Goal: Task Accomplishment & Management: Manage account settings

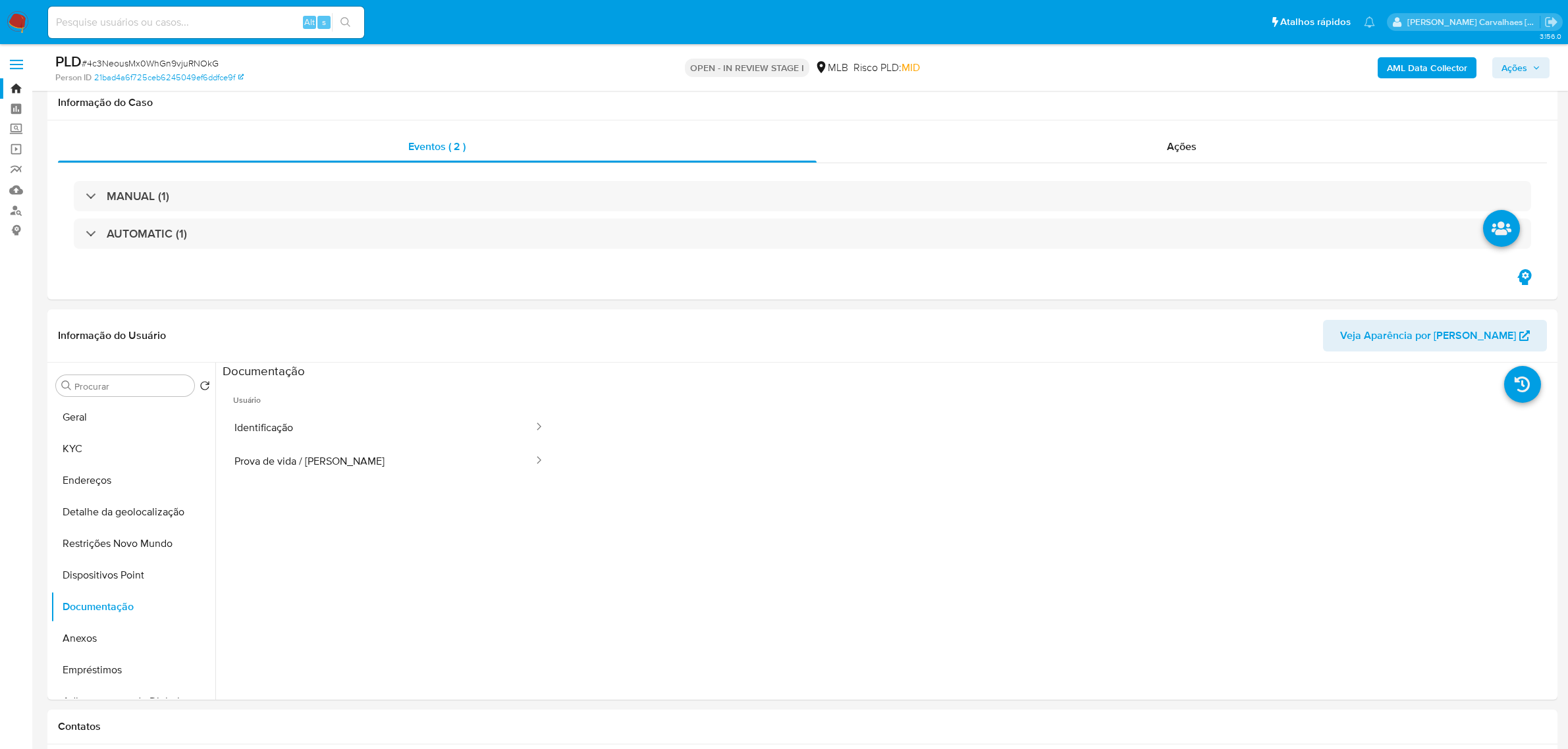
select select "10"
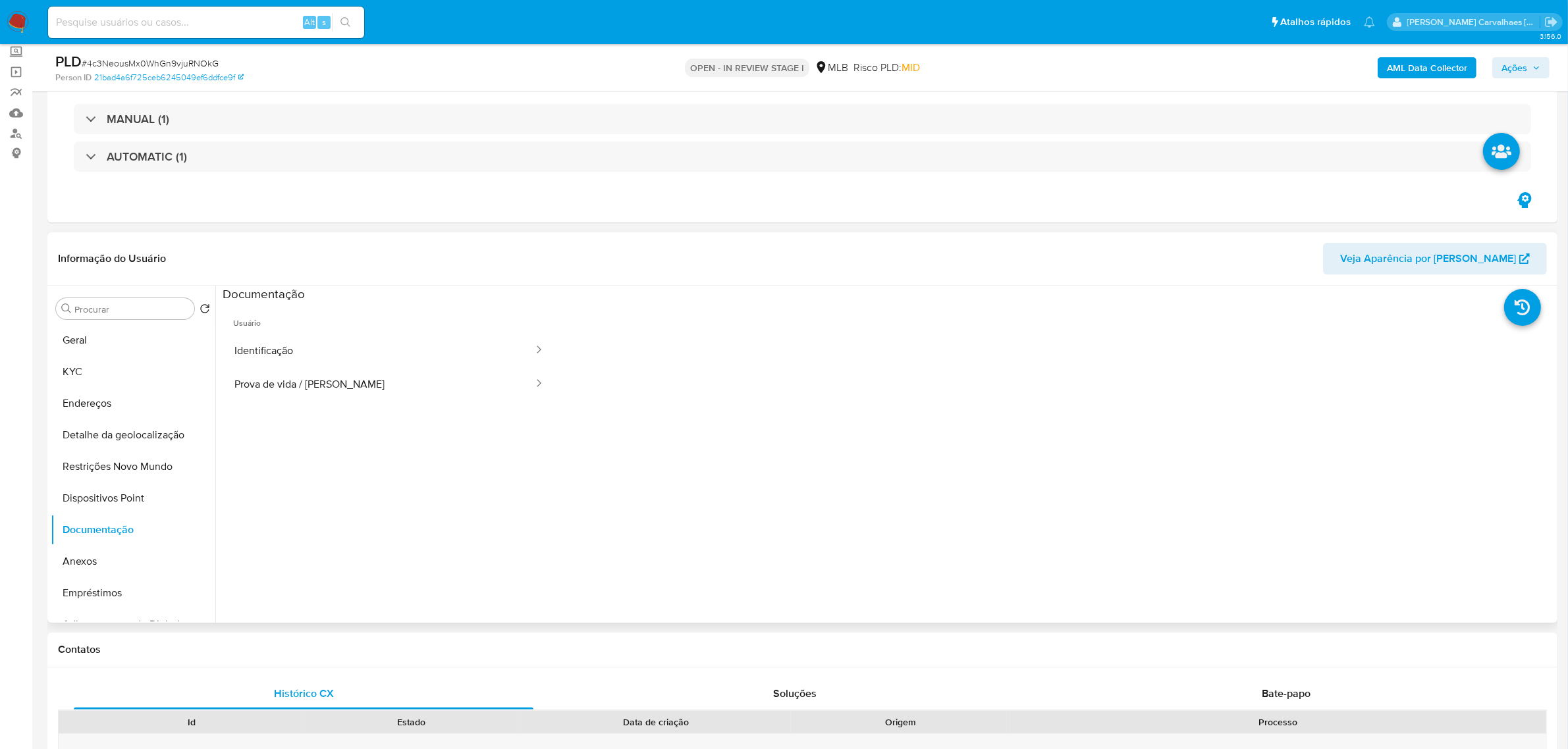
drag, startPoint x: 122, startPoint y: 343, endPoint x: 267, endPoint y: 488, distance: 205.1
click at [122, 344] on button "Geral" at bounding box center [133, 340] width 164 height 32
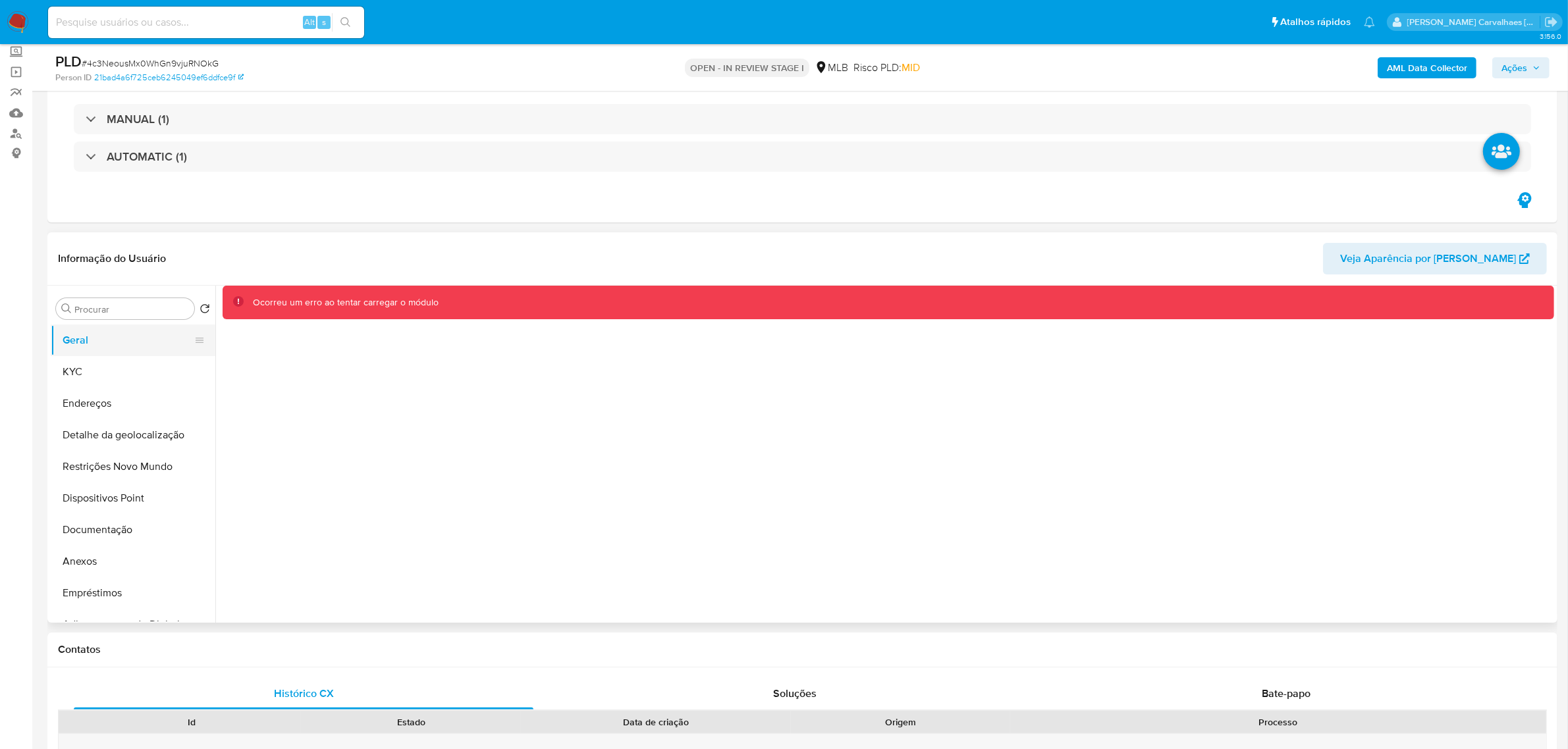
click at [92, 348] on button "Geral" at bounding box center [128, 340] width 154 height 32
click at [114, 379] on button "KYC" at bounding box center [128, 372] width 154 height 32
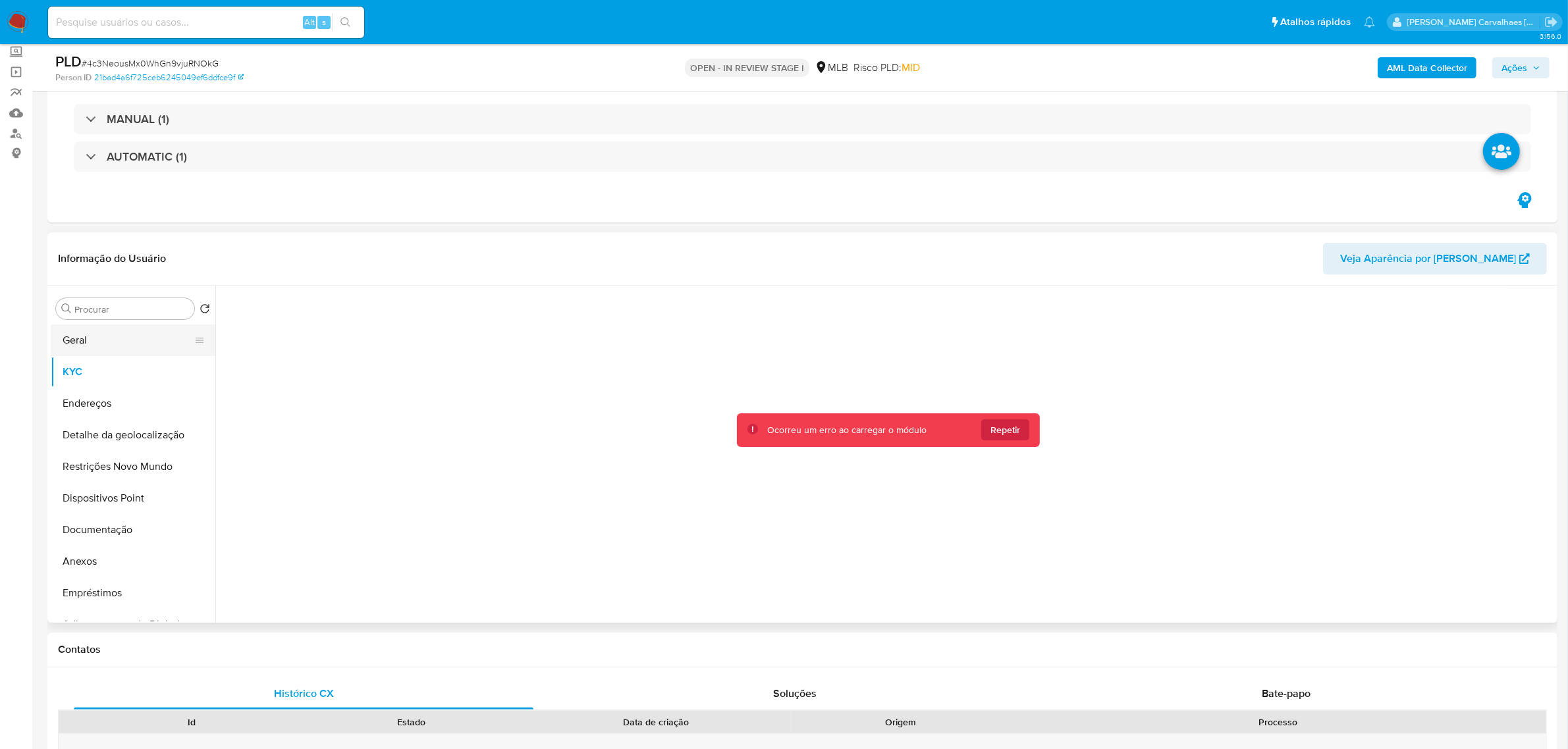
click at [162, 340] on button "Geral" at bounding box center [128, 340] width 154 height 32
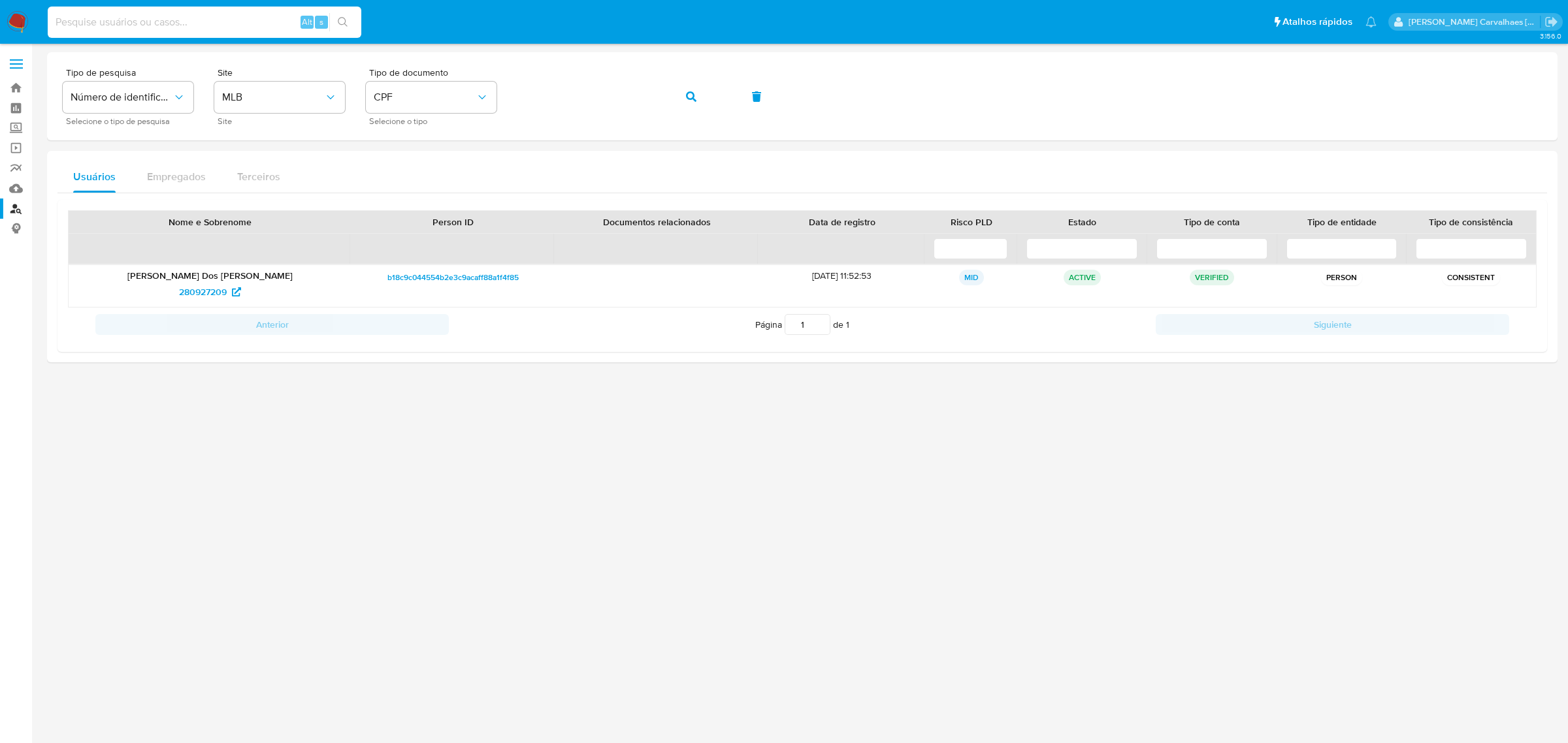
click at [149, 16] on input at bounding box center [204, 22] width 314 height 17
paste input "4c3NeousMx0WhGn9vjuRNOkG"
type input "4c3NeousMx0WhGn9vjuRNOkG"
click at [697, 98] on button "button" at bounding box center [691, 96] width 45 height 31
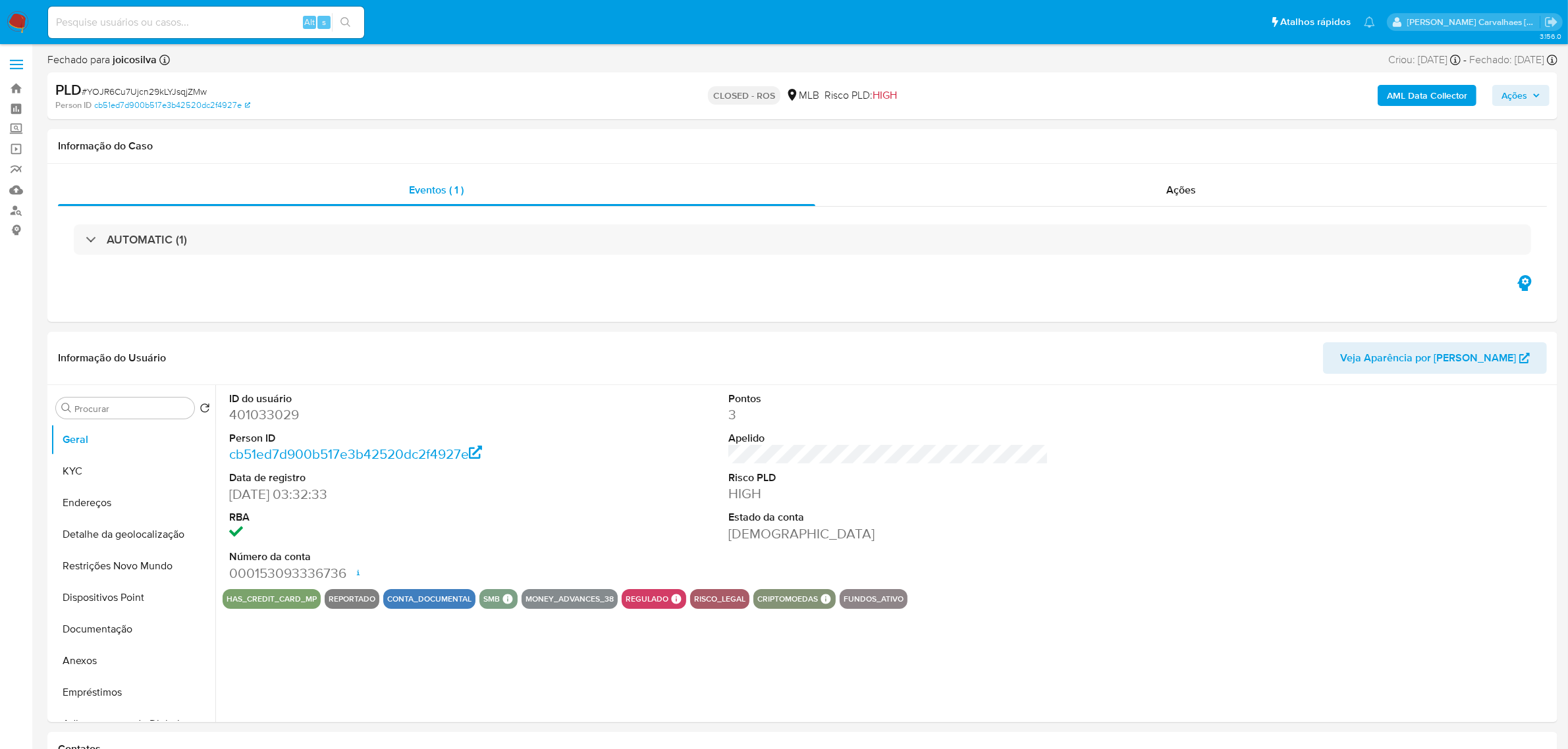
select select "10"
paste input "4c3NeousMx0WhGn9vjuRNOkG"
type input "4c3NeousMx0WhGn9vjuRNOkG"
click at [351, 20] on icon "search-icon" at bounding box center [345, 22] width 11 height 11
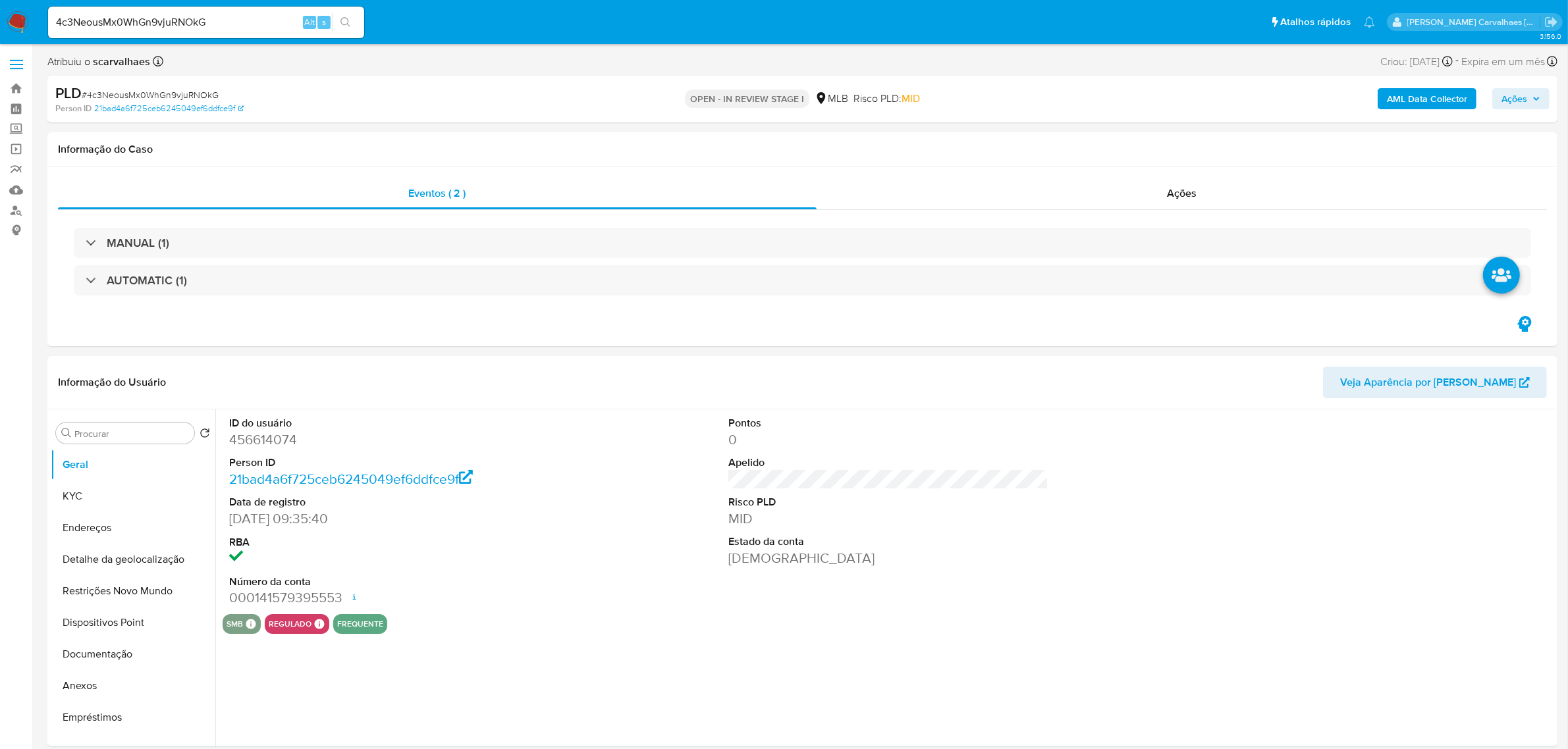
select select "10"
click at [156, 657] on button "Documentação" at bounding box center [128, 654] width 154 height 32
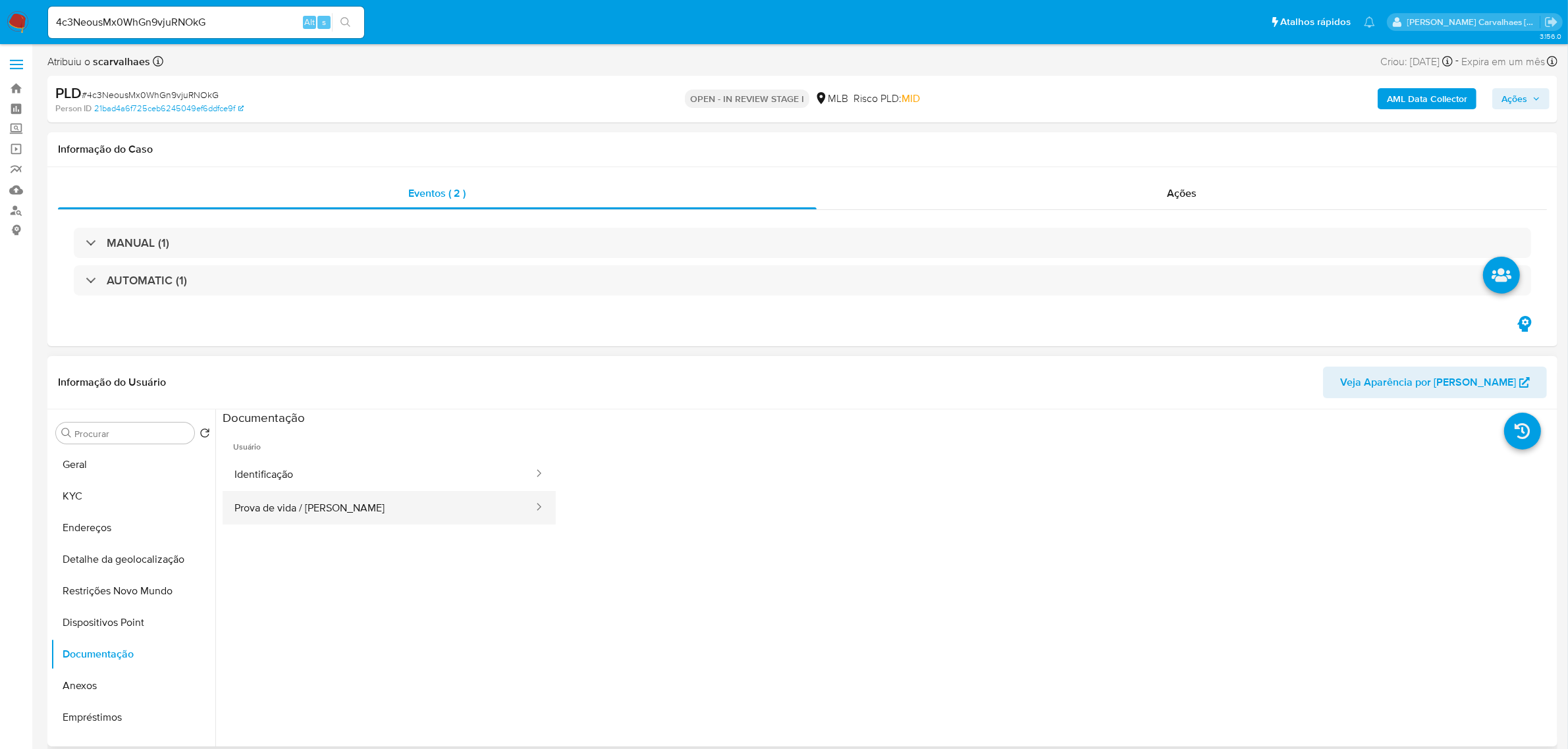
click at [316, 509] on button "Prova de vida / Selfie" at bounding box center [379, 507] width 312 height 34
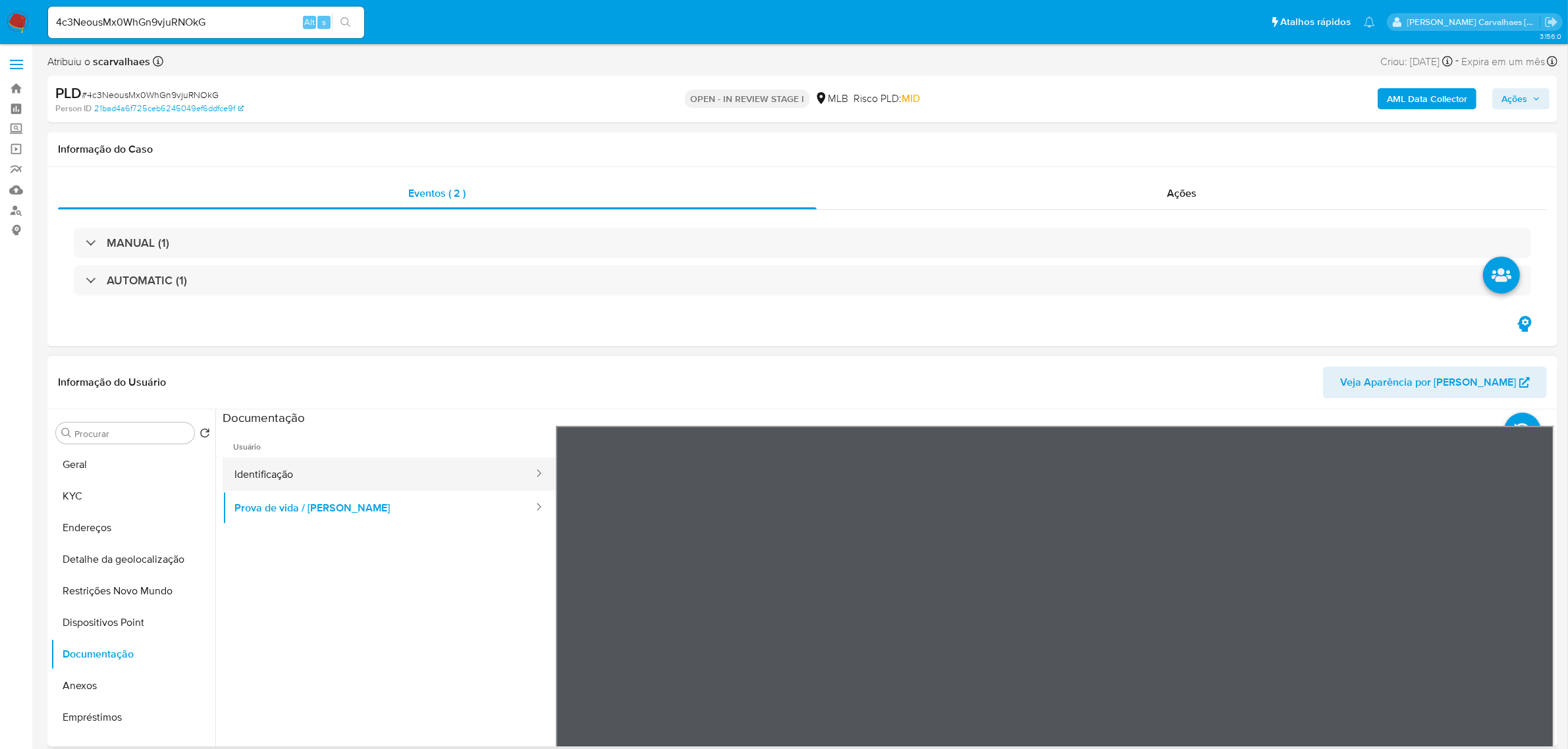
click at [301, 470] on button "Identificação" at bounding box center [379, 473] width 312 height 34
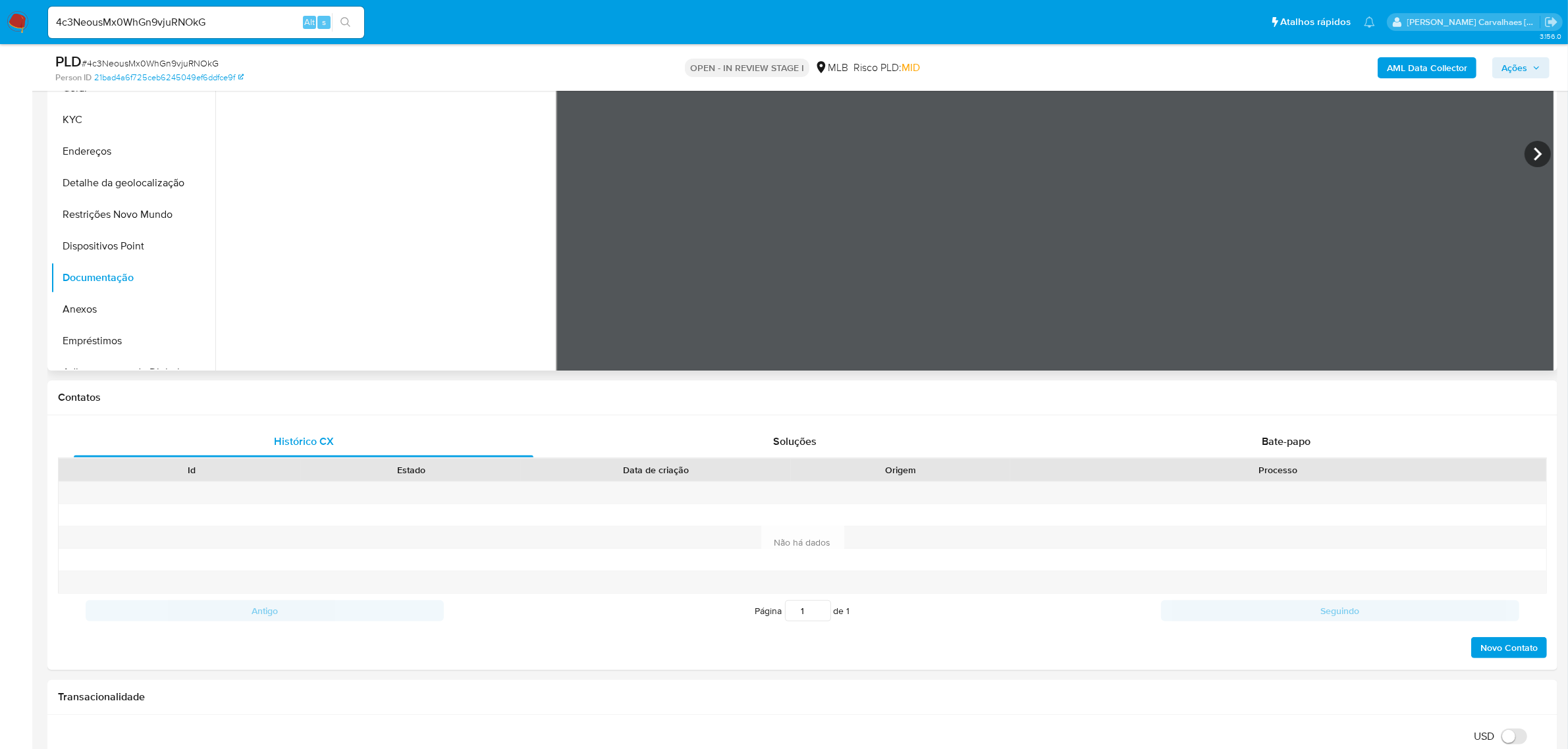
scroll to position [110, 0]
click at [123, 150] on button "Endereços" at bounding box center [128, 151] width 154 height 32
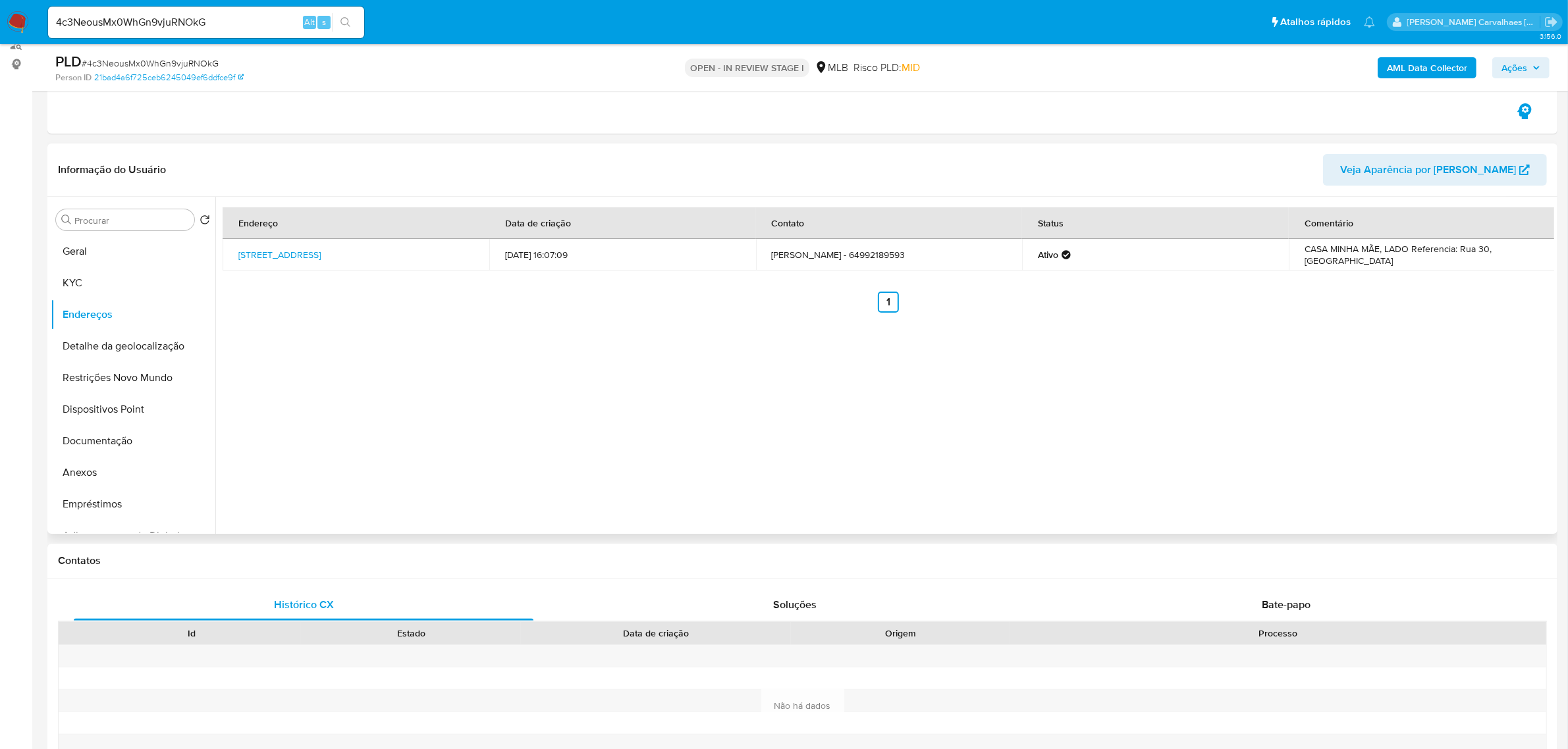
scroll to position [164, 0]
drag, startPoint x: 86, startPoint y: 257, endPoint x: 93, endPoint y: 258, distance: 7.1
click at [86, 257] on button "Geral" at bounding box center [128, 253] width 154 height 32
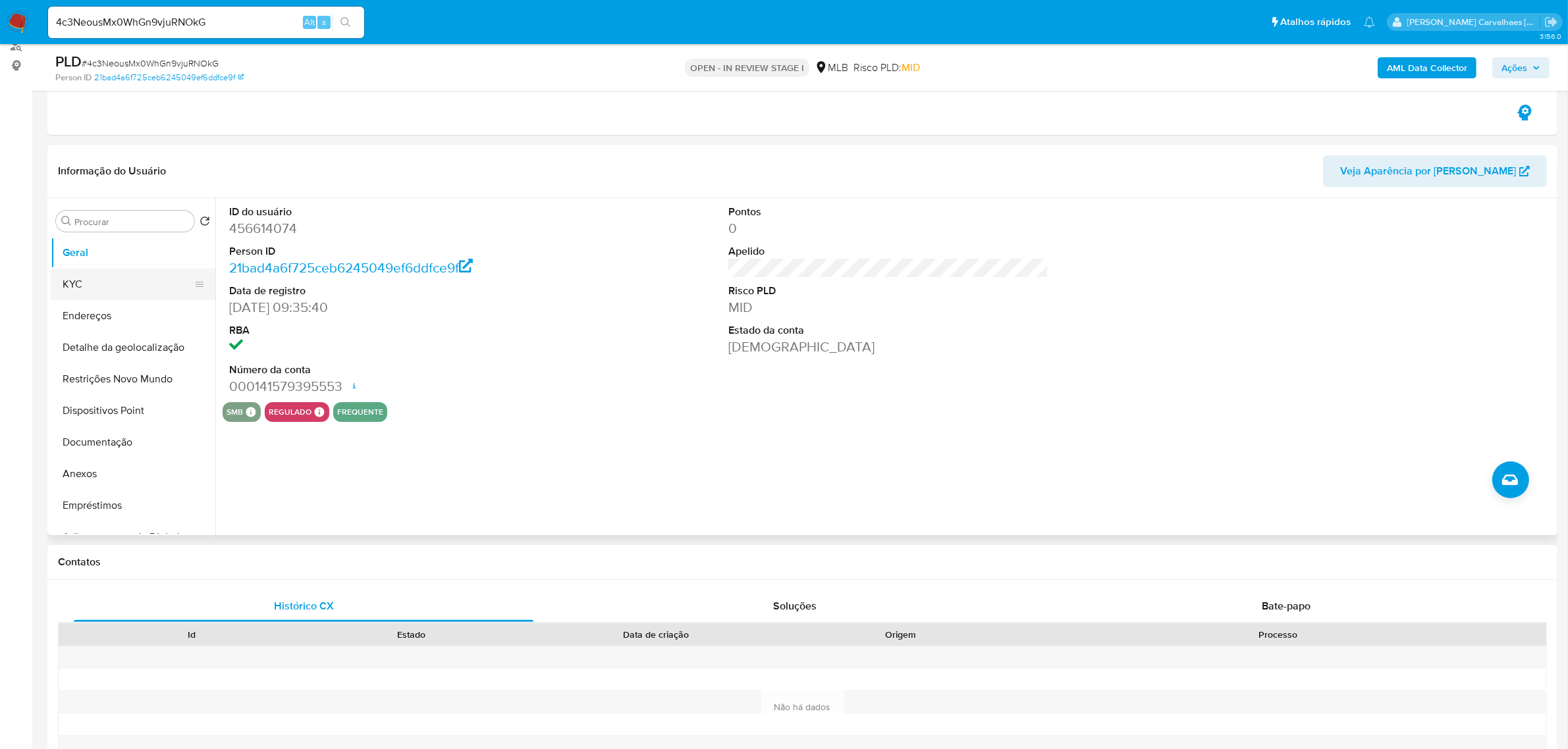
click at [78, 279] on button "KYC" at bounding box center [128, 284] width 154 height 32
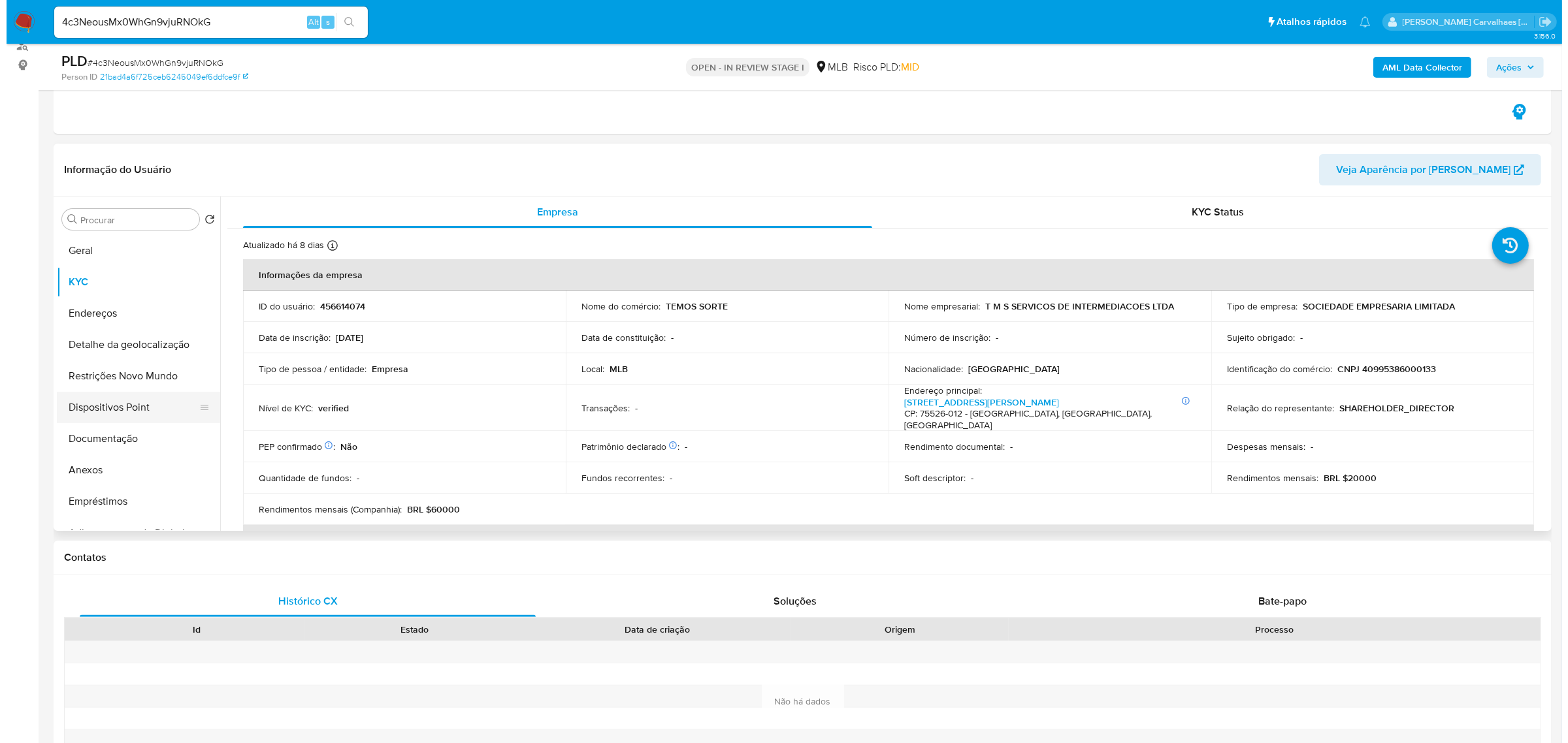
scroll to position [82, 0]
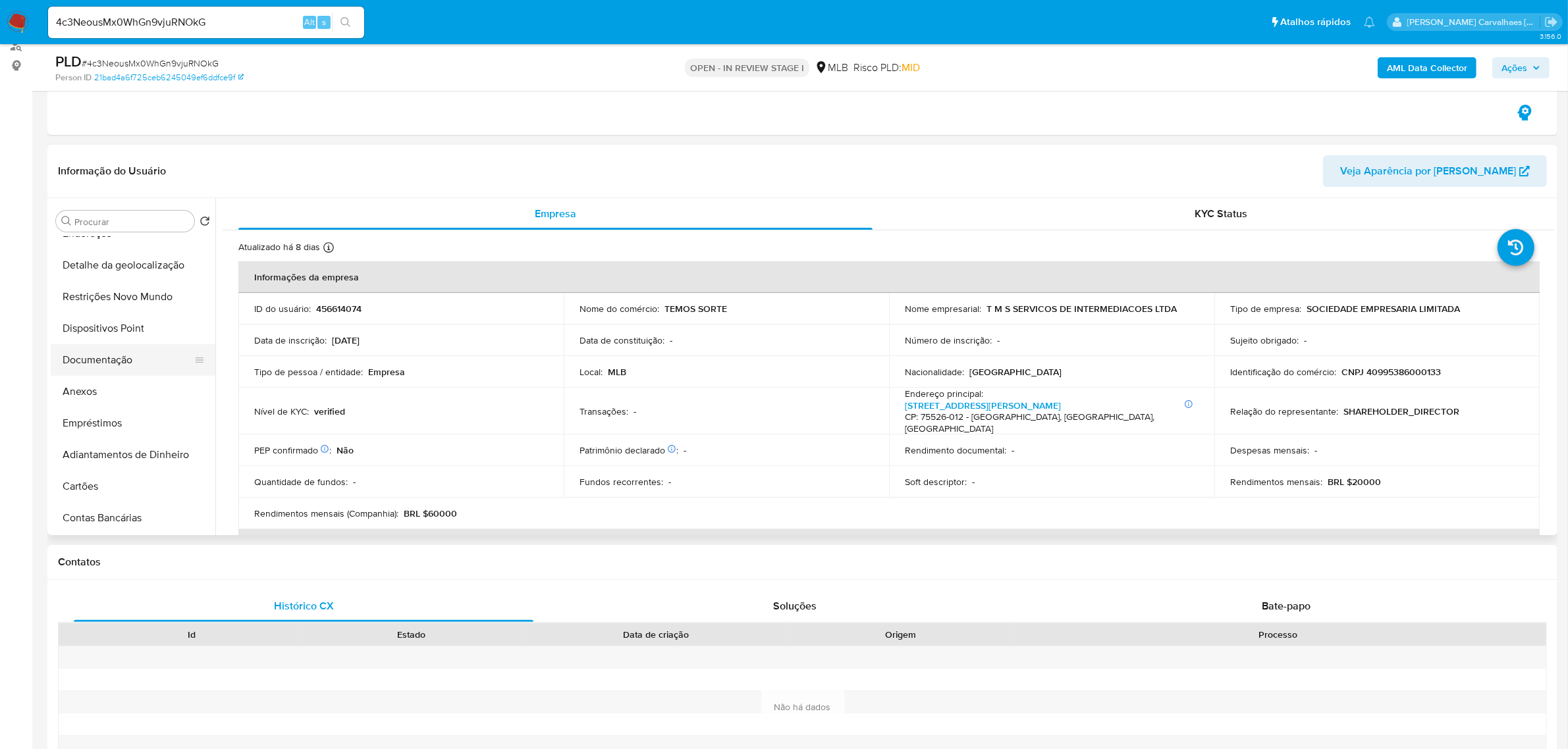
click at [131, 365] on button "Documentação" at bounding box center [128, 359] width 154 height 32
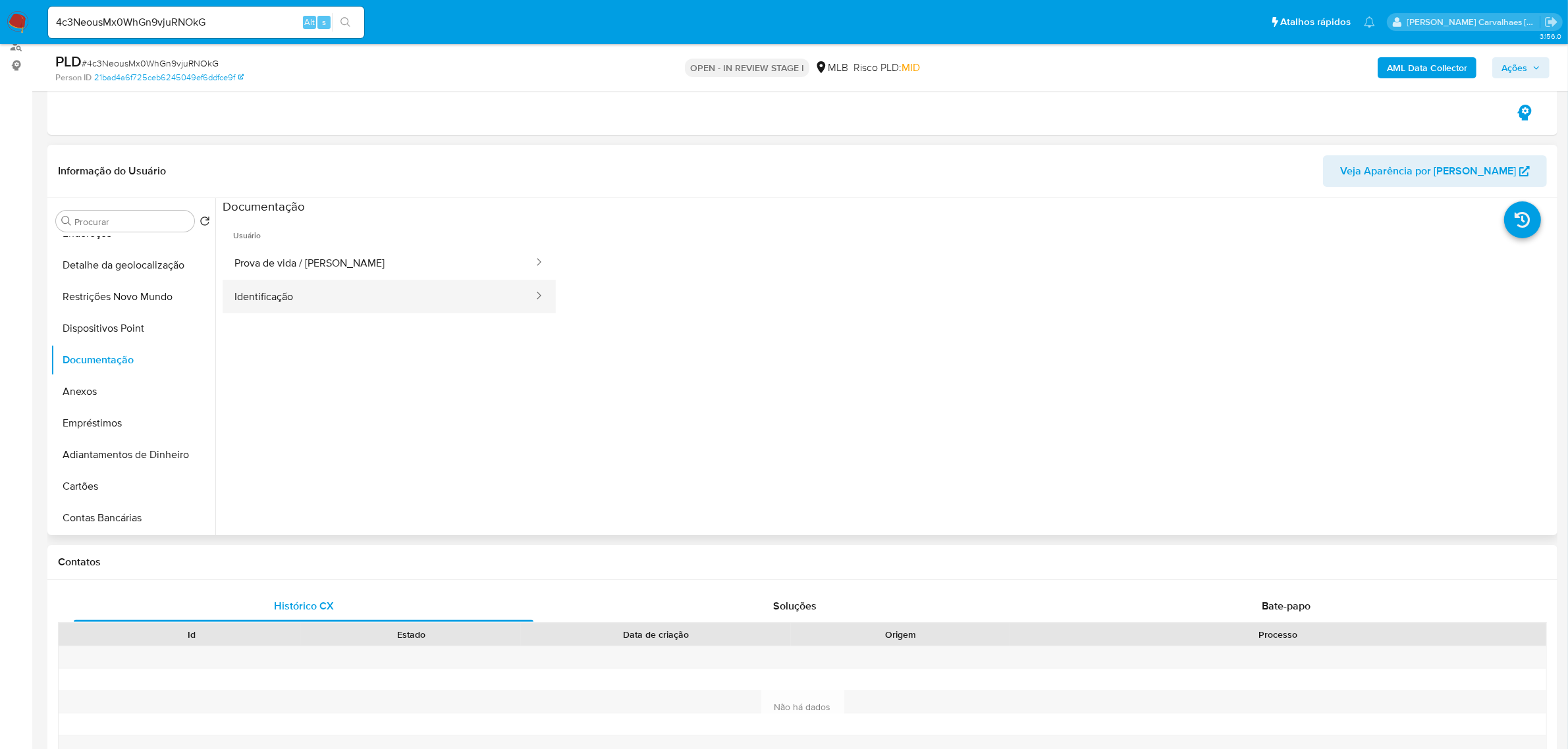
click at [395, 290] on button "Identificação" at bounding box center [379, 296] width 312 height 34
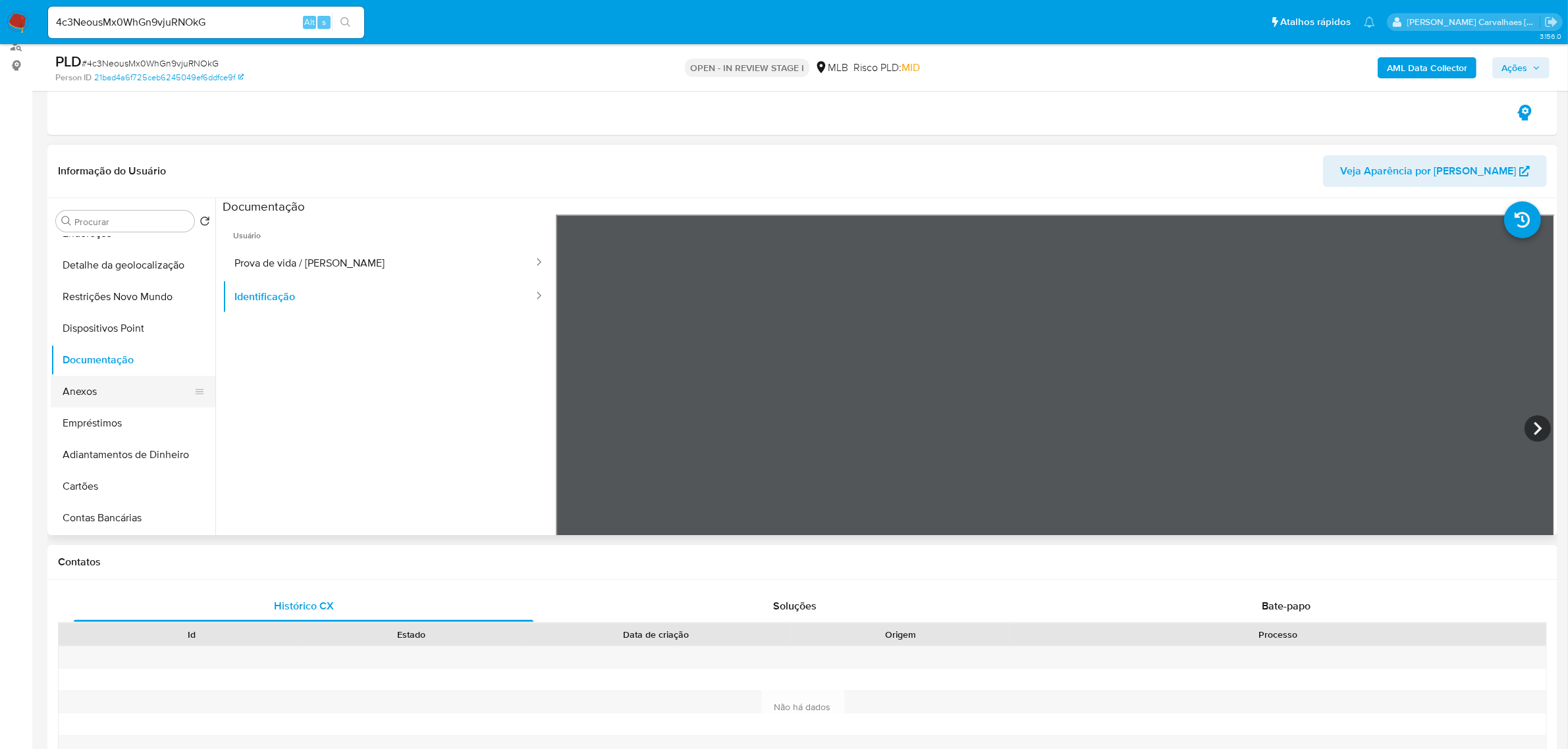
click at [131, 396] on button "Anexos" at bounding box center [128, 391] width 154 height 32
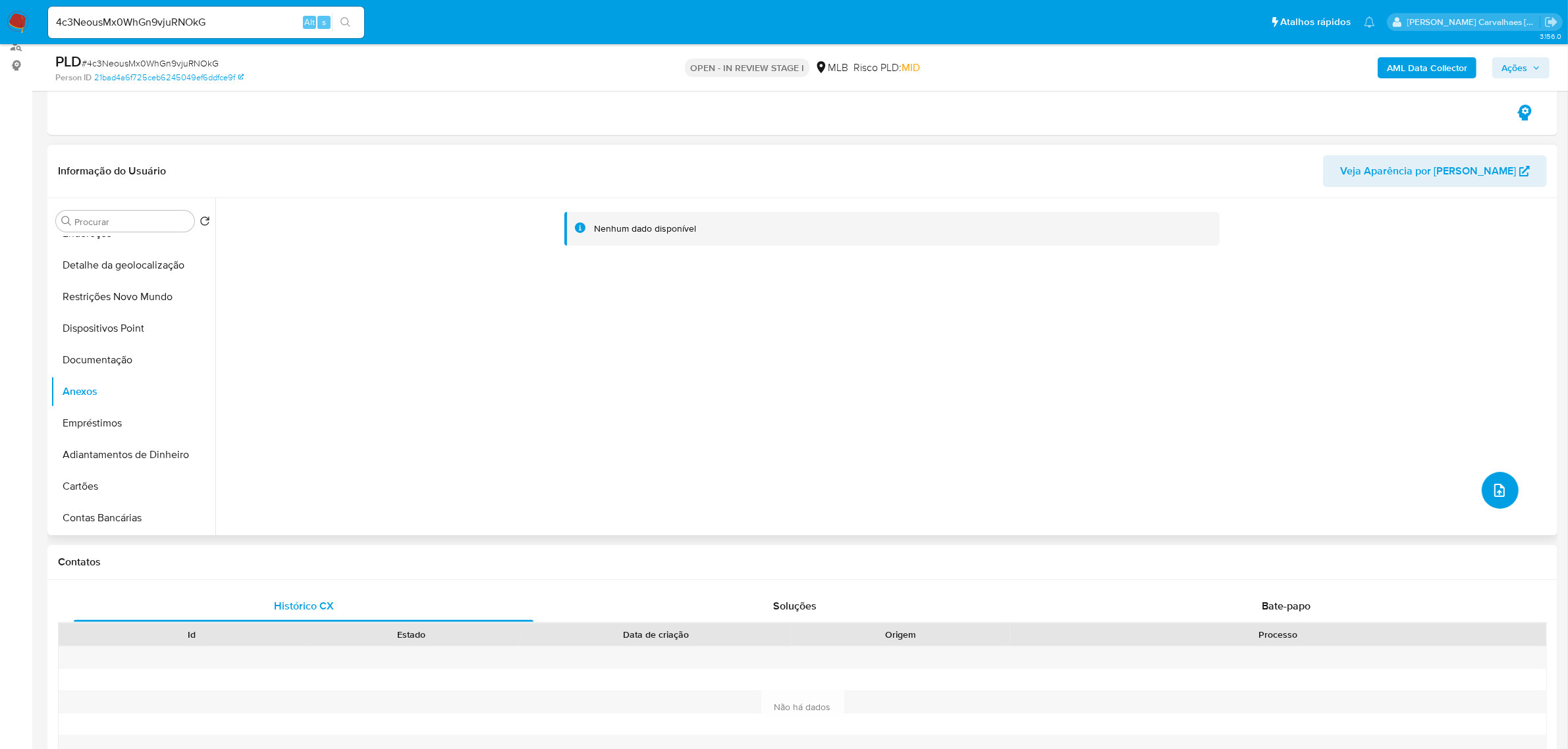
click at [1502, 479] on button "upload-file" at bounding box center [1500, 490] width 37 height 36
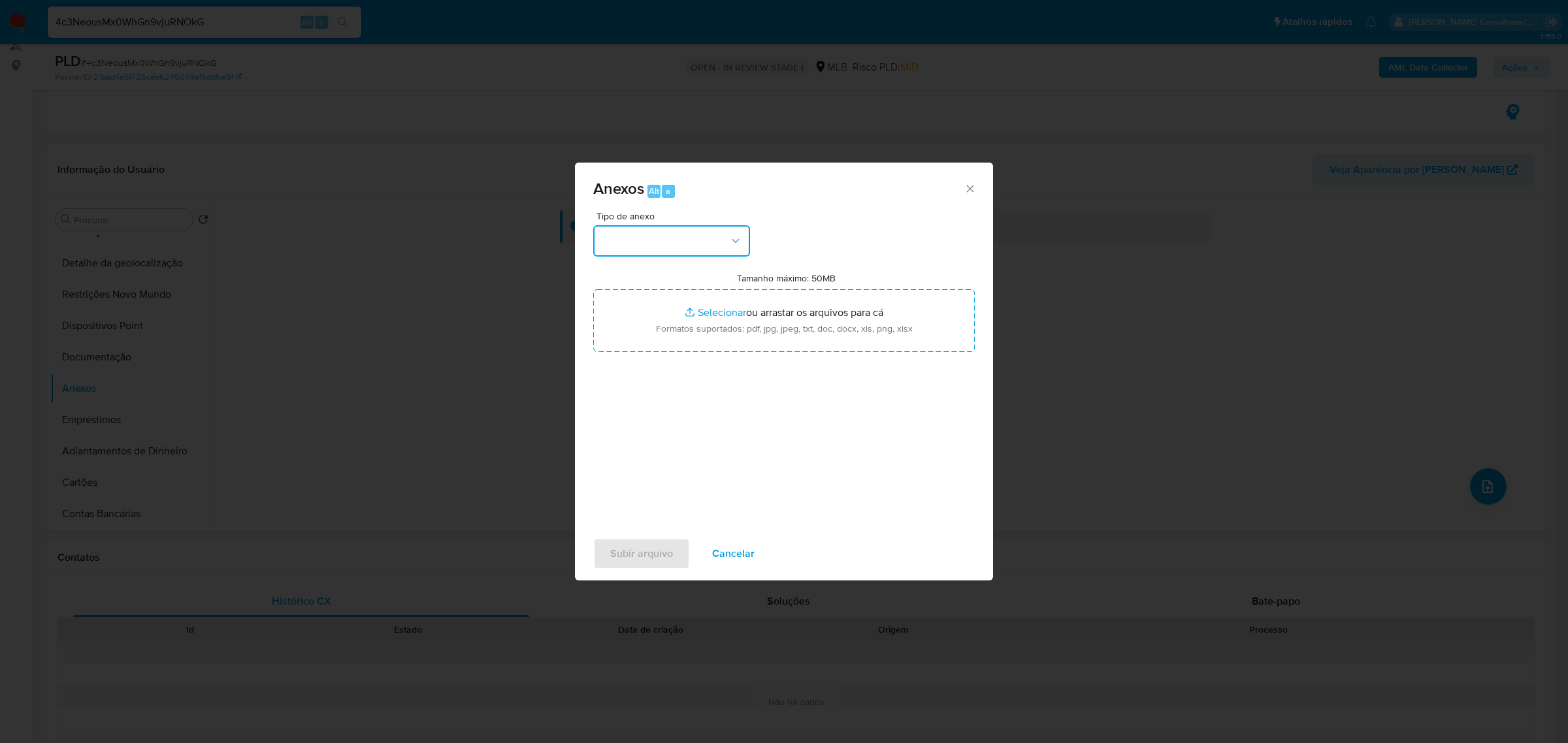
click at [694, 235] on button "button" at bounding box center [671, 240] width 156 height 31
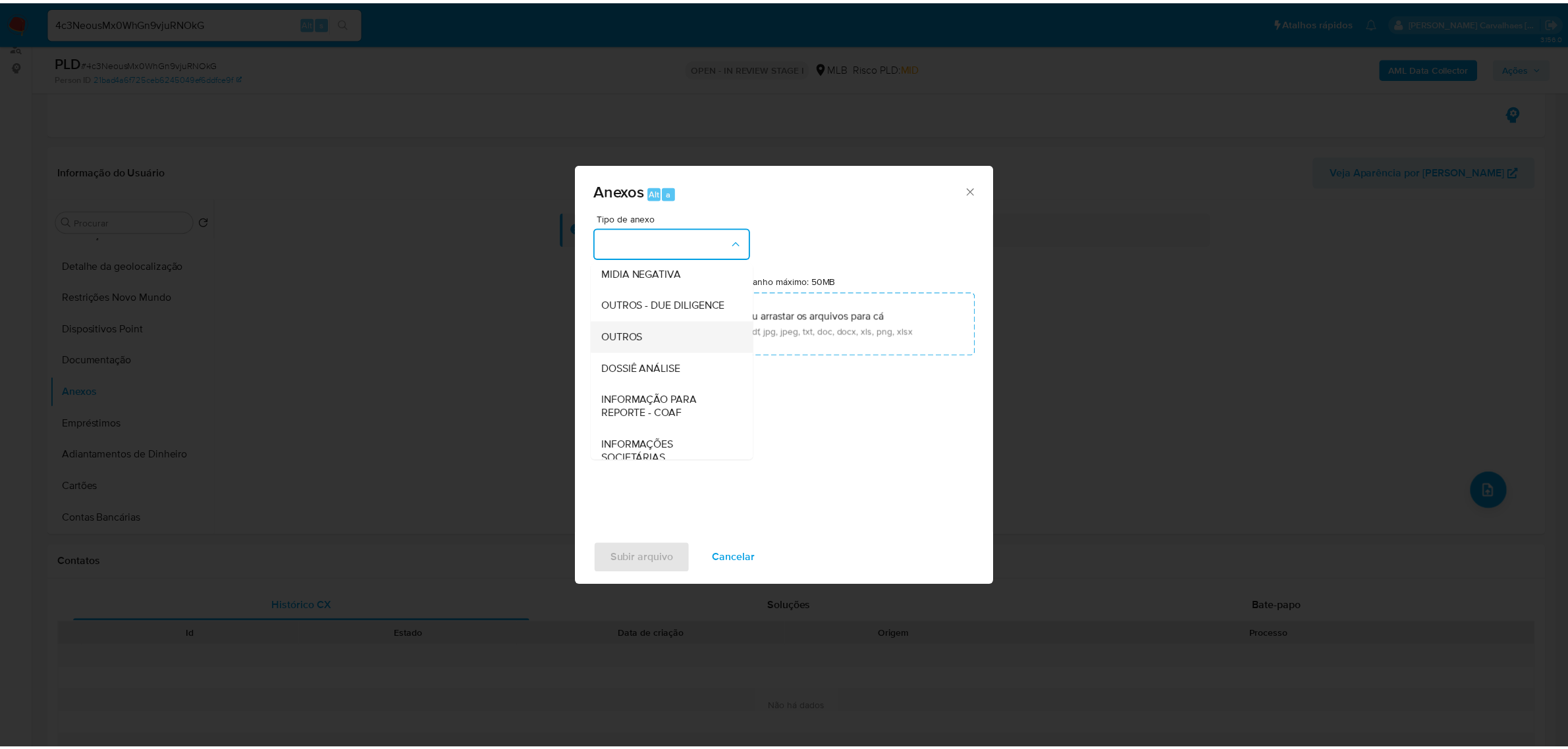
scroll to position [164, 0]
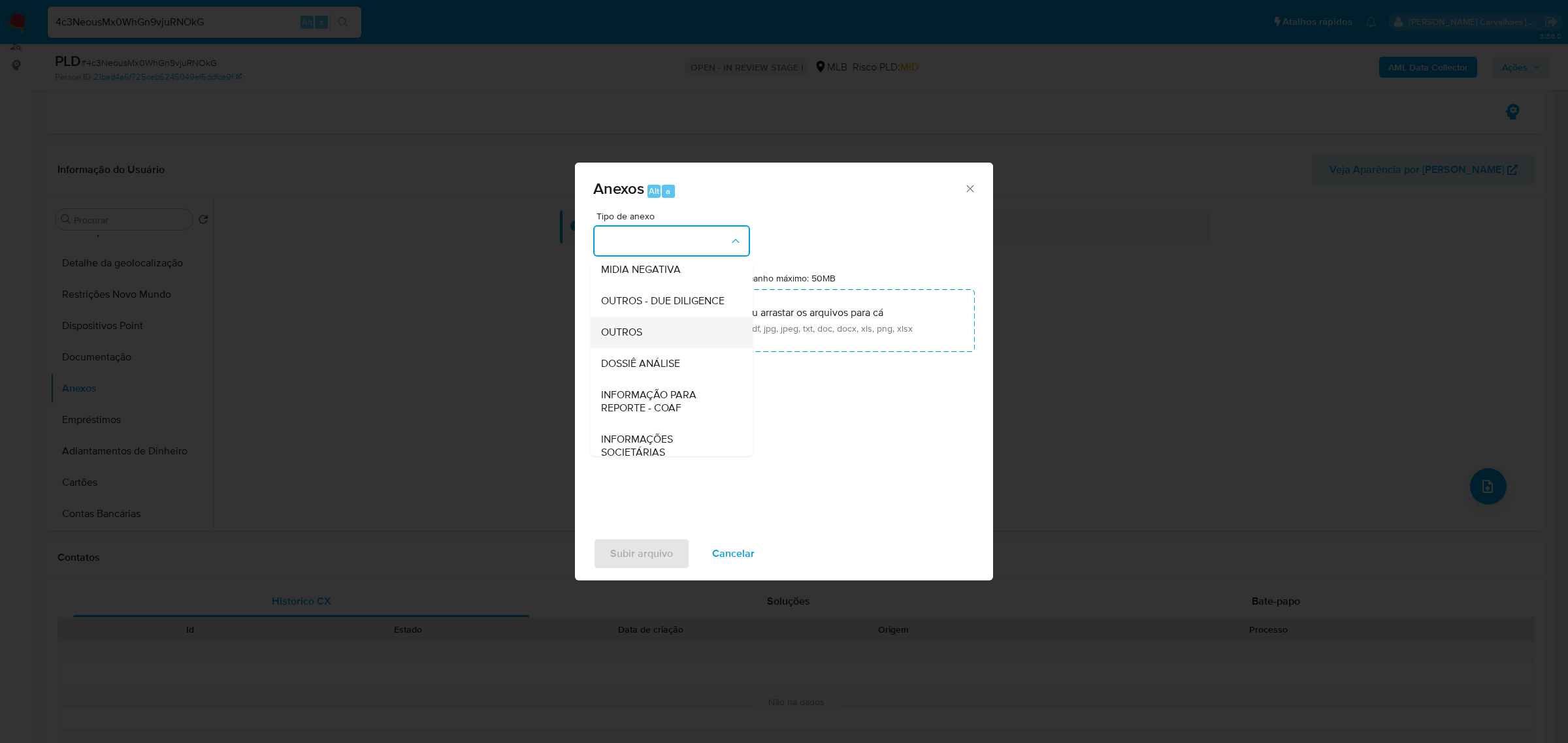
click at [651, 348] on div "OUTROS" at bounding box center [668, 331] width 133 height 31
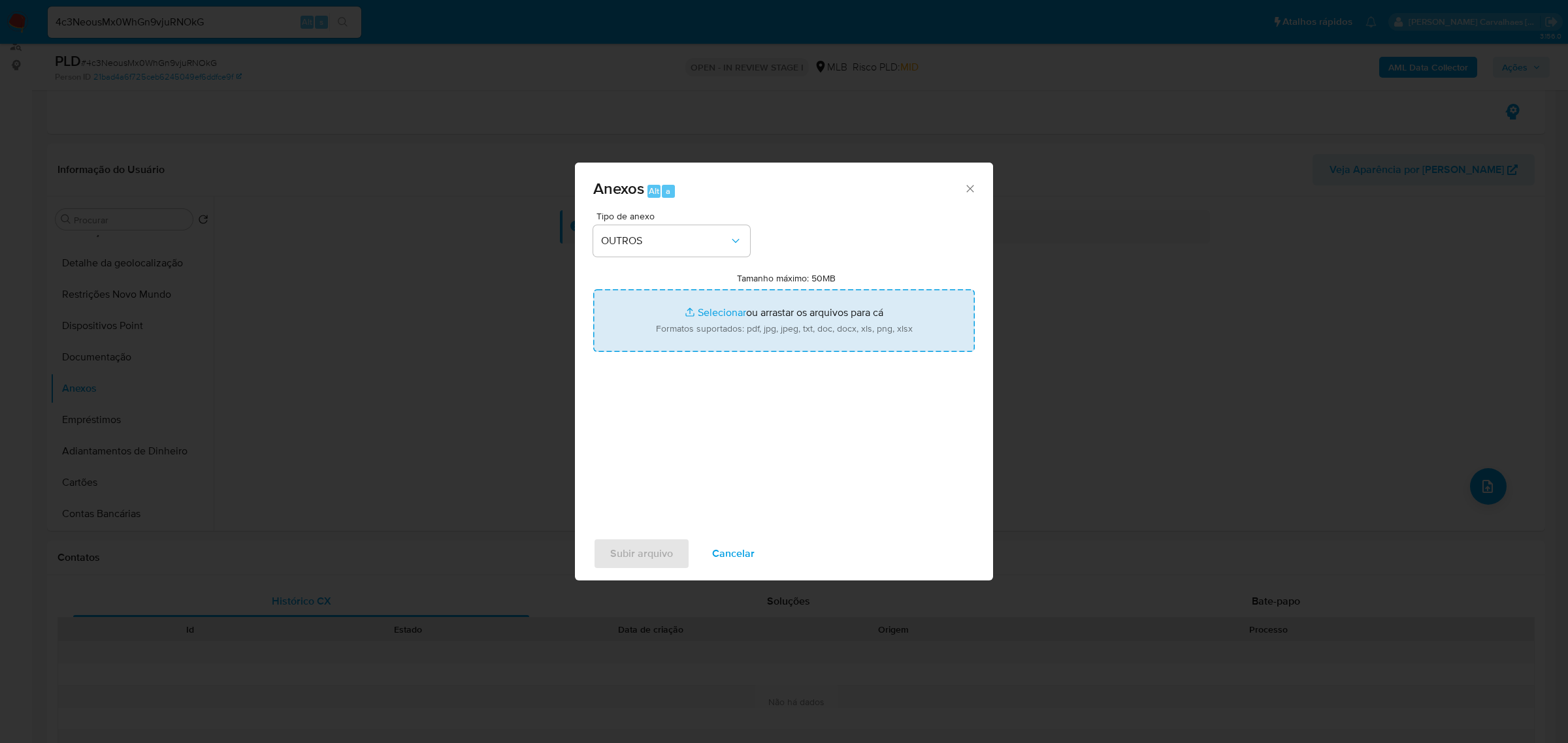
click at [722, 314] on input "Tamanho máximo: 50MB Selecionar arquivos" at bounding box center [784, 321] width 381 height 63
type input "C:\fakepath\Mulan T M S SERVICOS DE INTERMEDIACOES LTDA456614074_2025_08_25_15_…"
click at [716, 315] on input "Tamanho máximo: 50MB Selecionar arquivos" at bounding box center [784, 321] width 381 height 63
type input "C:\fakepath\SAR - xxxx - CNPJ 40995386000133 - T M S SERVICOS DE INTERMEDIACOES…"
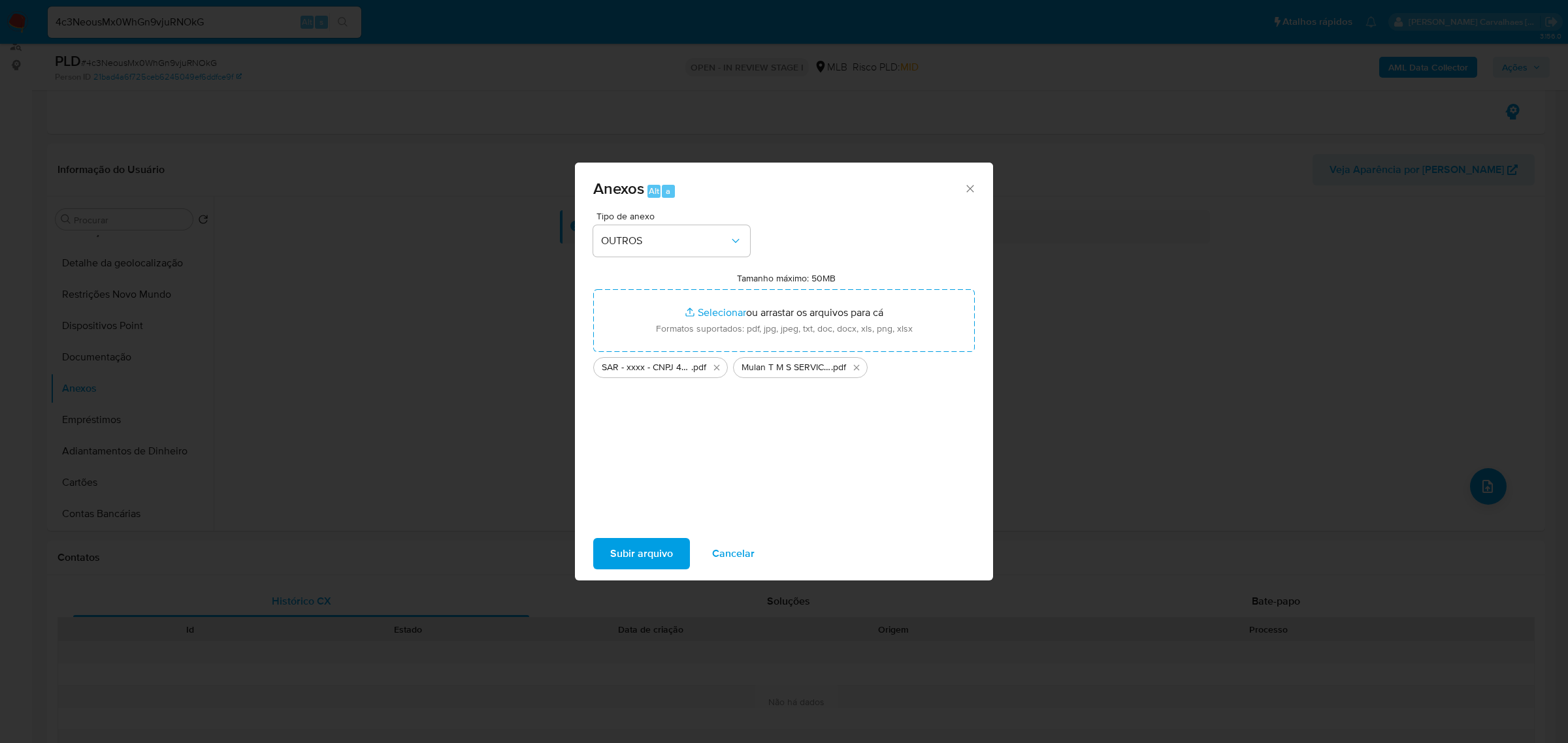
click at [645, 558] on span "Subir arquivo" at bounding box center [641, 553] width 63 height 29
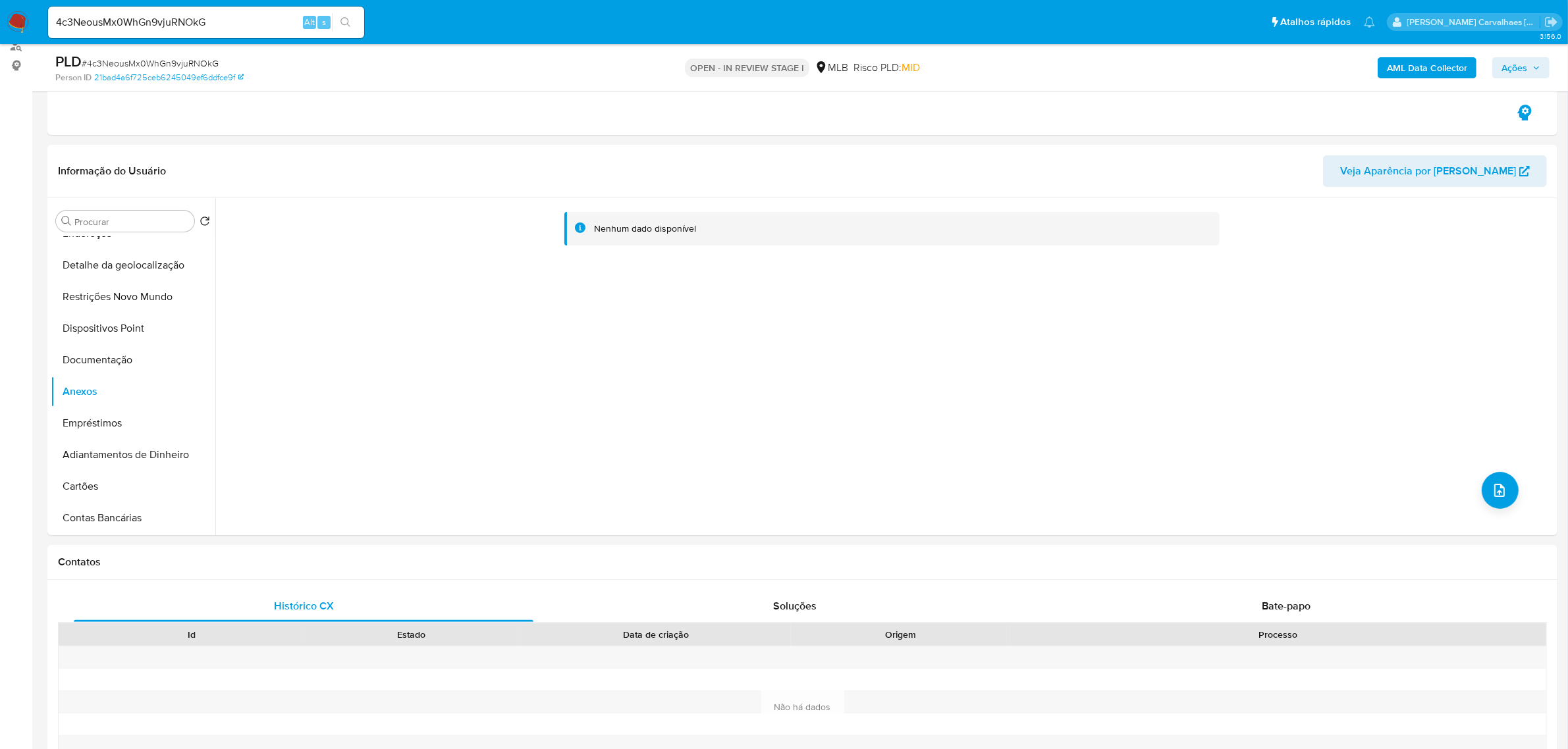
click at [1508, 70] on span "Ações" at bounding box center [1514, 68] width 26 height 21
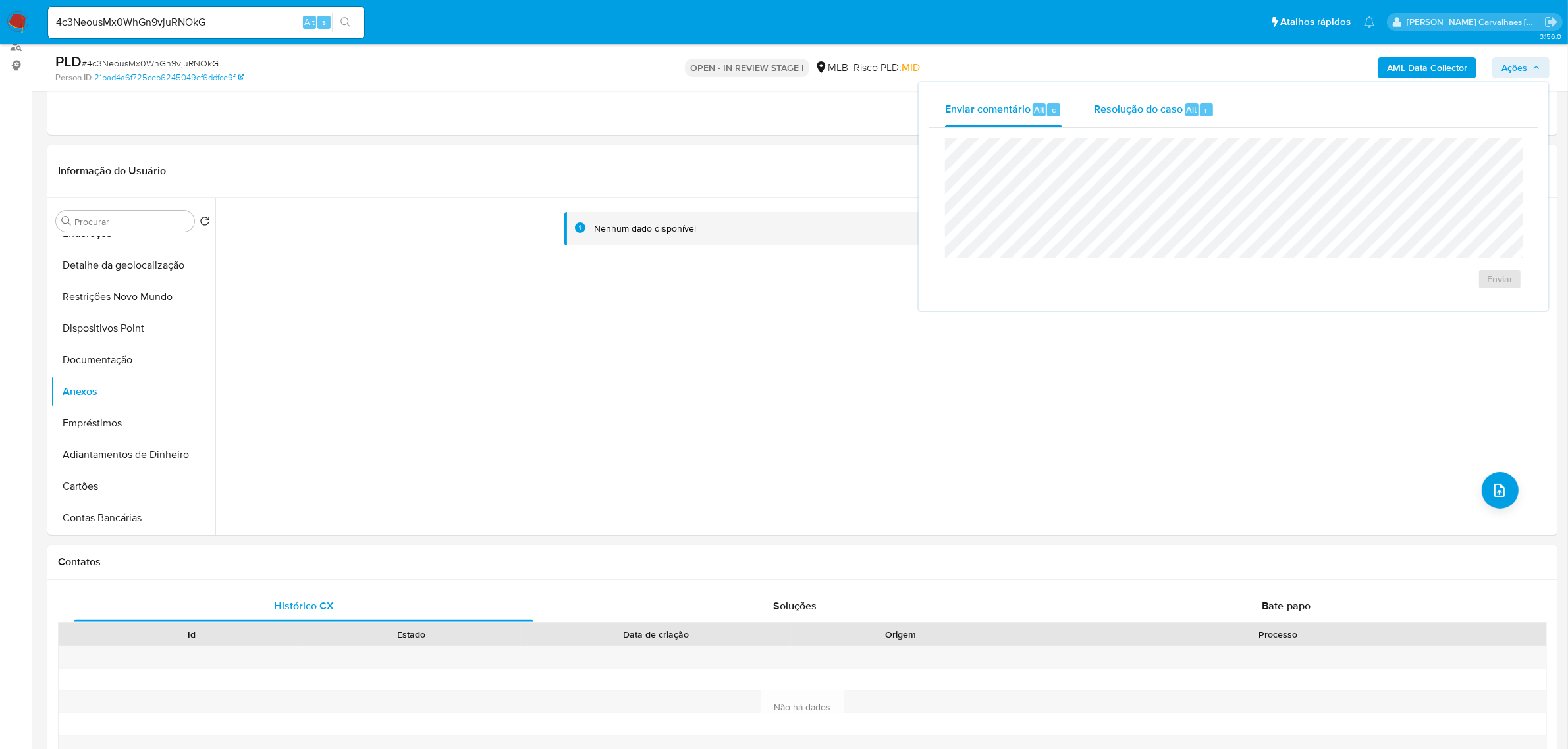
click at [1104, 109] on span "Resolução do caso" at bounding box center [1138, 109] width 89 height 15
click at [1472, 303] on span "ROI Proposal" at bounding box center [1467, 300] width 68 height 18
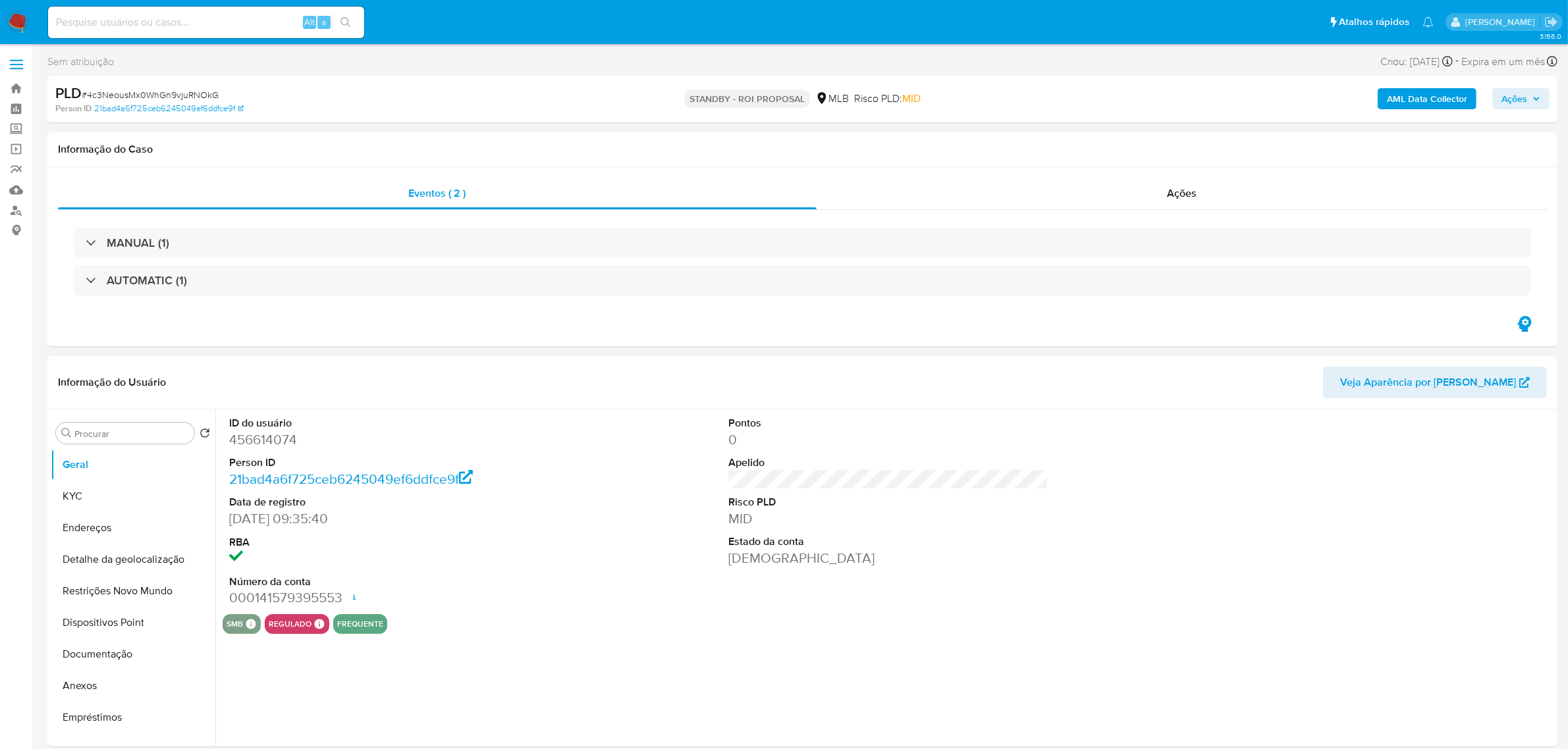
select select "10"
click at [99, 13] on input at bounding box center [206, 22] width 316 height 17
paste input "P4wJDKutOTz6mYY2s1VHcytT"
type input "P4wJDKutOTz6mYY2s1VHcytT"
click at [351, 15] on button "search-icon" at bounding box center [345, 22] width 27 height 18
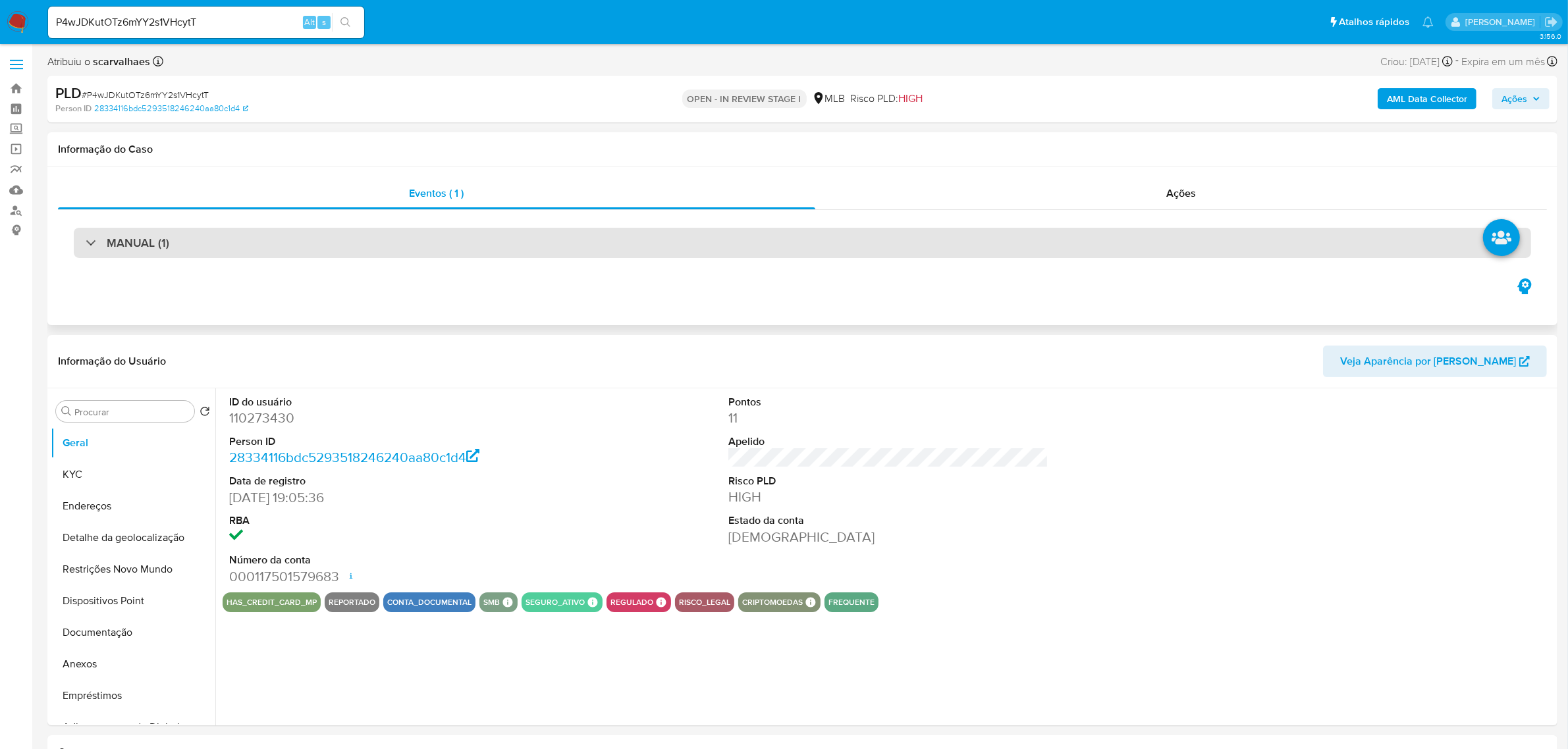
select select "10"
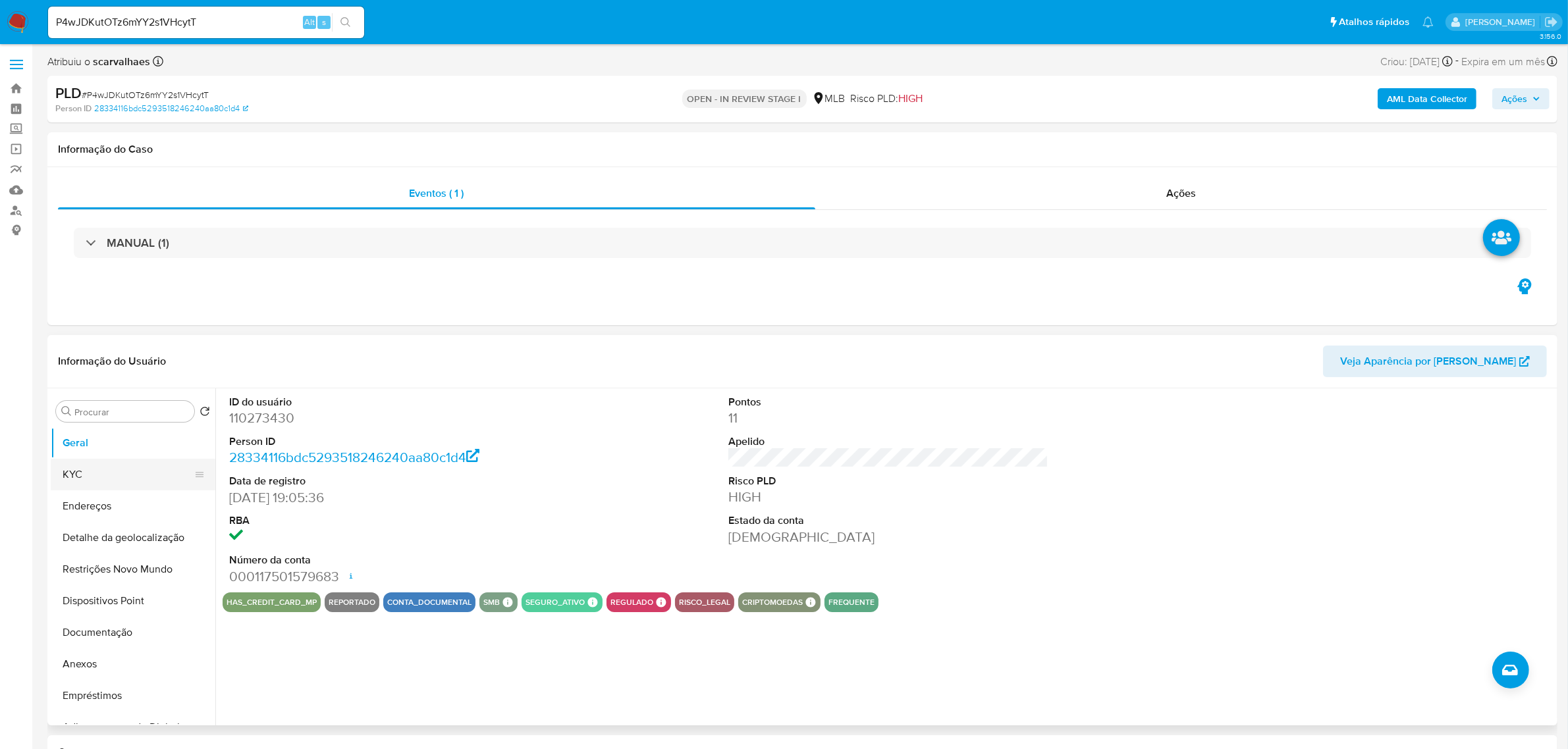
click at [94, 473] on button "KYC" at bounding box center [128, 474] width 154 height 32
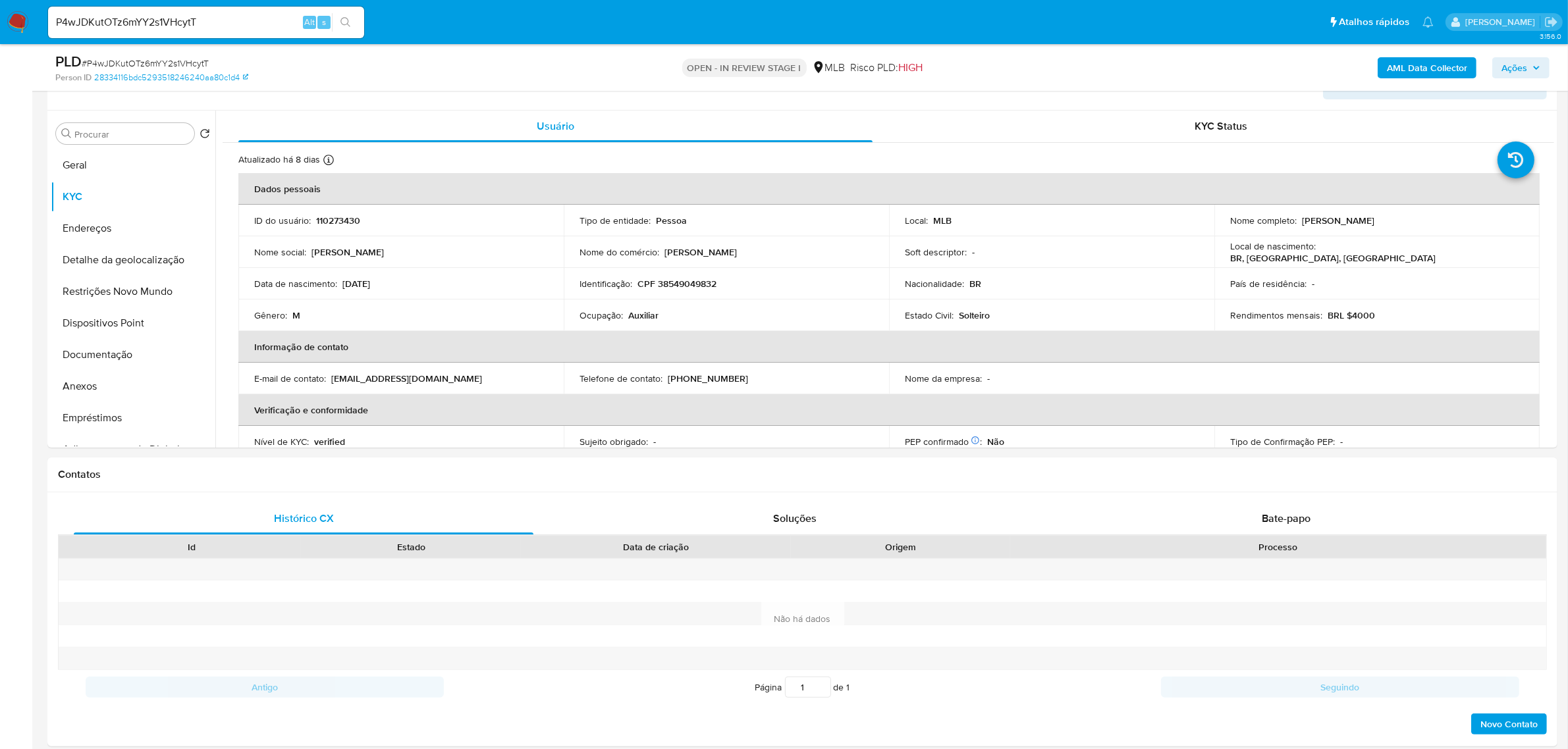
scroll to position [234, 0]
drag, startPoint x: 99, startPoint y: 222, endPoint x: 164, endPoint y: 229, distance: 65.4
click at [101, 223] on button "Endereços" at bounding box center [128, 225] width 154 height 32
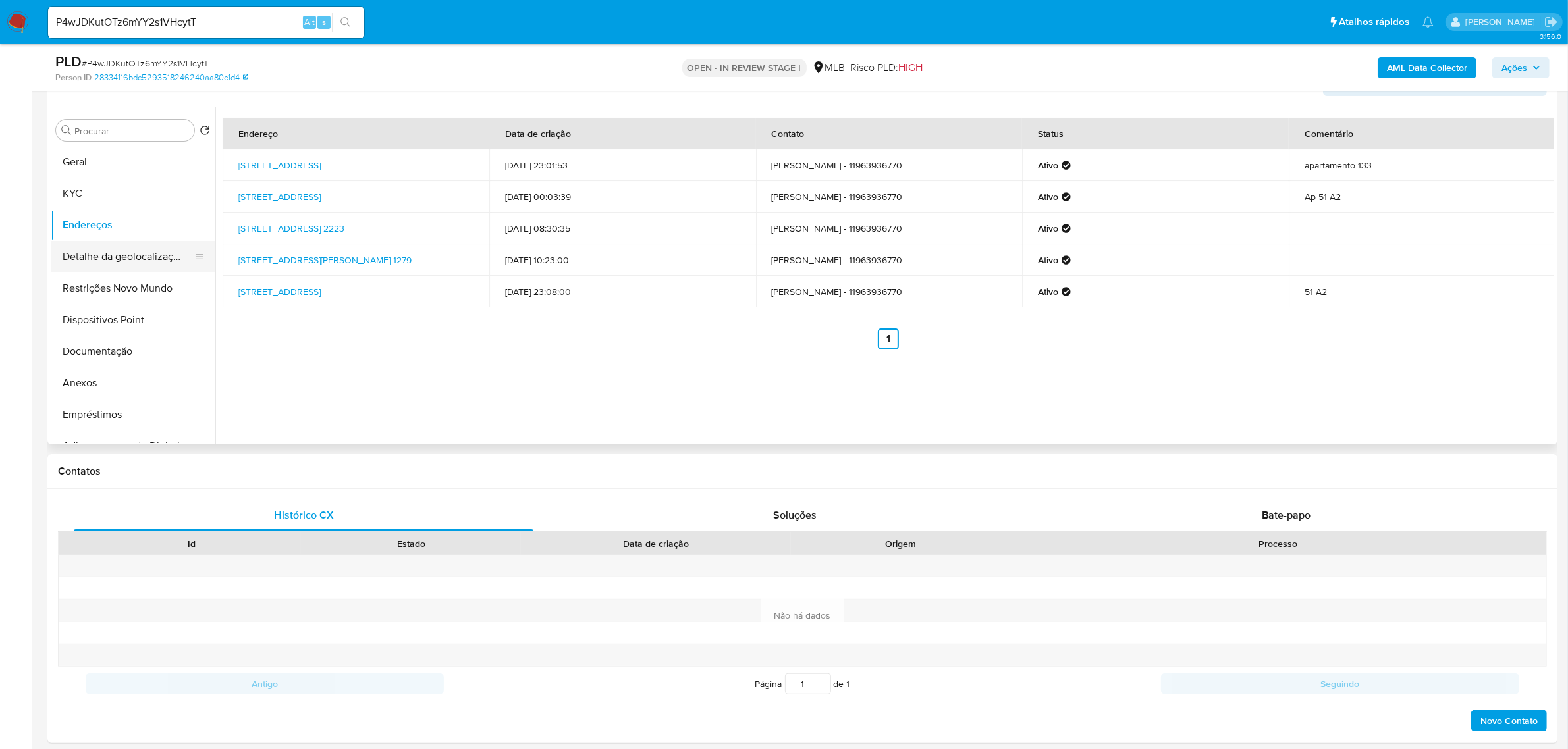
click at [173, 254] on button "Detalhe da geolocalização" at bounding box center [128, 256] width 154 height 32
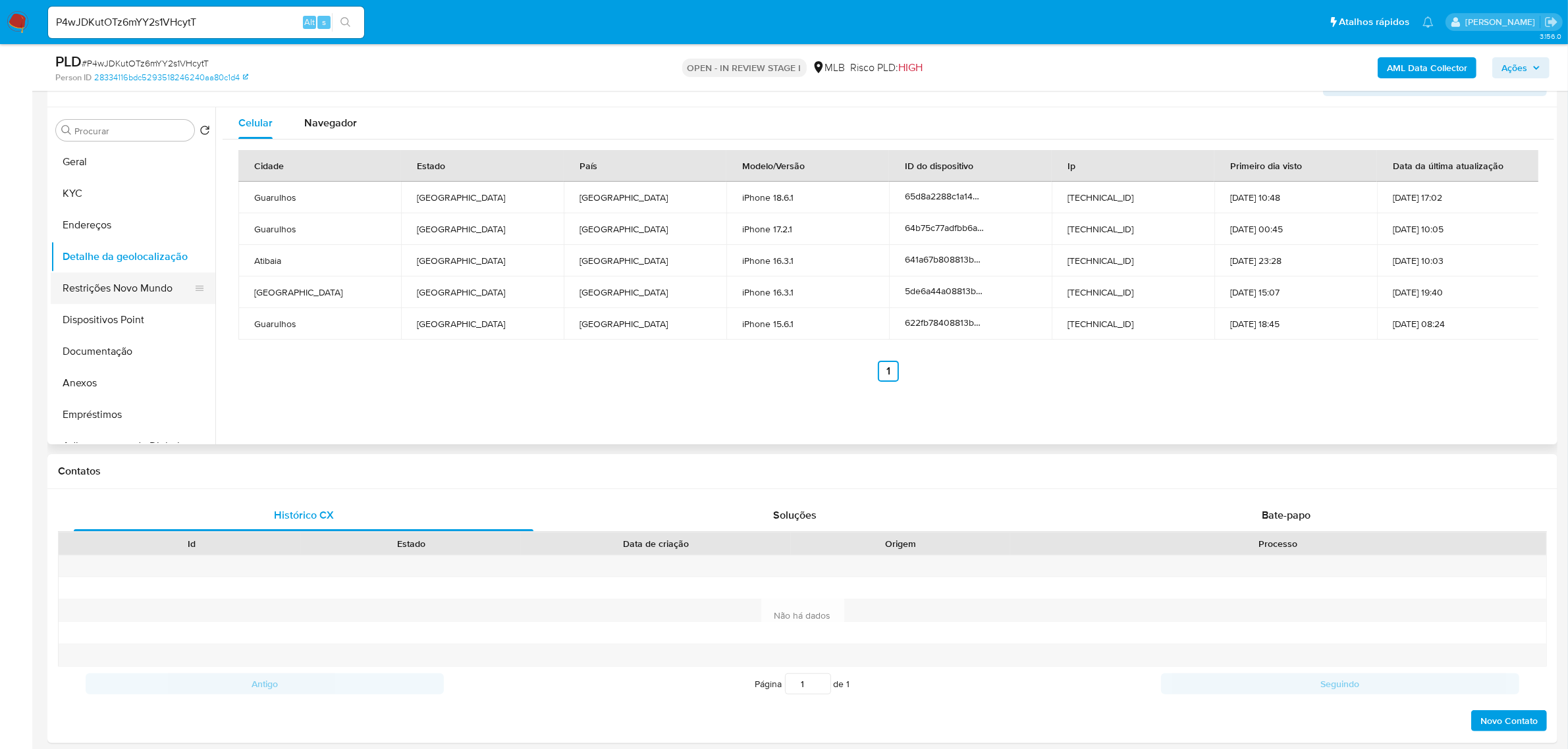
click at [104, 288] on button "Restrições Novo Mundo" at bounding box center [128, 288] width 154 height 32
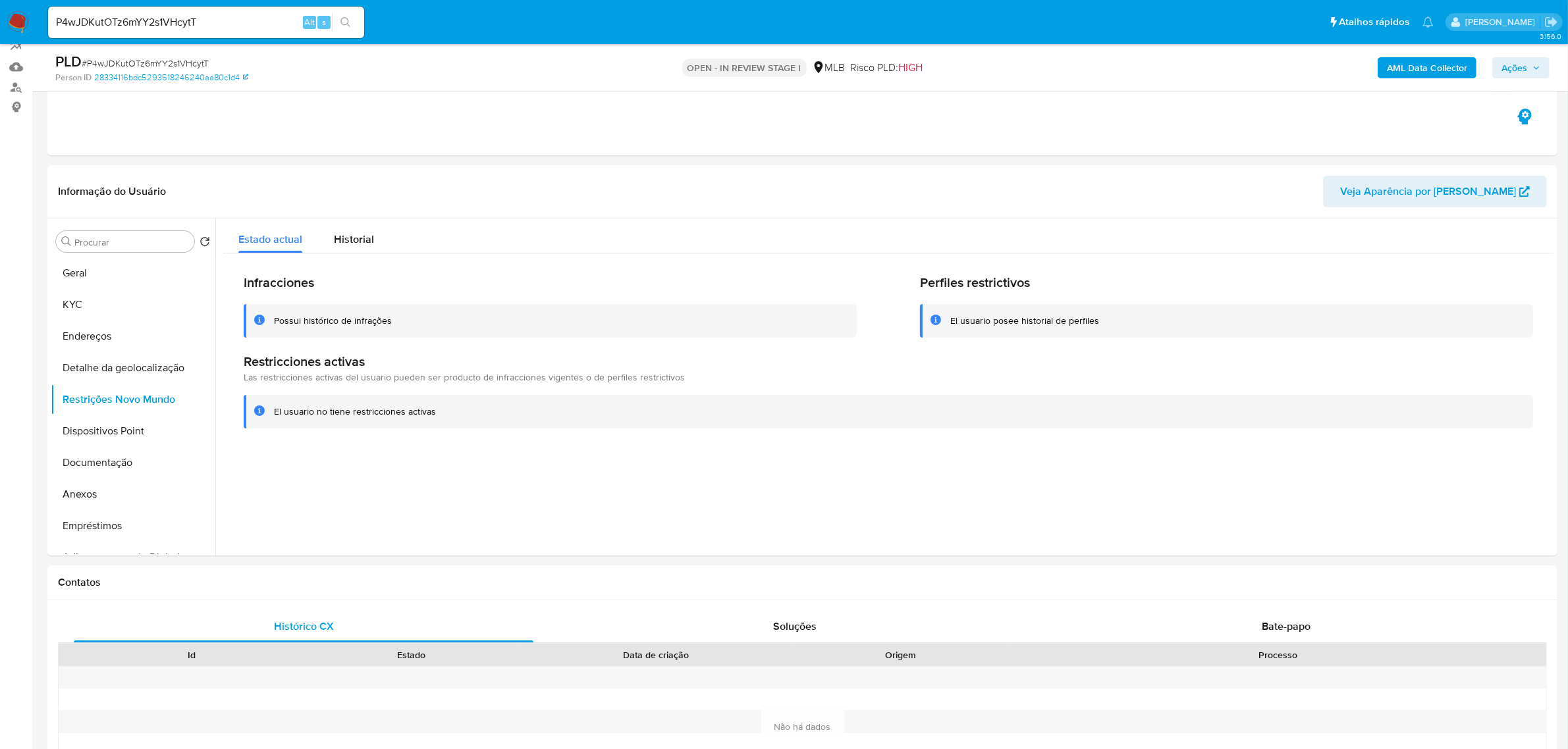
scroll to position [152, 0]
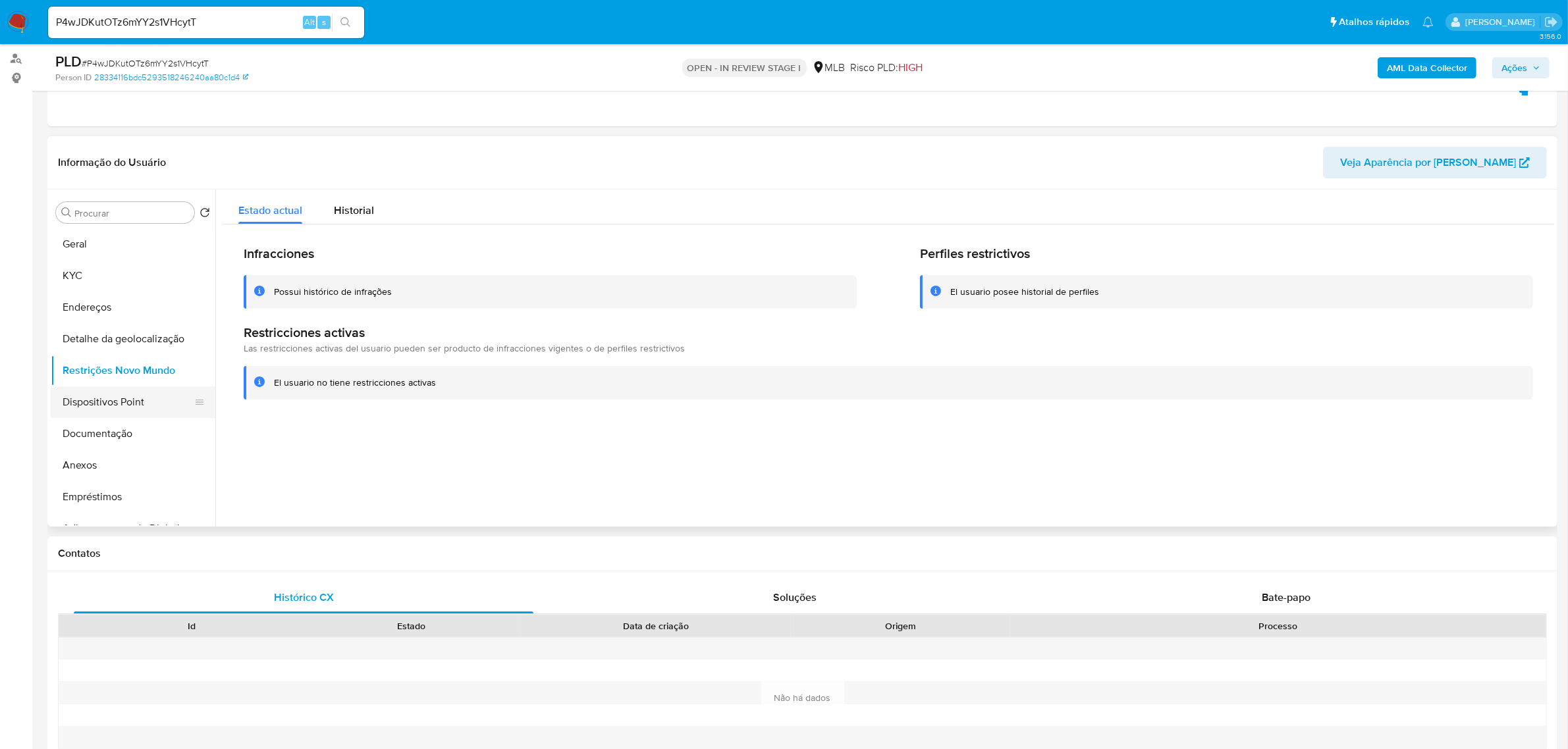
click at [96, 396] on button "Dispositivos Point" at bounding box center [128, 401] width 154 height 32
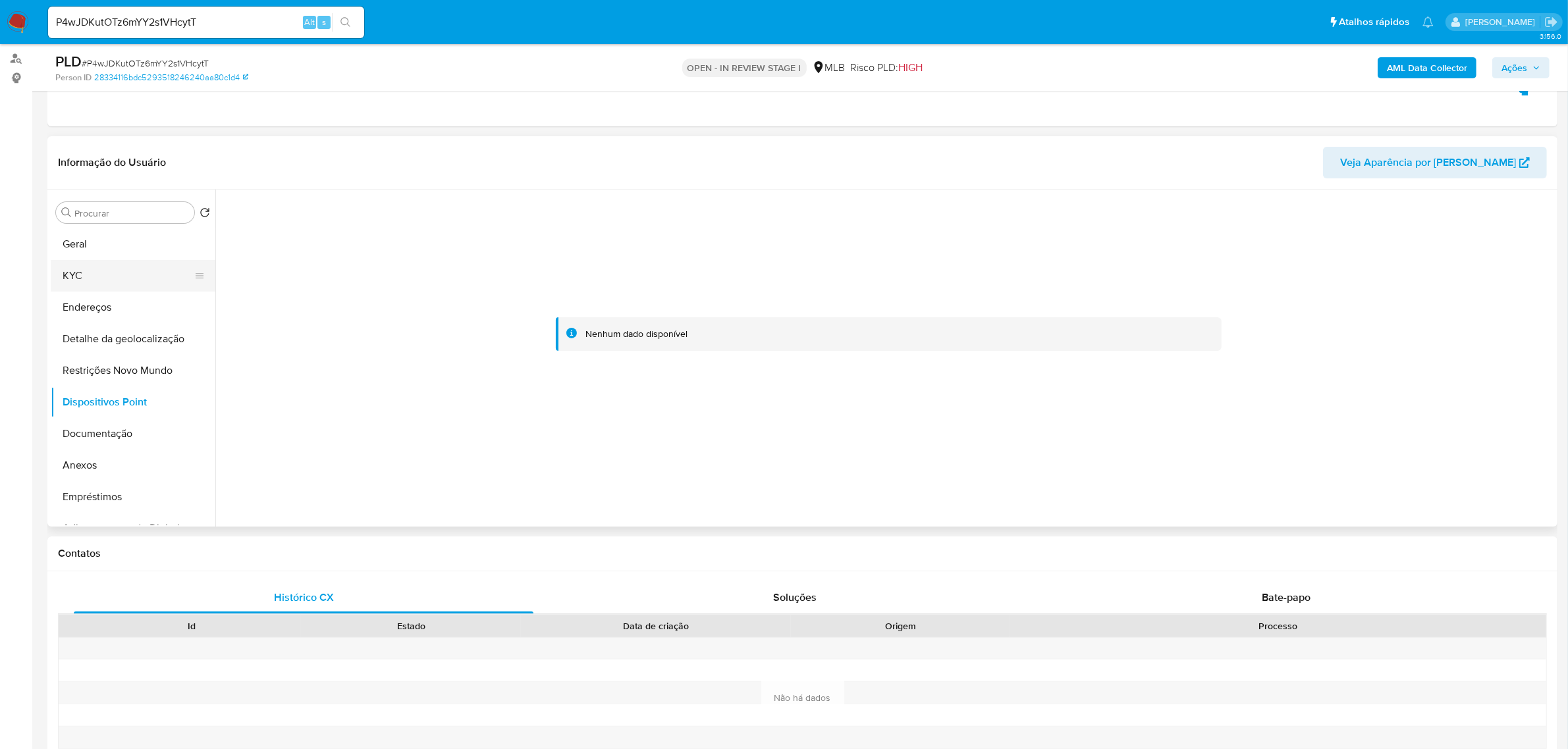
click at [90, 278] on button "KYC" at bounding box center [128, 276] width 154 height 32
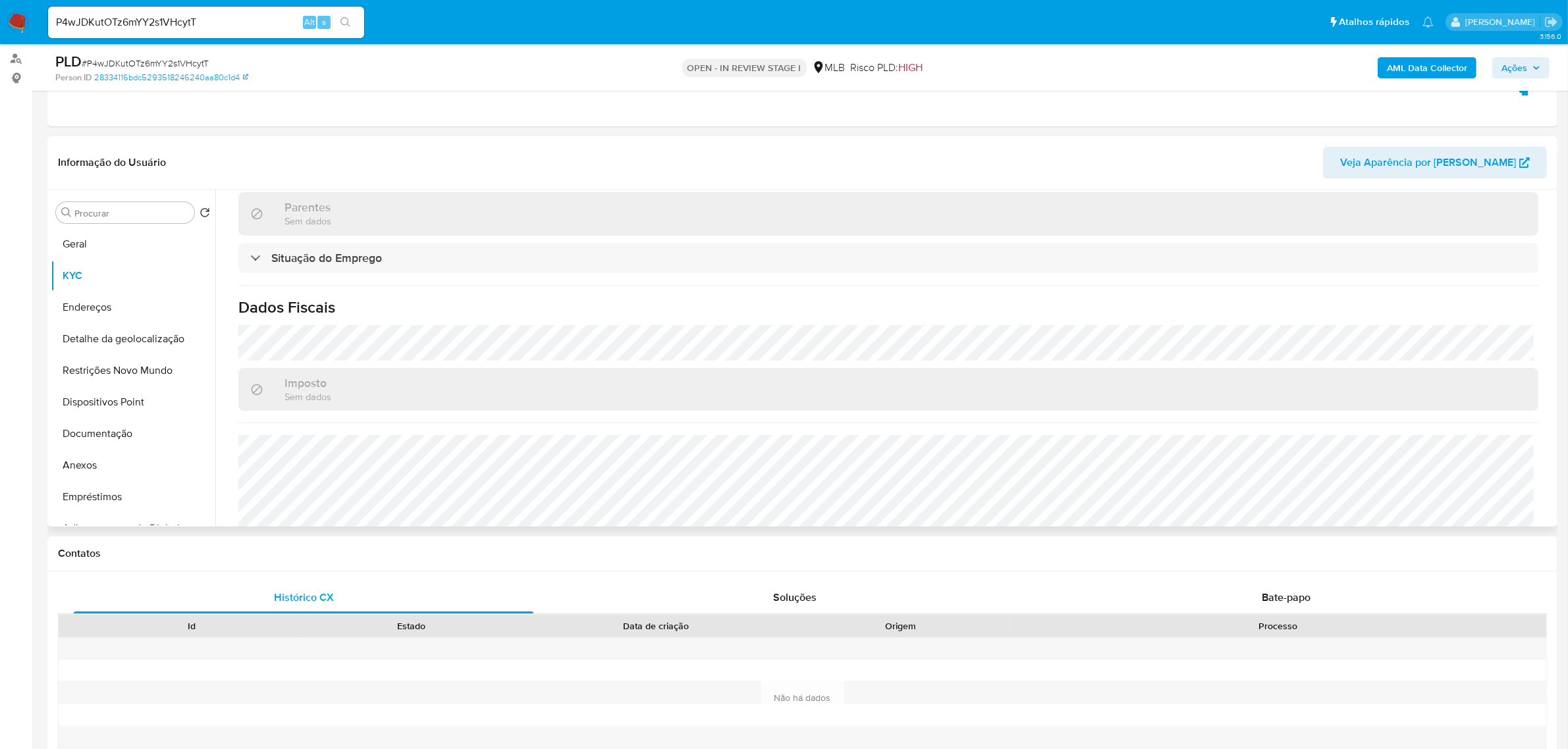
scroll to position [561, 0]
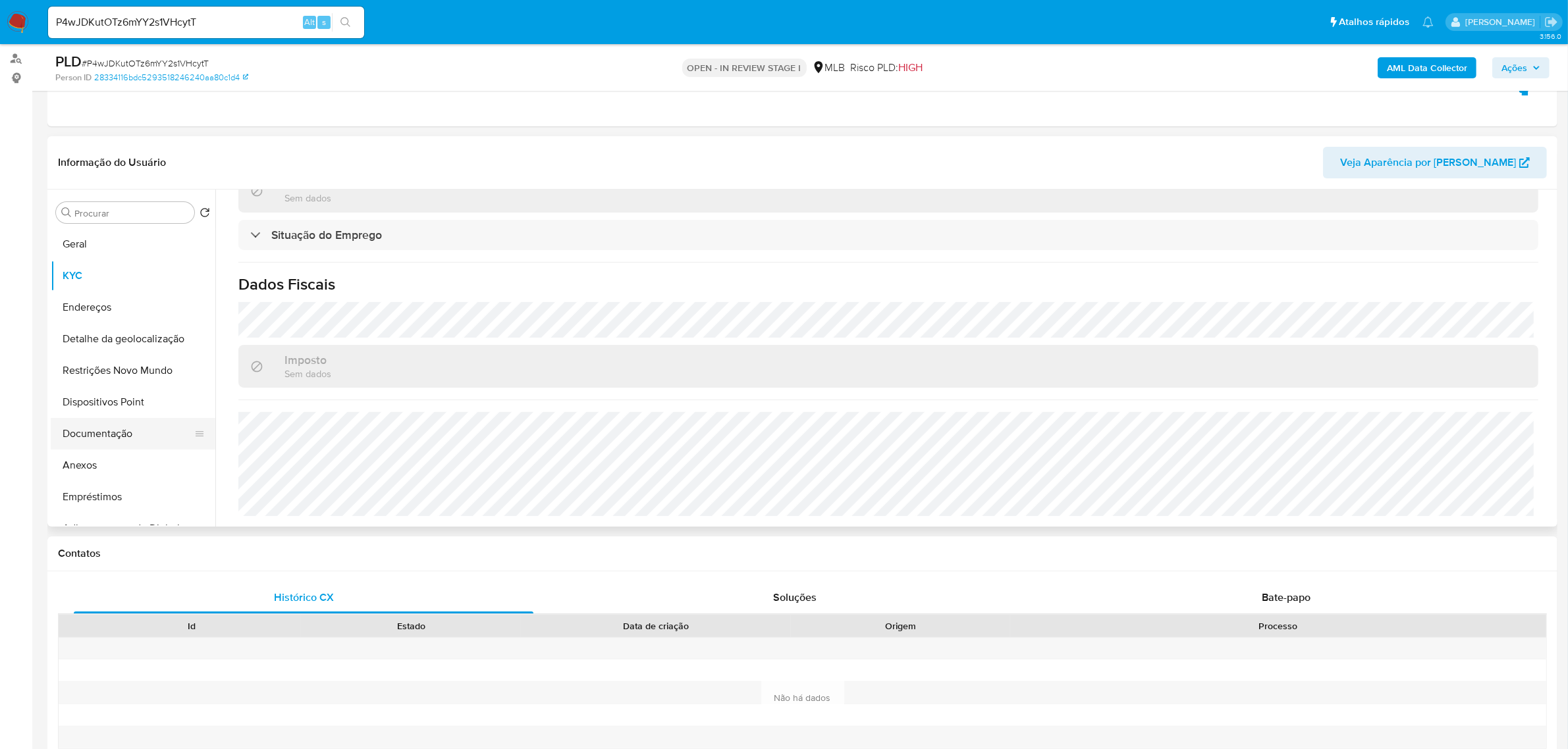
click at [110, 434] on button "Documentação" at bounding box center [128, 433] width 154 height 32
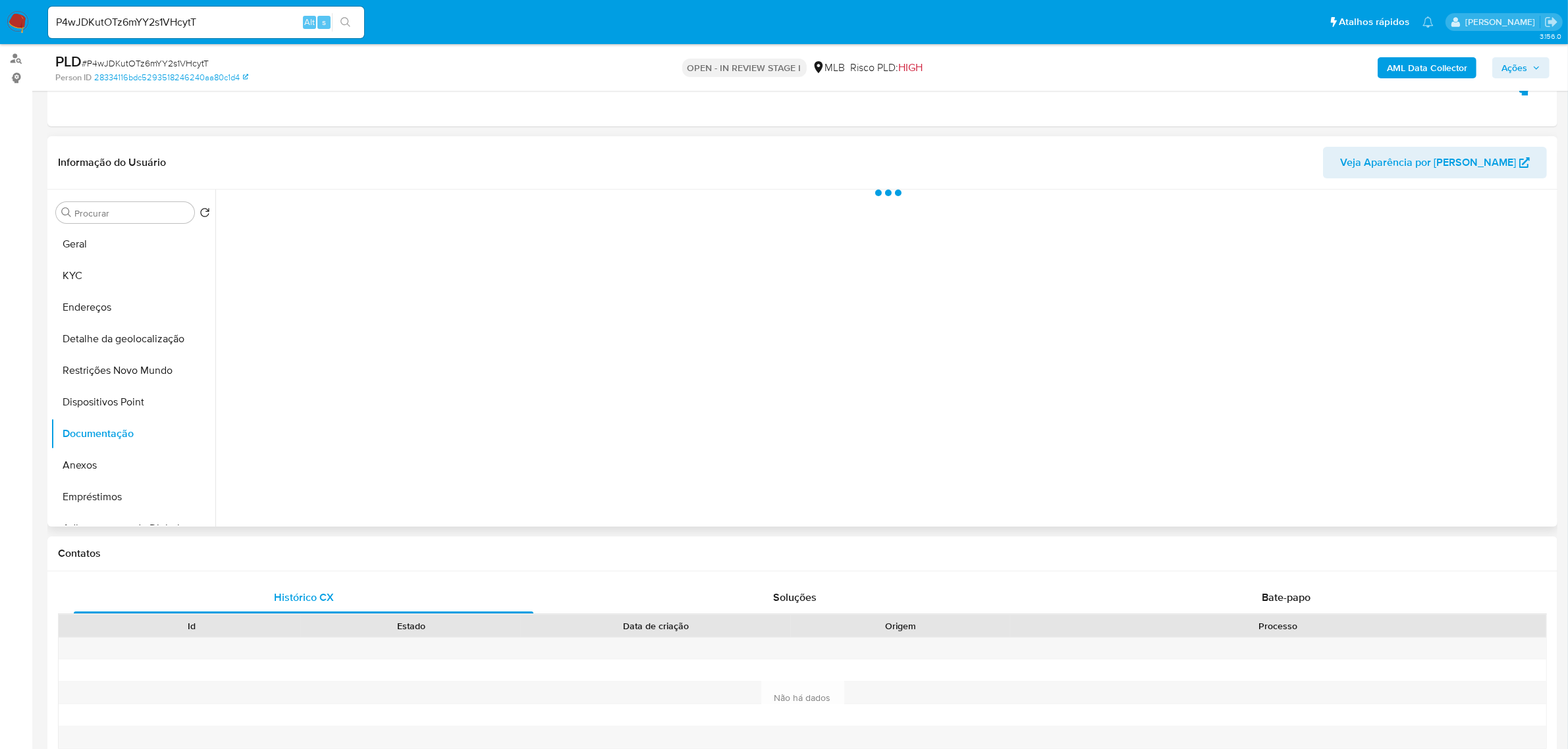
scroll to position [0, 0]
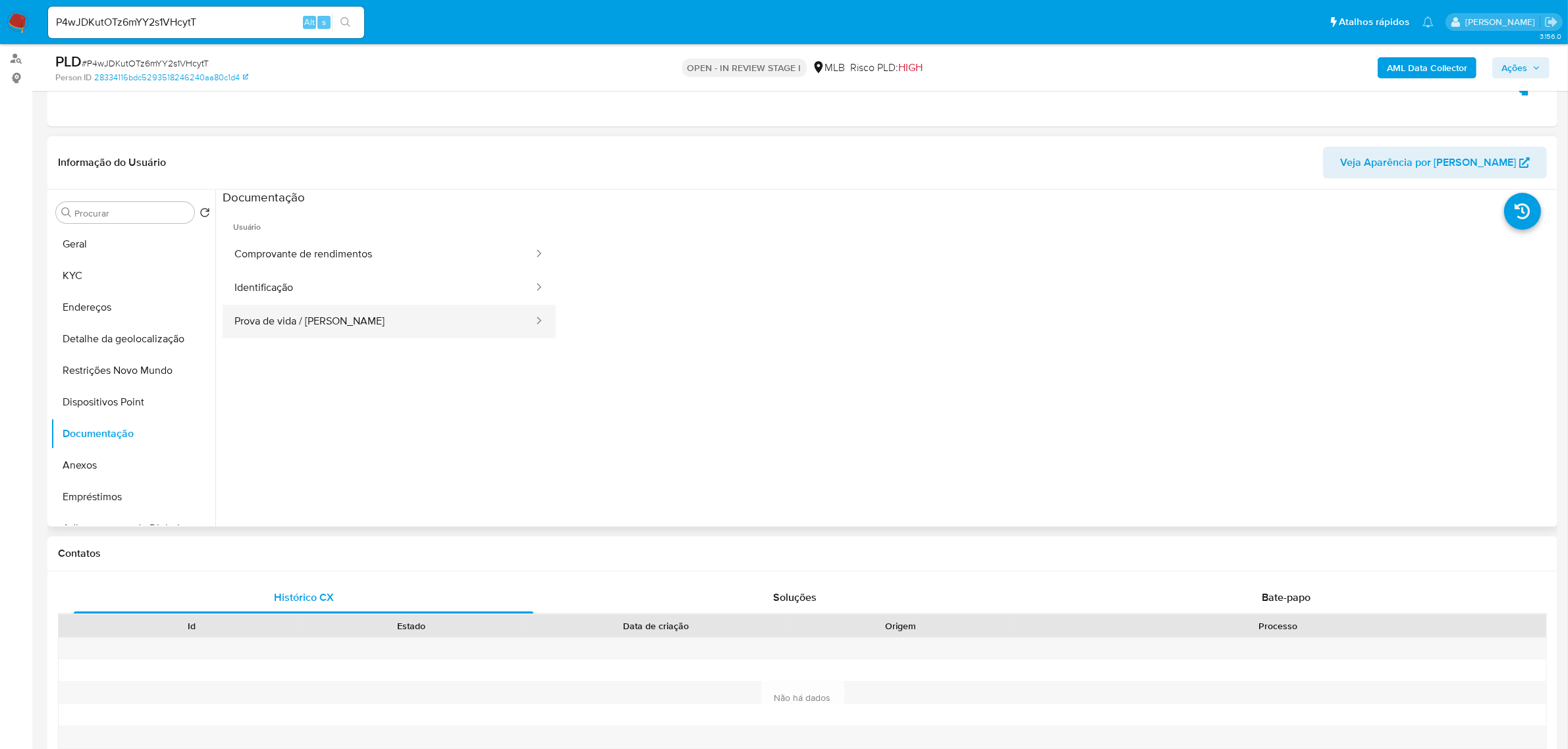
click at [372, 333] on button "Prova de vida / Selfie" at bounding box center [379, 321] width 312 height 34
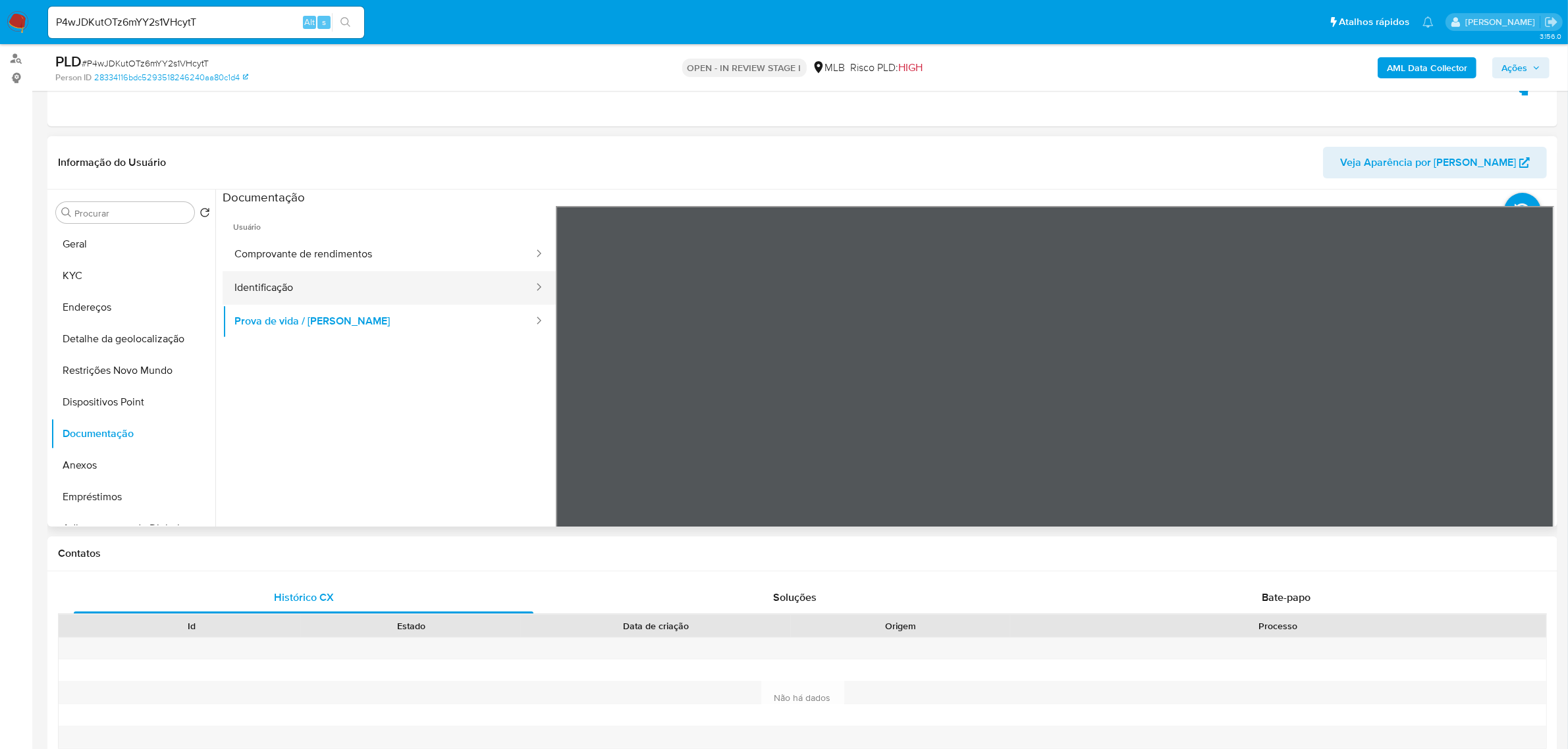
click at [366, 291] on button "Identificação" at bounding box center [379, 287] width 312 height 34
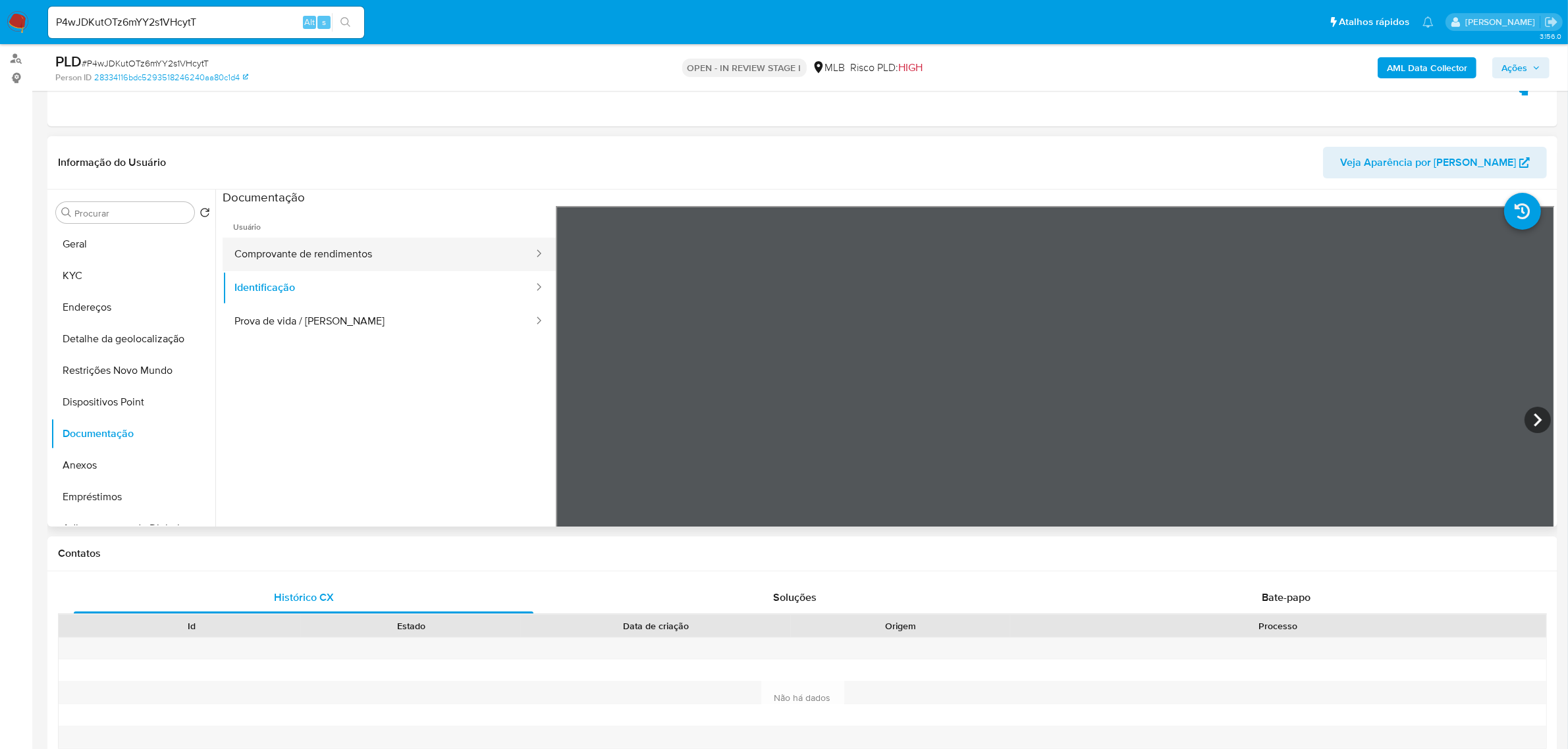
click at [374, 255] on button "Comprovante de rendimentos" at bounding box center [379, 254] width 312 height 34
click at [116, 254] on button "Geral" at bounding box center [128, 244] width 154 height 32
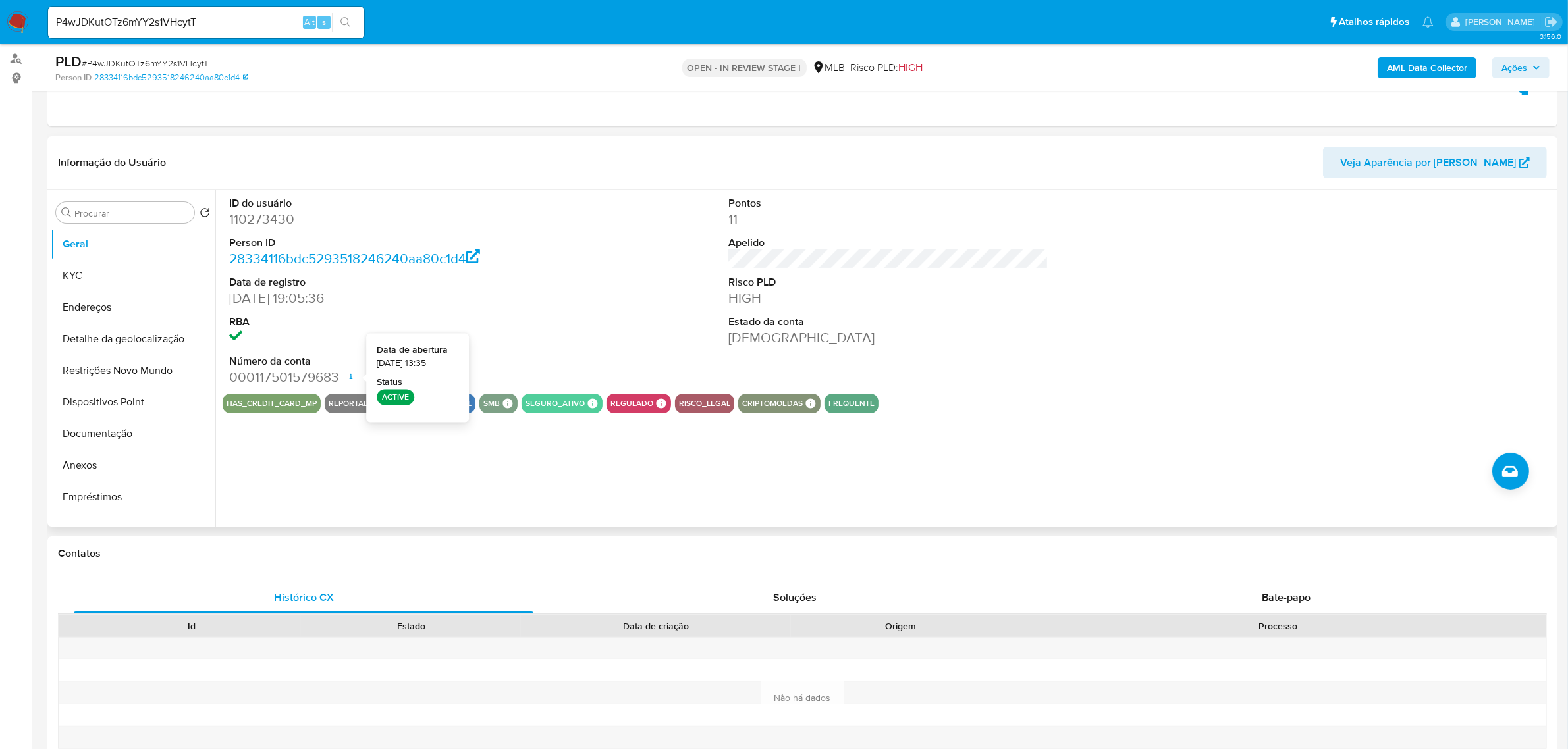
click at [339, 402] on button "reportado" at bounding box center [352, 402] width 47 height 5
click at [124, 445] on button "Documentação" at bounding box center [128, 433] width 154 height 32
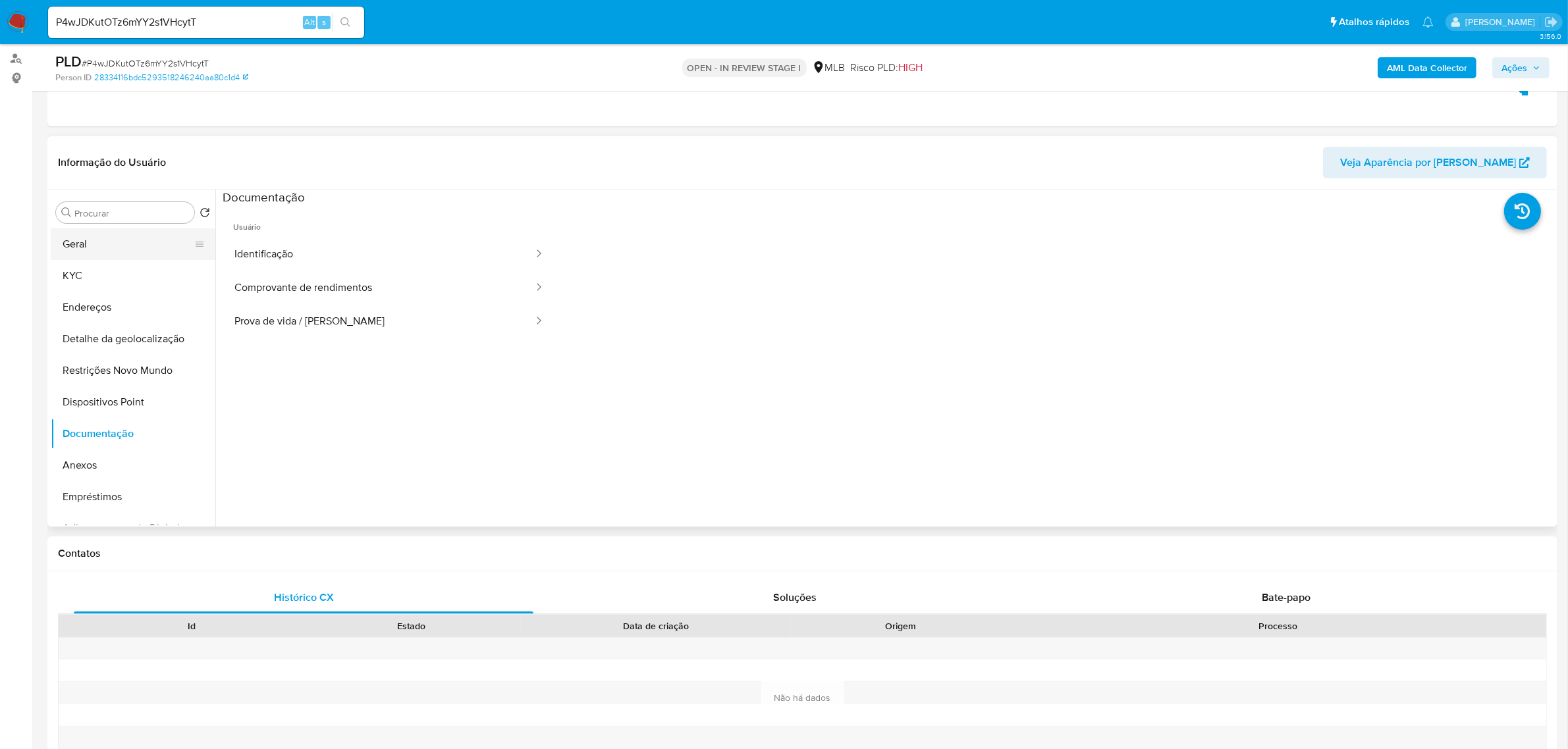
click at [127, 247] on button "Geral" at bounding box center [128, 244] width 154 height 32
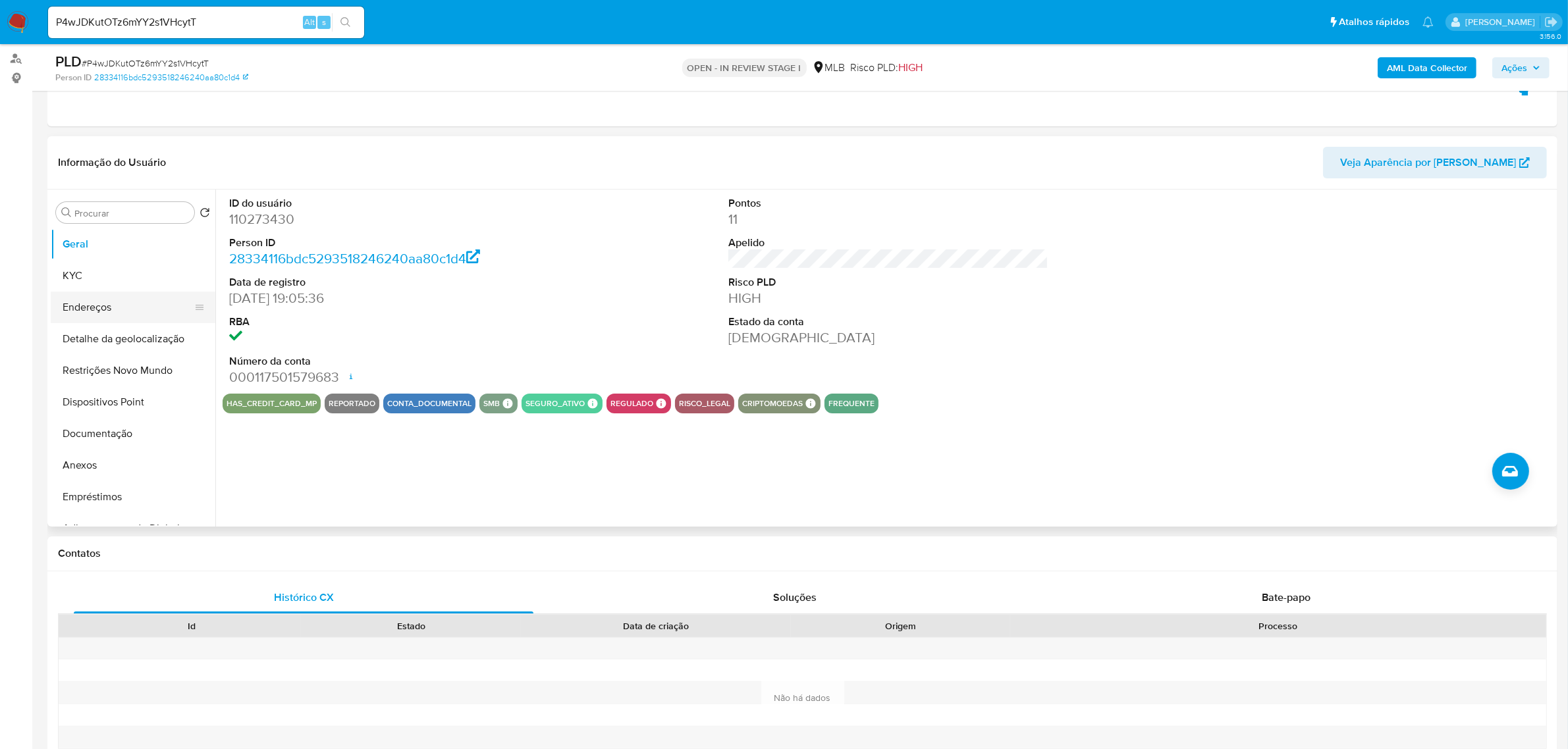
click at [118, 311] on button "Endereços" at bounding box center [128, 307] width 154 height 32
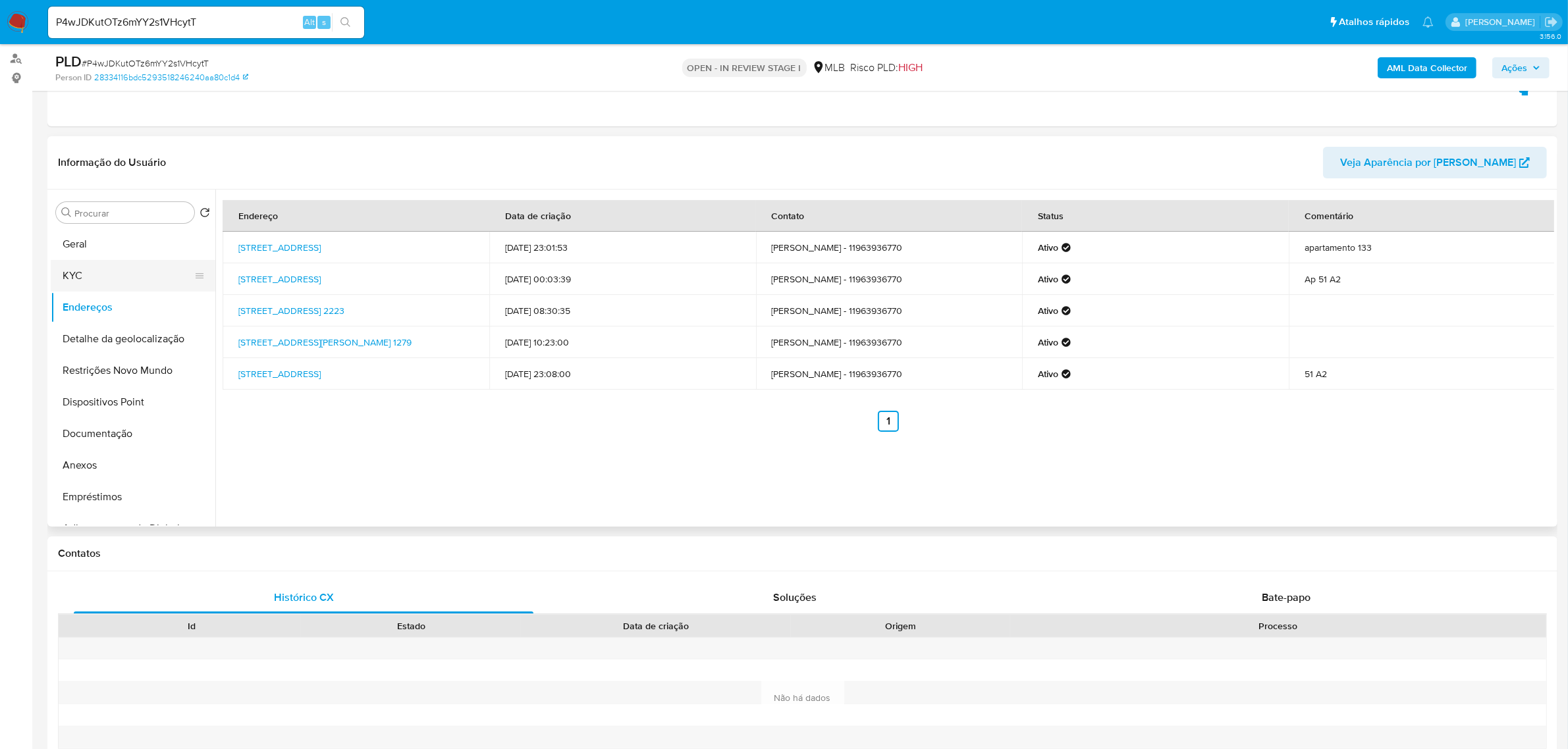
click at [106, 279] on button "KYC" at bounding box center [128, 276] width 154 height 32
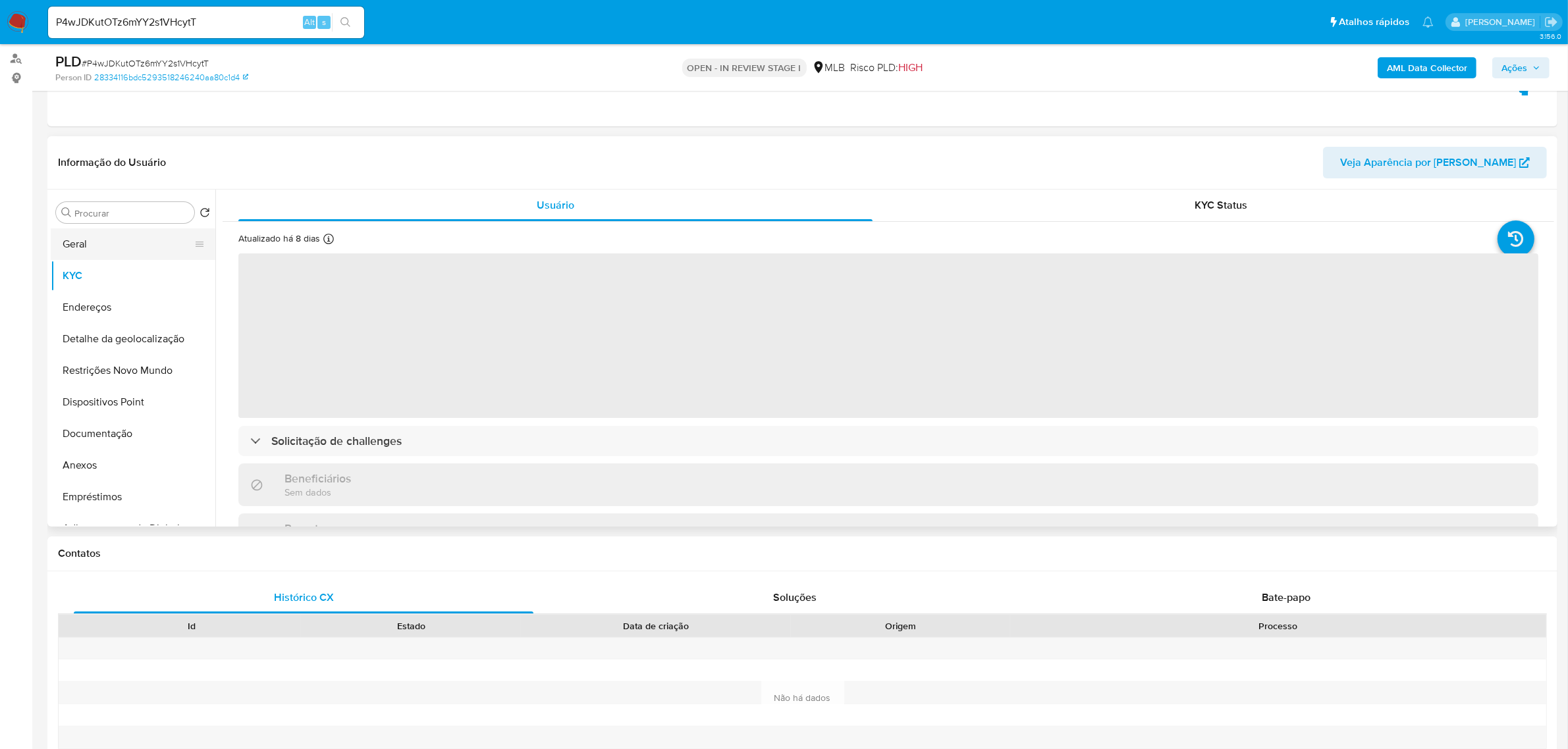
click at [74, 244] on button "Geral" at bounding box center [128, 244] width 154 height 32
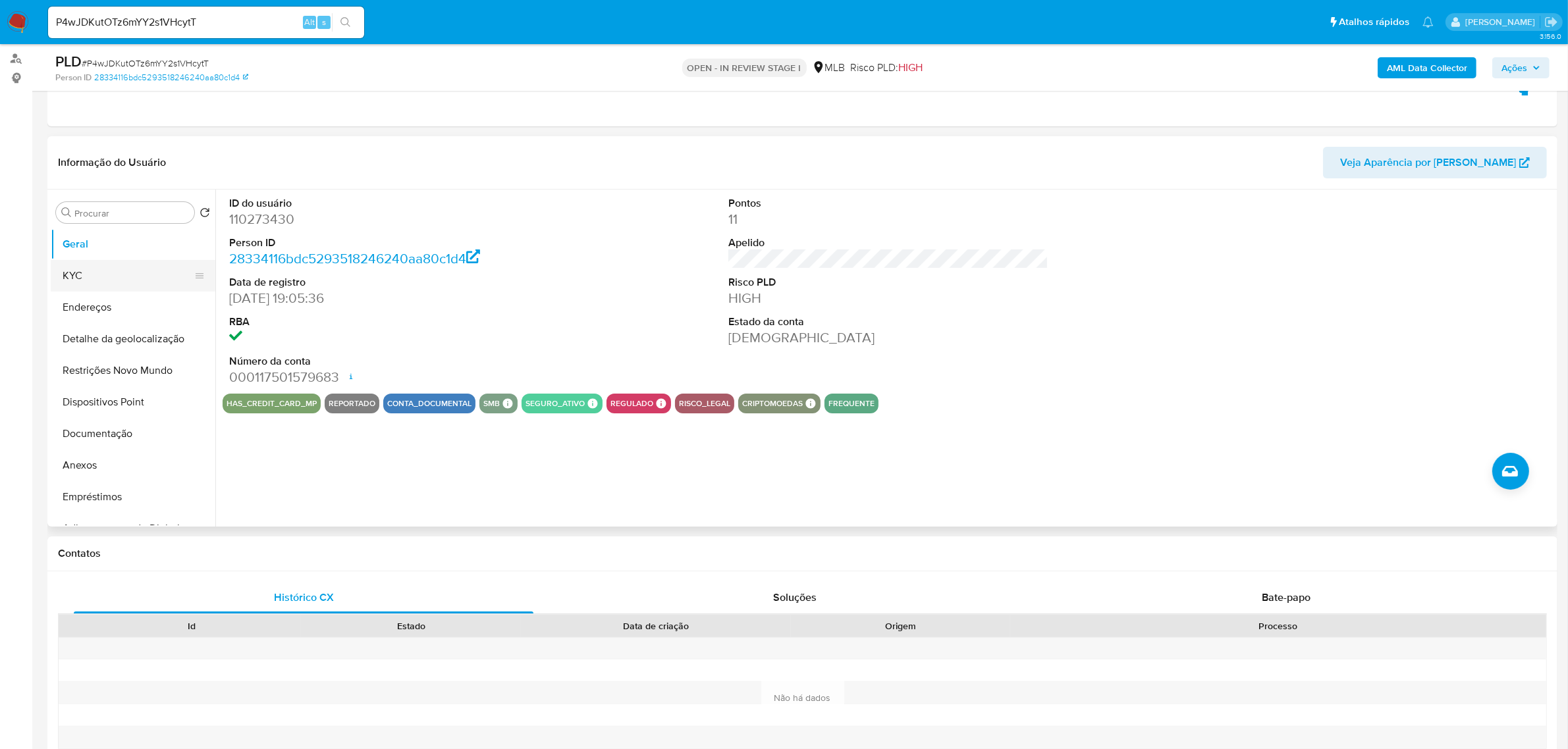
click at [86, 281] on button "KYC" at bounding box center [128, 276] width 154 height 32
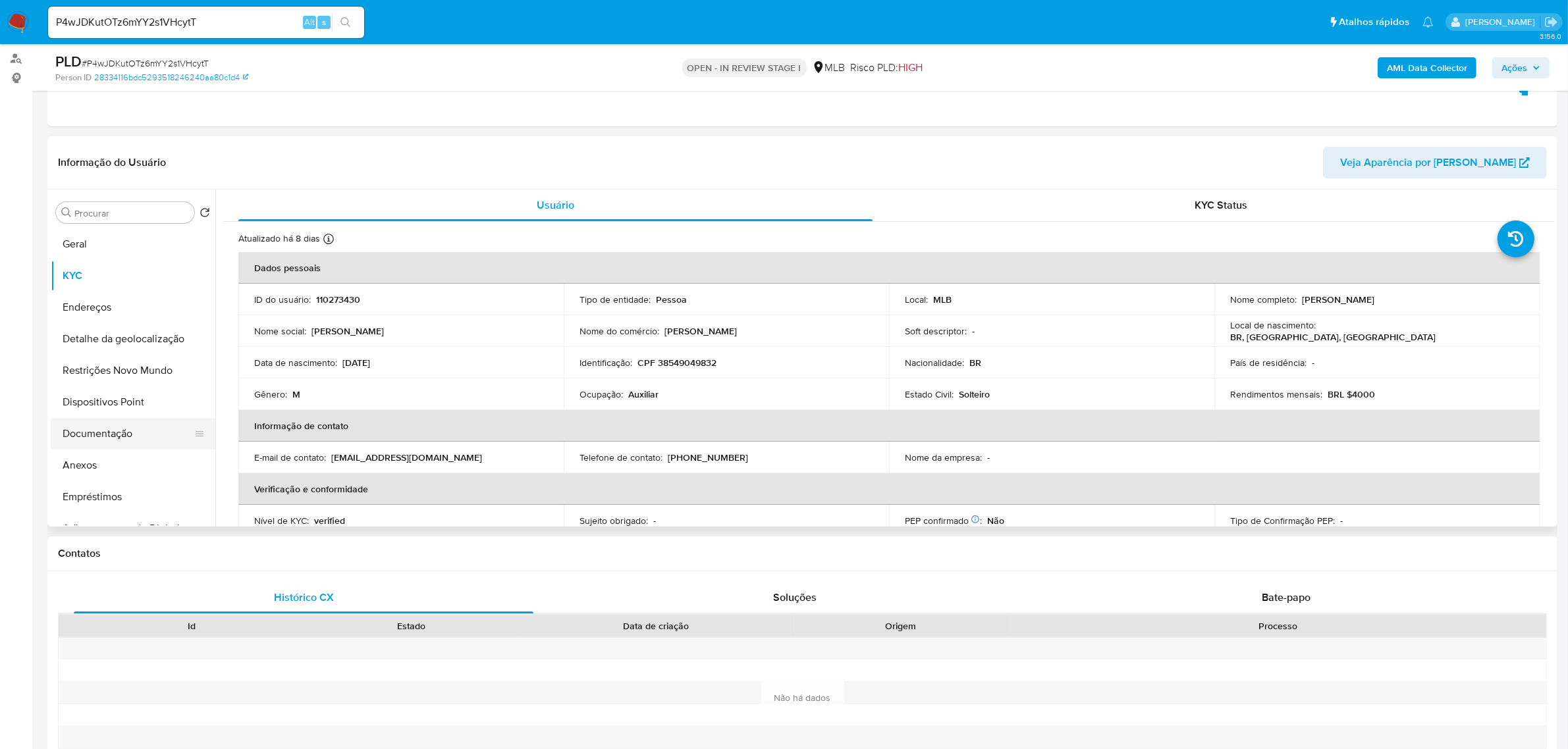
click at [99, 441] on button "Documentação" at bounding box center [128, 433] width 154 height 32
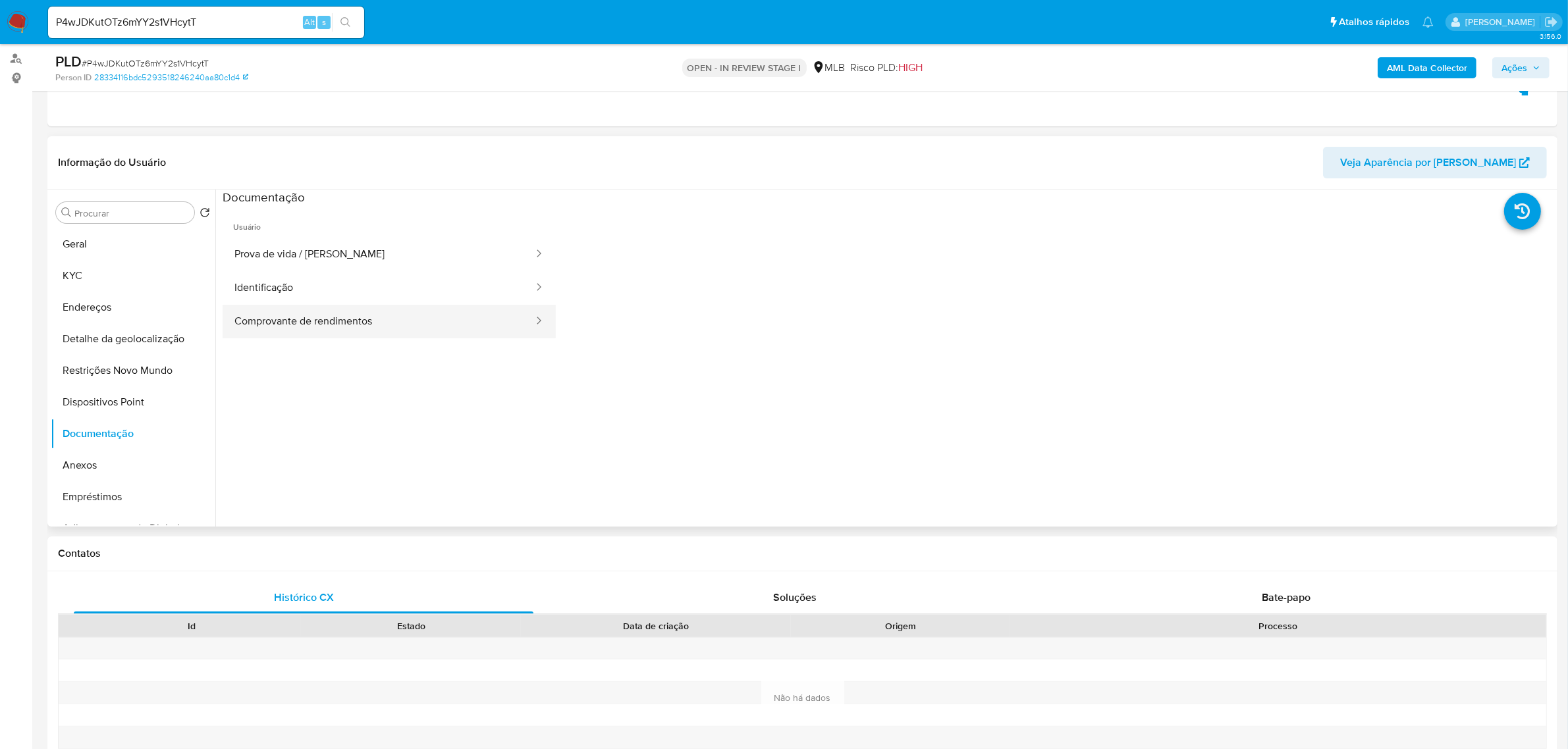
click at [423, 323] on button "Comprovante de rendimentos" at bounding box center [379, 321] width 312 height 34
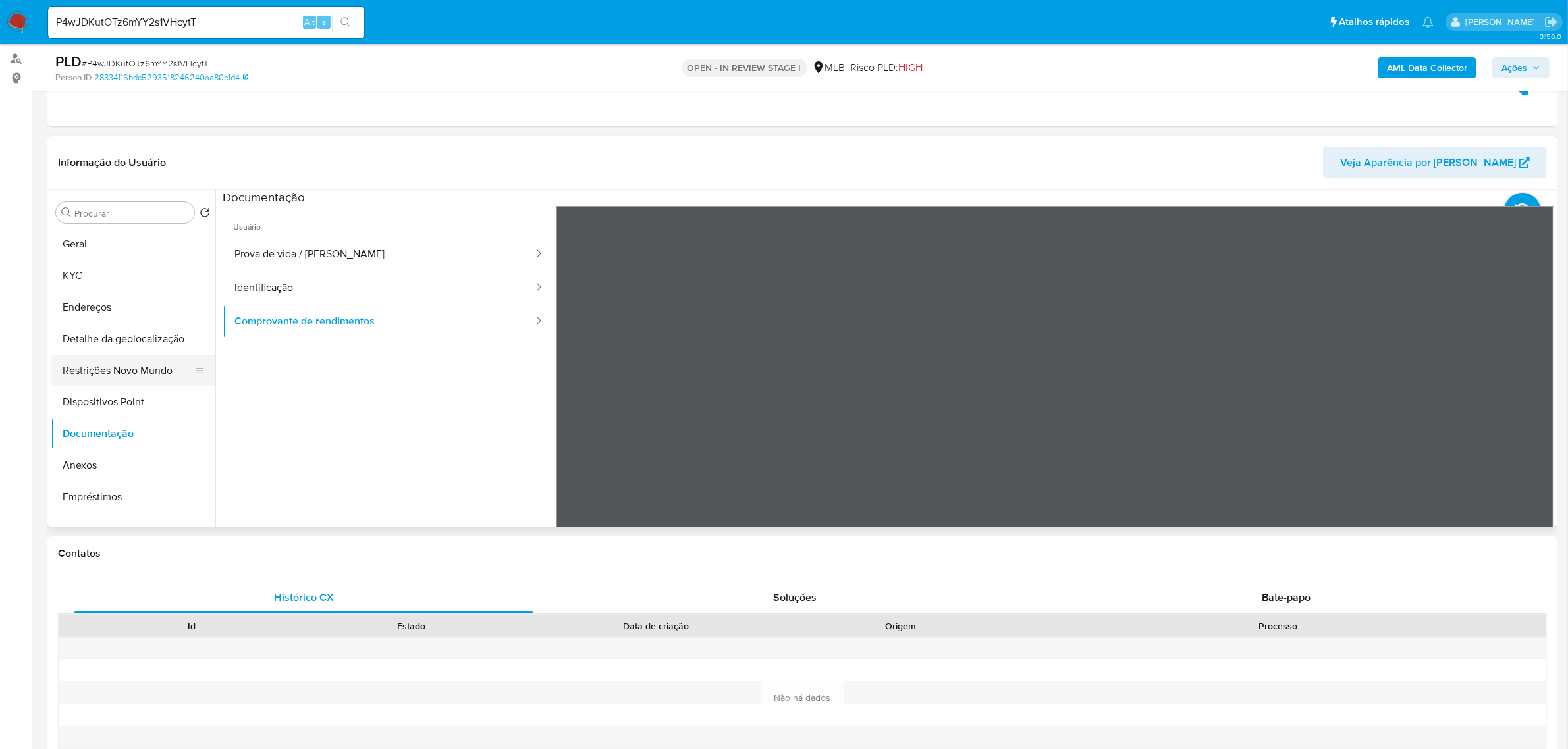
click at [154, 371] on button "Restrições Novo Mundo" at bounding box center [128, 370] width 154 height 32
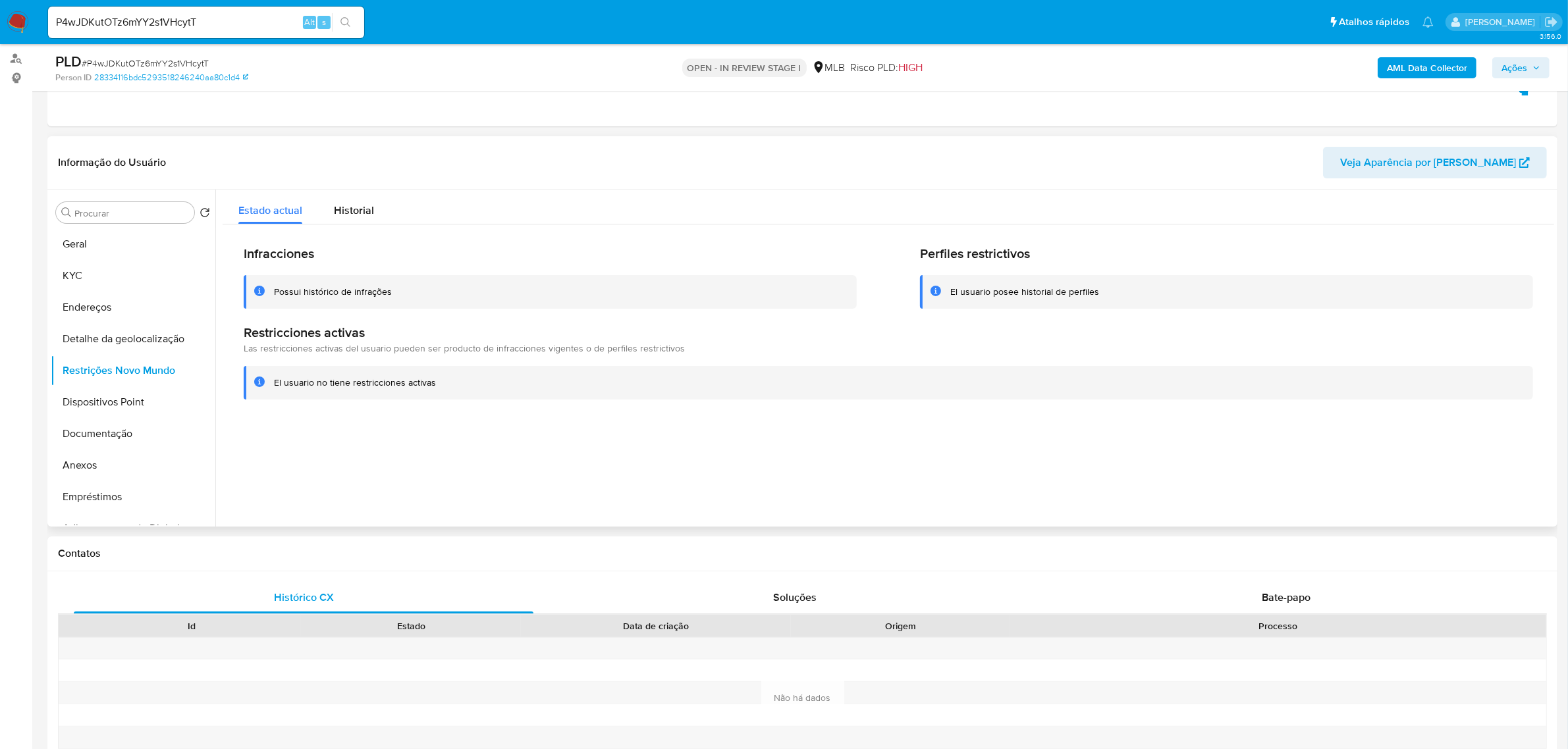
drag, startPoint x: 441, startPoint y: 384, endPoint x: 282, endPoint y: 386, distance: 159.0
click at [277, 387] on div "El usuario no tiene restricciones activas" at bounding box center [897, 382] width 1248 height 12
click at [277, 384] on div "El usuario no tiene restricciones activas" at bounding box center [355, 382] width 162 height 12
drag, startPoint x: 273, startPoint y: 383, endPoint x: 434, endPoint y: 380, distance: 161.0
click at [434, 380] on div "El usuario no tiene restricciones activas" at bounding box center [897, 382] width 1248 height 12
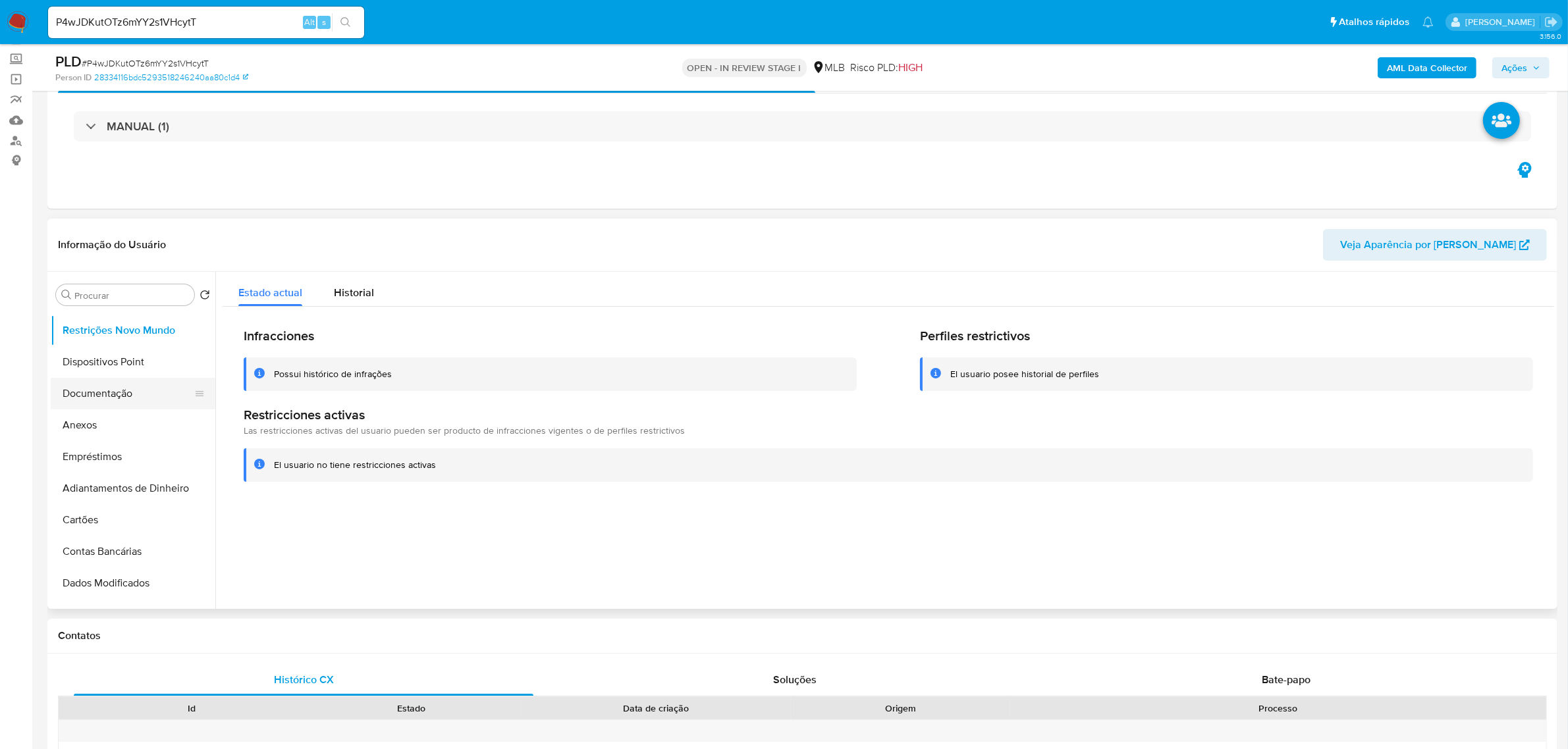
scroll to position [93, 0]
click at [120, 451] on button "Anexos" at bounding box center [128, 453] width 154 height 32
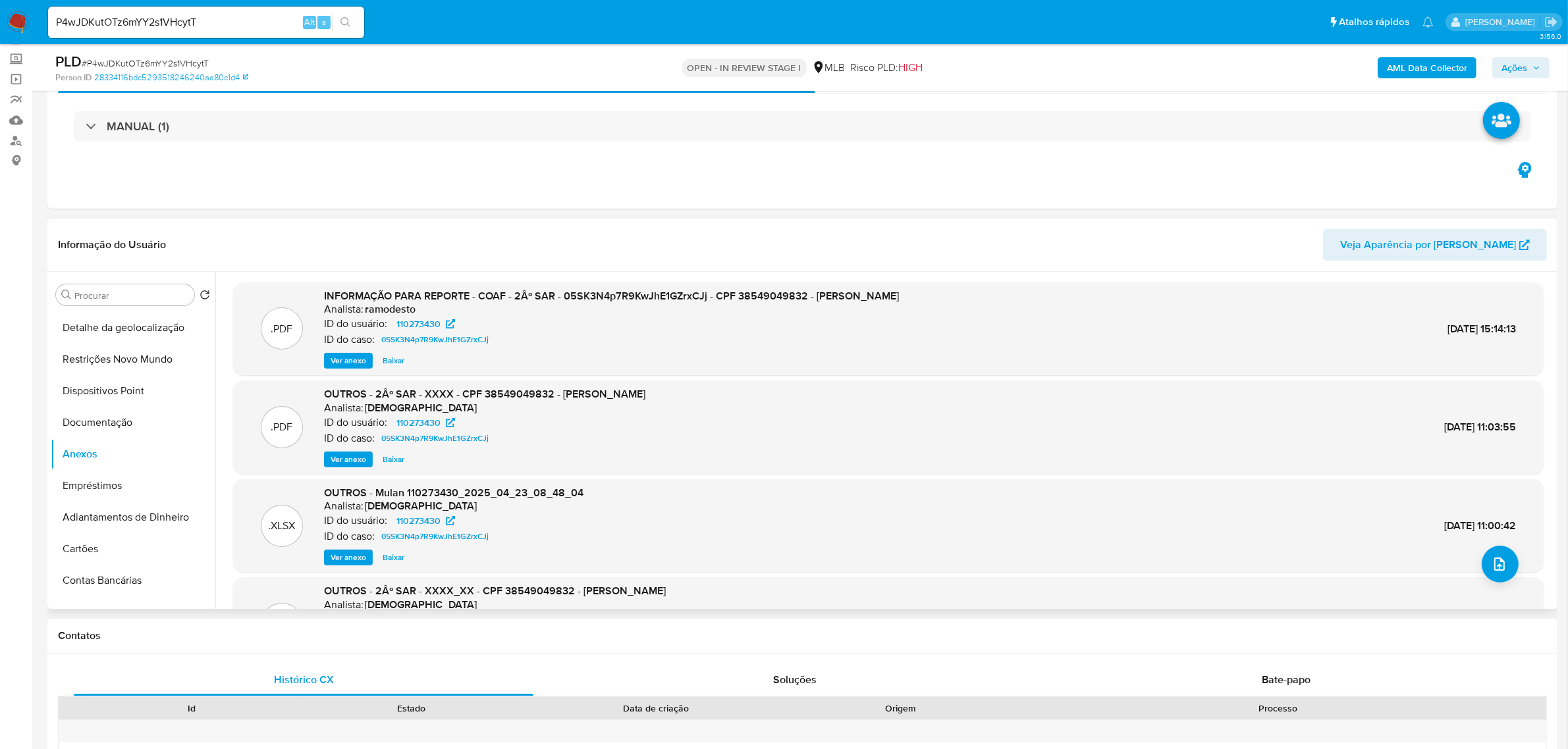
click at [356, 356] on span "Ver anexo" at bounding box center [348, 361] width 36 height 13
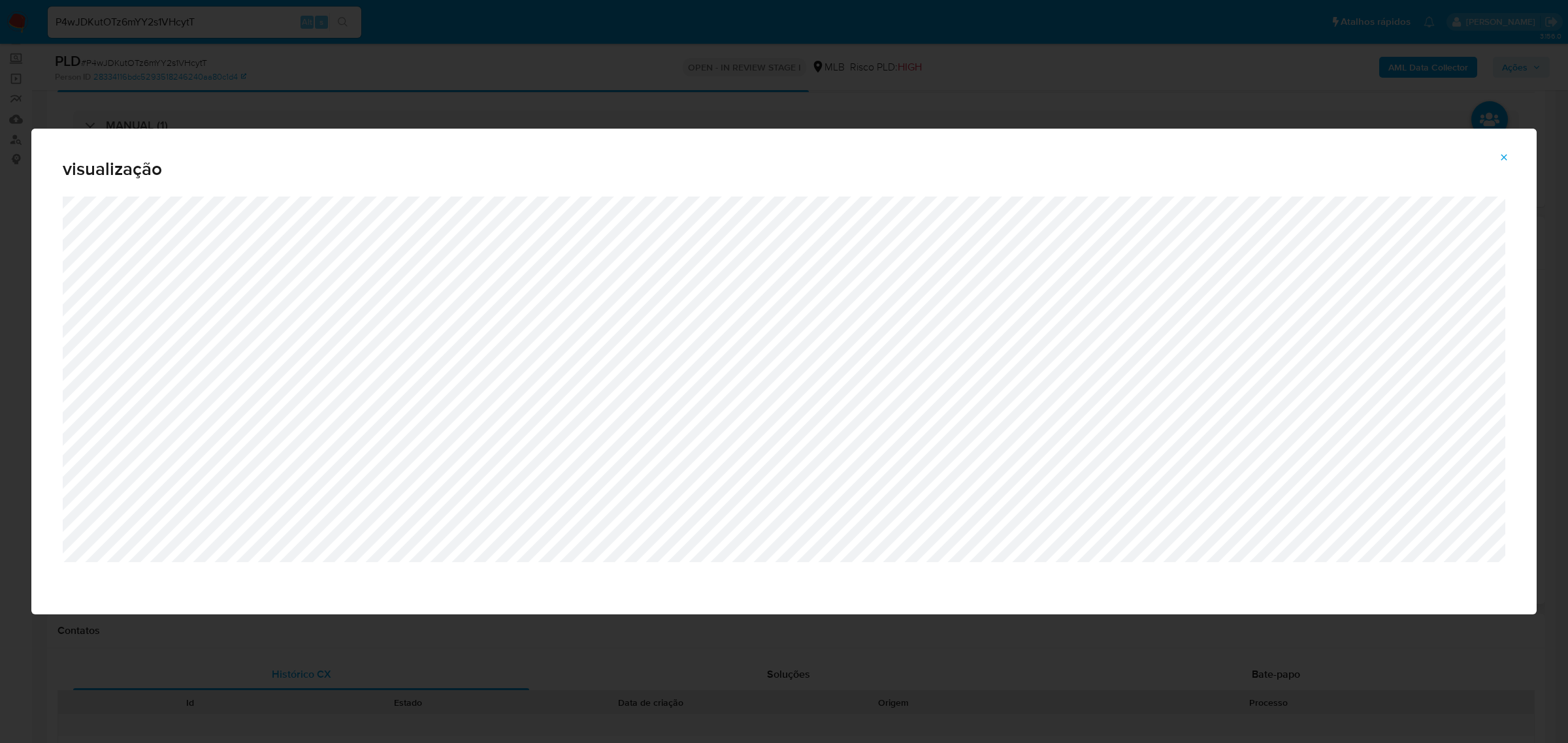
click at [1504, 160] on icon "Attachment preview" at bounding box center [1503, 157] width 10 height 10
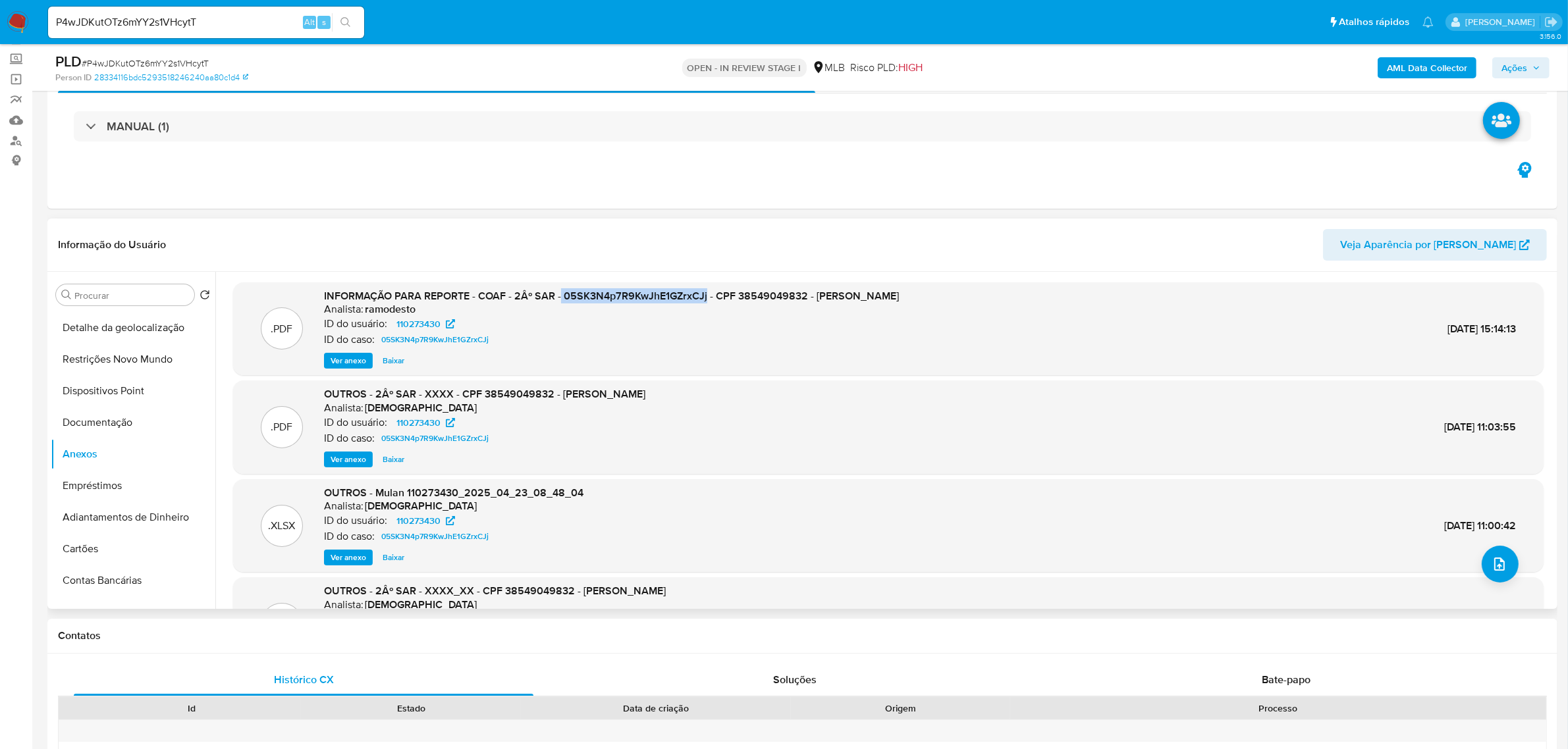
drag, startPoint x: 561, startPoint y: 295, endPoint x: 706, endPoint y: 295, distance: 145.0
click at [706, 295] on span "INFORMAÇÃO PARA REPORTE - COAF - 2Âº SAR - 05SK3N4p7R9KwJhE1GZrxCJj - CPF 38549…" at bounding box center [611, 296] width 575 height 15
copy span "05SK3N4p7R9KwJhE1GZrxCJj"
click at [354, 363] on span "Ver anexo" at bounding box center [348, 361] width 36 height 13
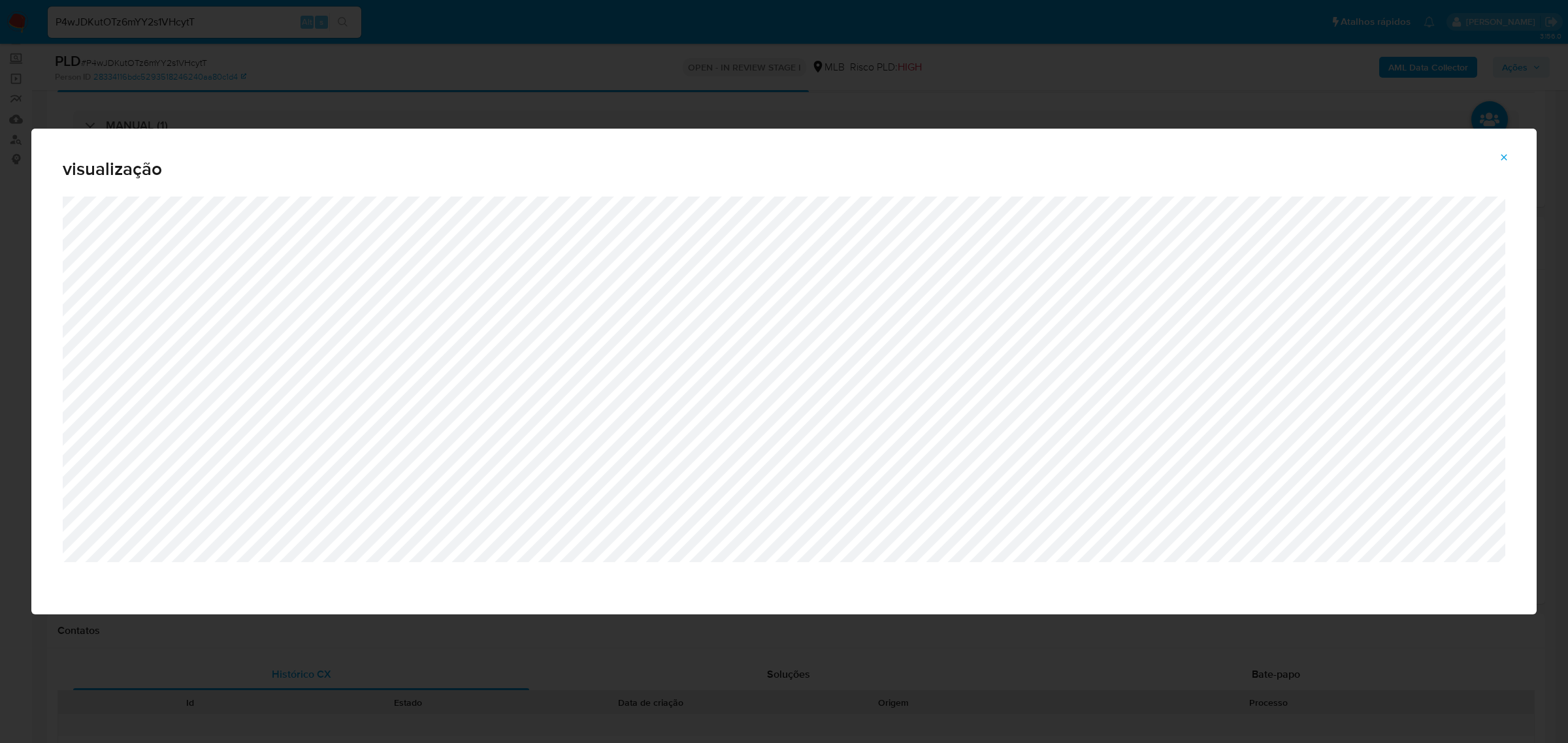
click at [1500, 156] on icon "Attachment preview" at bounding box center [1503, 157] width 10 height 10
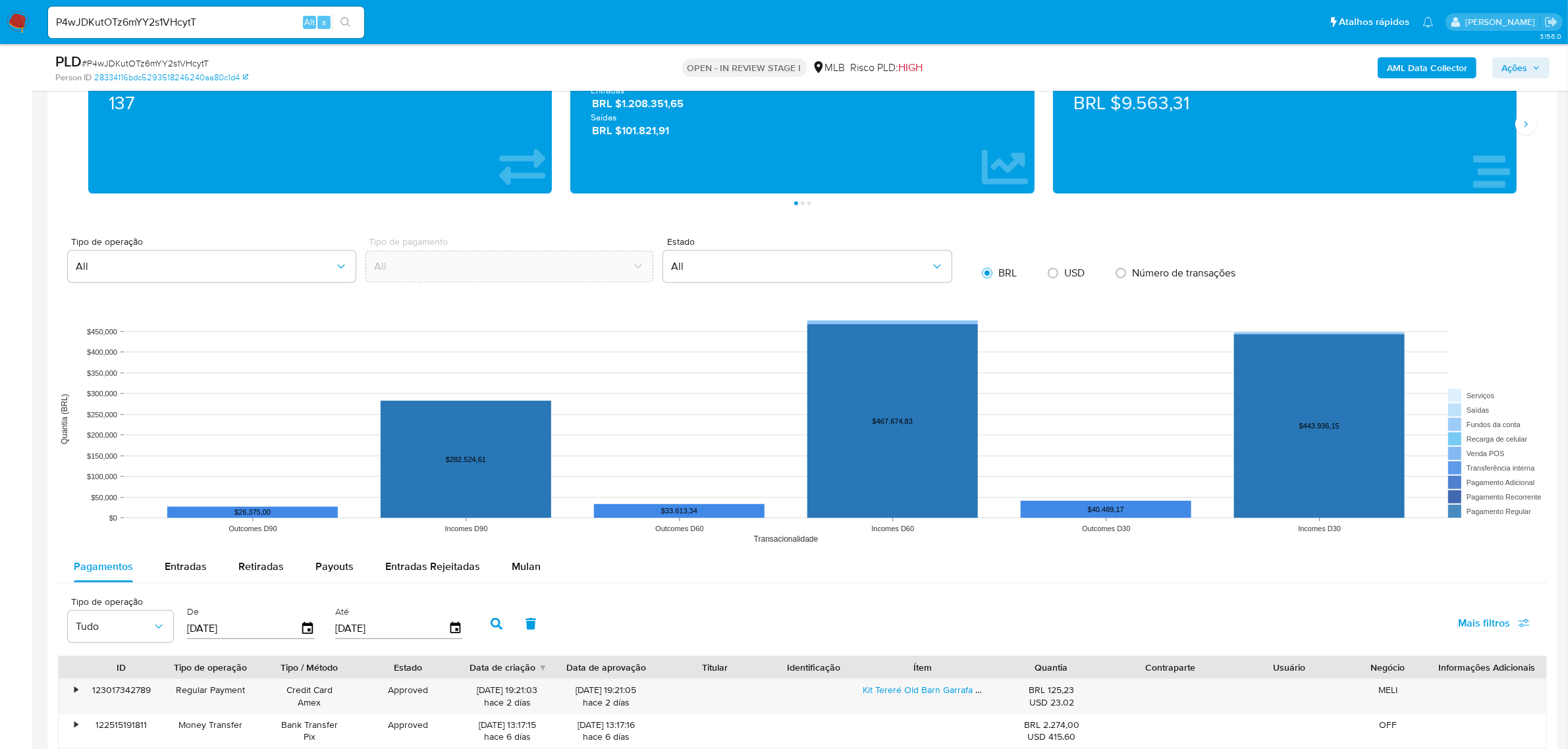
scroll to position [1139, 0]
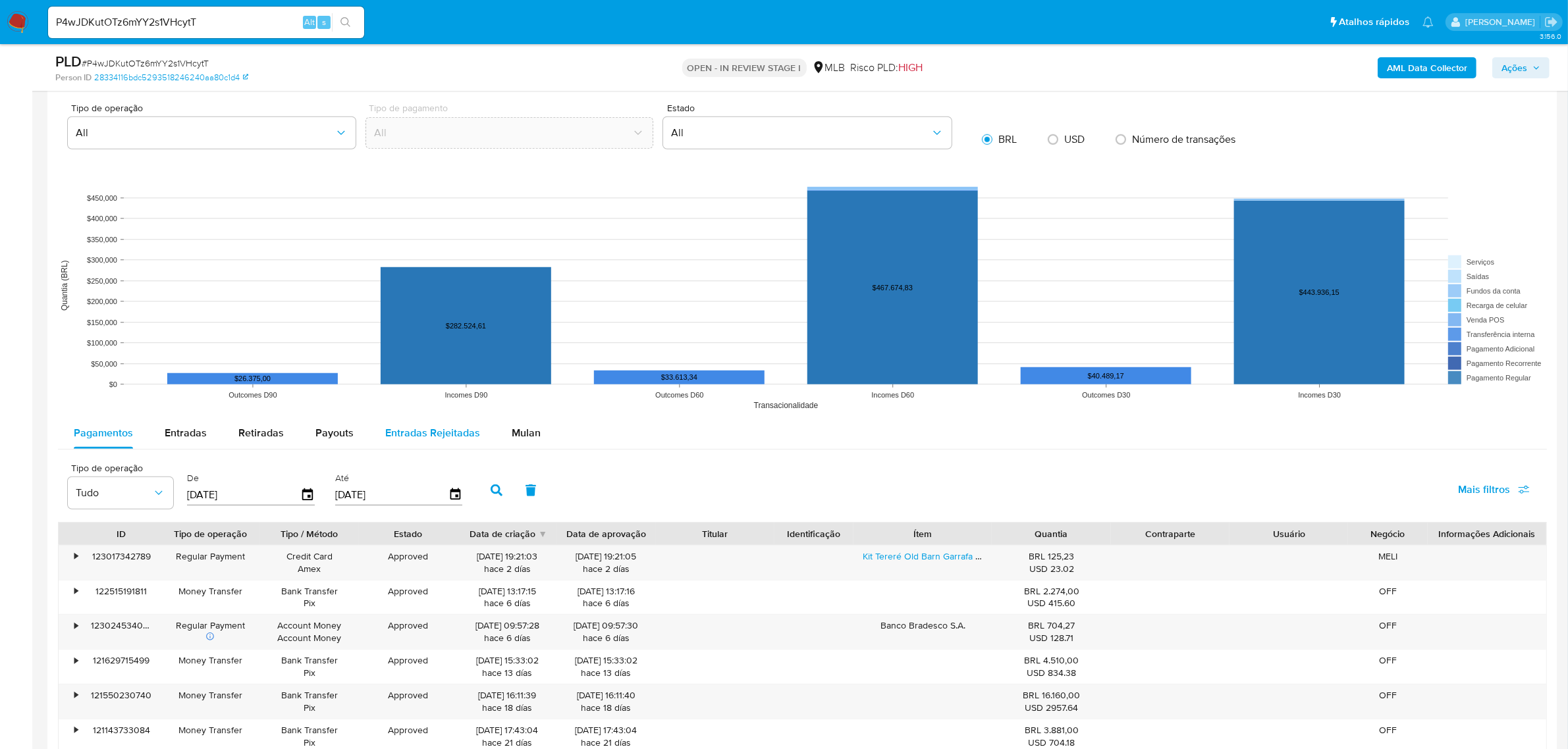
click at [404, 438] on span "Entradas Rejeitadas" at bounding box center [432, 433] width 95 height 15
select select "10"
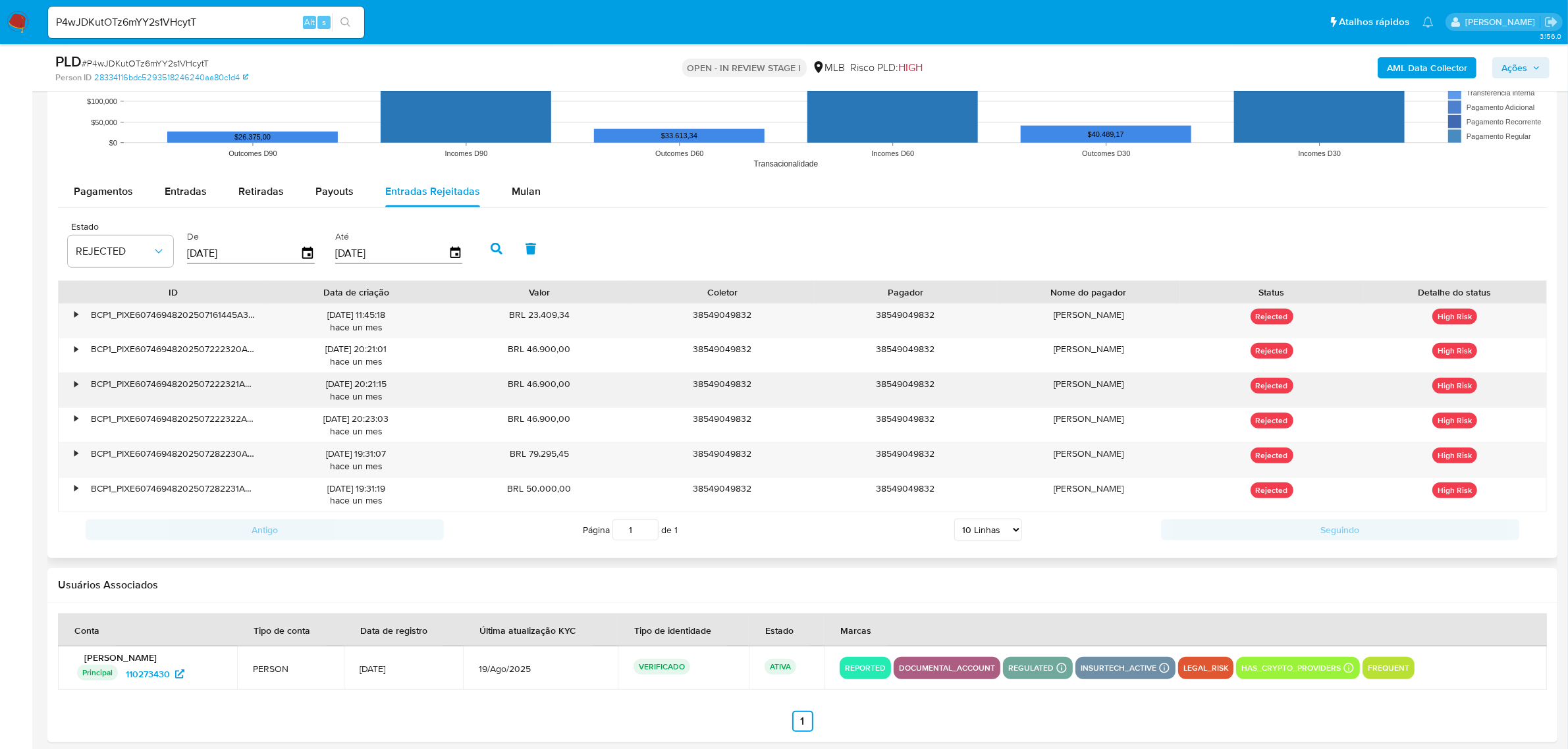
scroll to position [1386, 0]
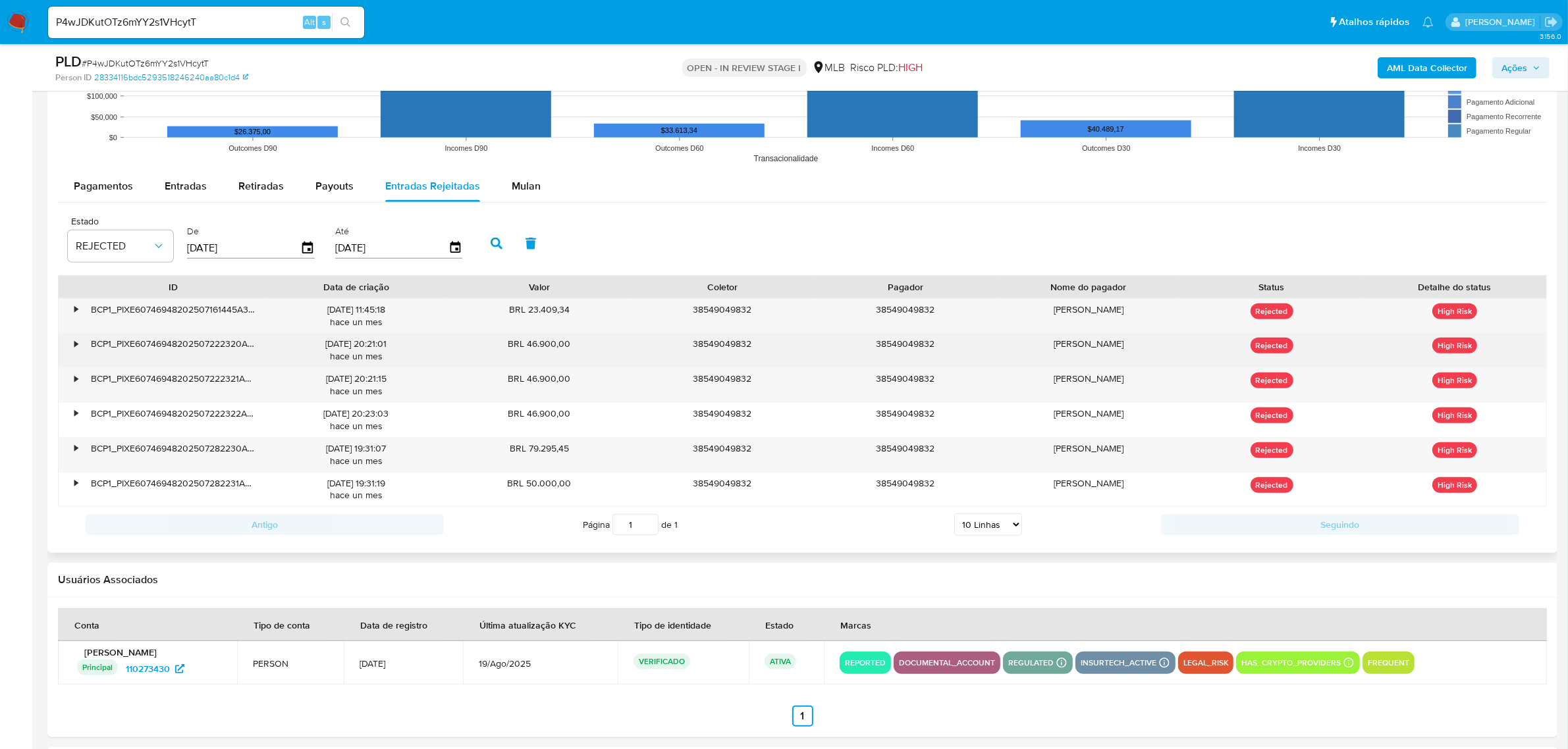
drag, startPoint x: 477, startPoint y: 278, endPoint x: 600, endPoint y: 340, distance: 137.7
click at [600, 340] on div "ID Data de criação Valor Coletor Pagador Nome do pagador Status Detalhe do stat…" at bounding box center [802, 391] width 1489 height 232
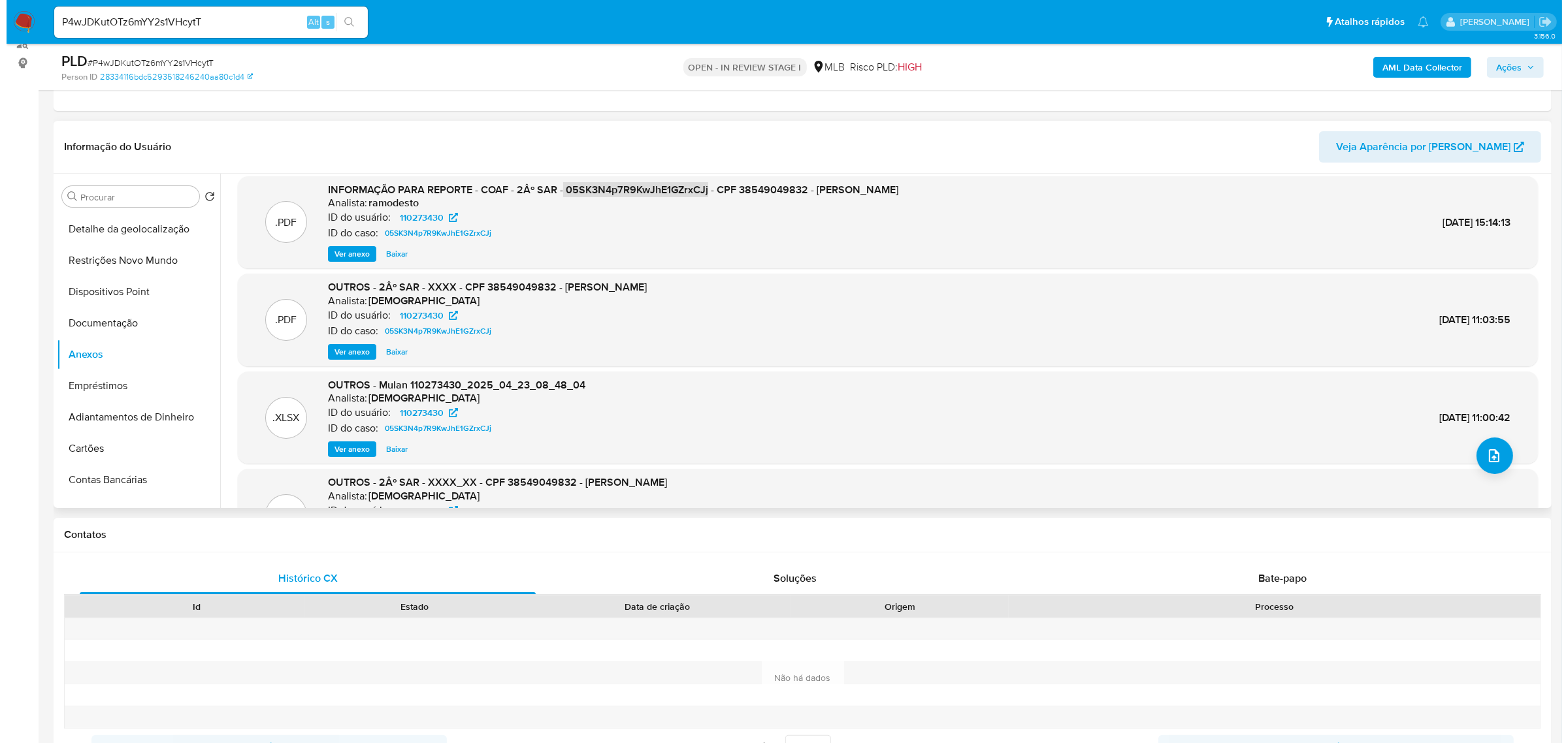
scroll to position [0, 0]
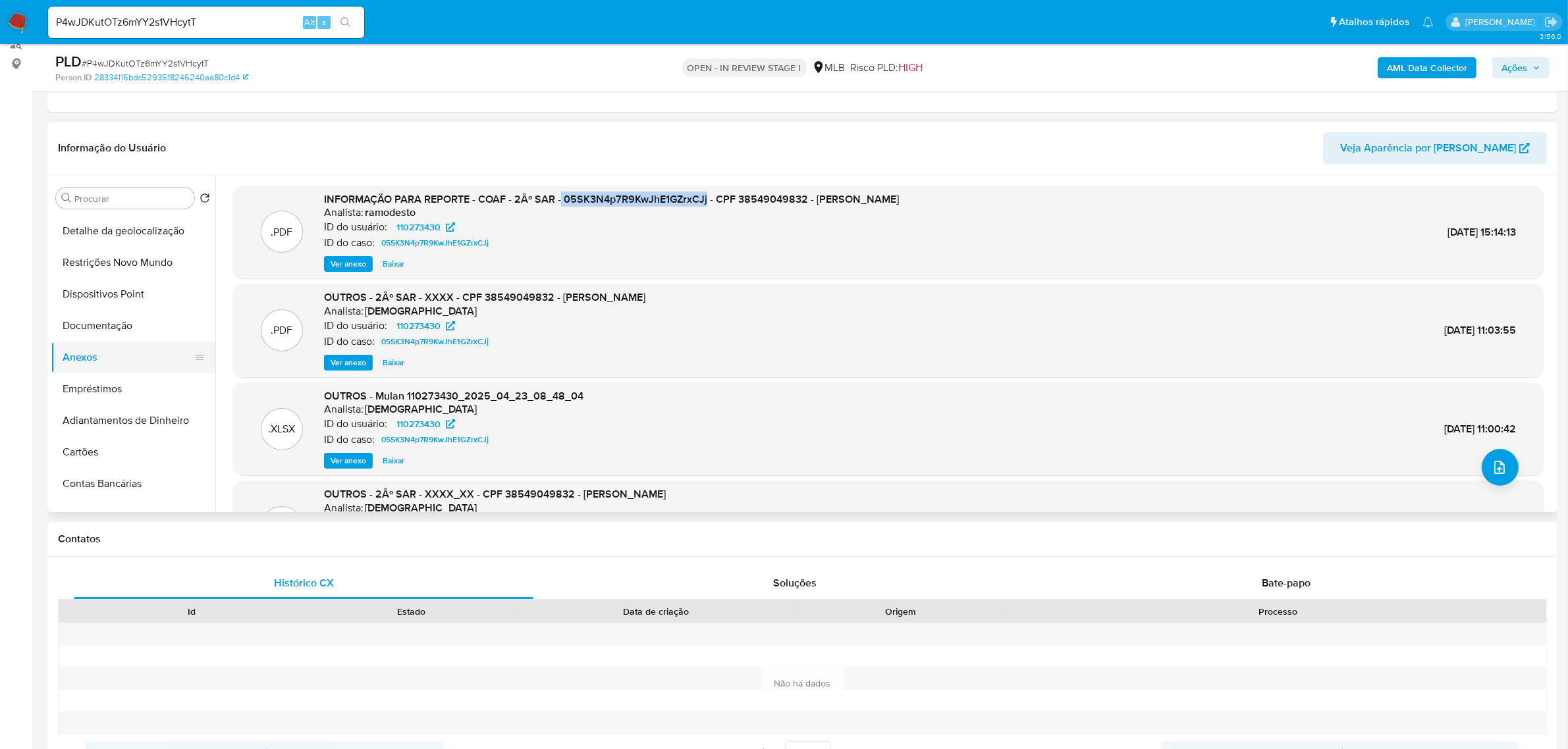
click at [112, 363] on button "Anexos" at bounding box center [128, 357] width 154 height 32
click at [93, 359] on button "Anexos" at bounding box center [128, 357] width 154 height 32
click at [1491, 466] on icon "upload-file" at bounding box center [1499, 467] width 15 height 15
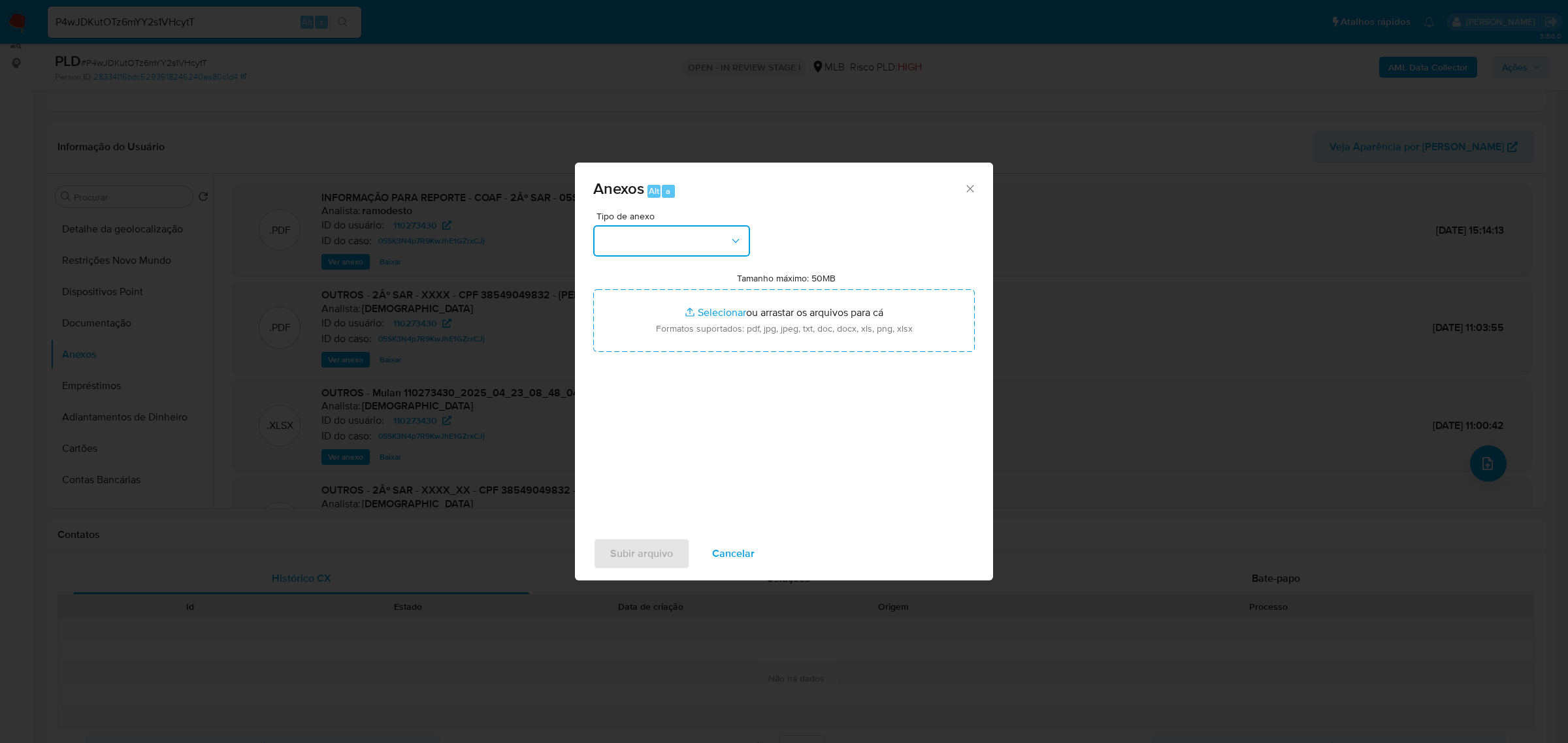
click at [738, 238] on icon "button" at bounding box center [736, 241] width 13 height 13
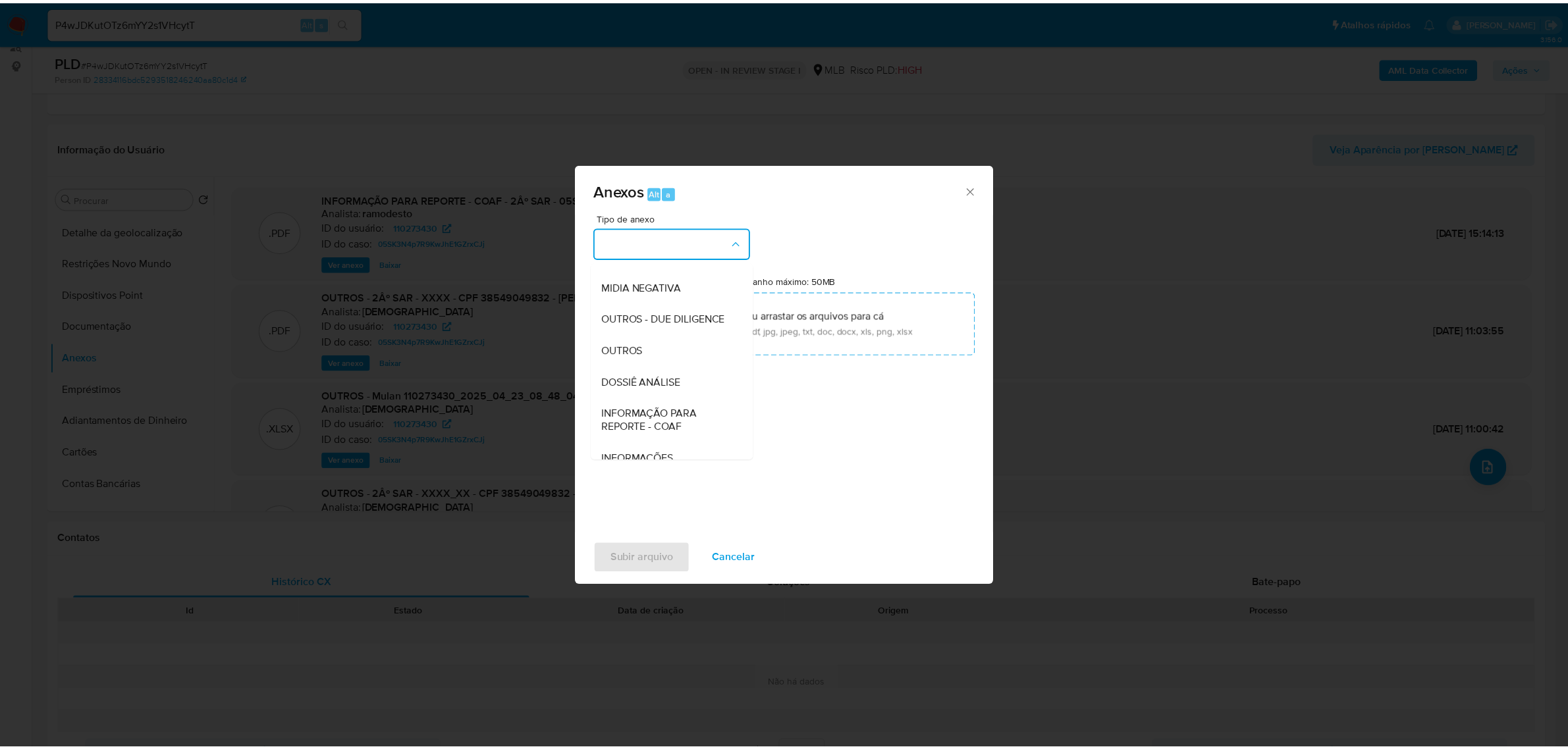
scroll to position [164, 0]
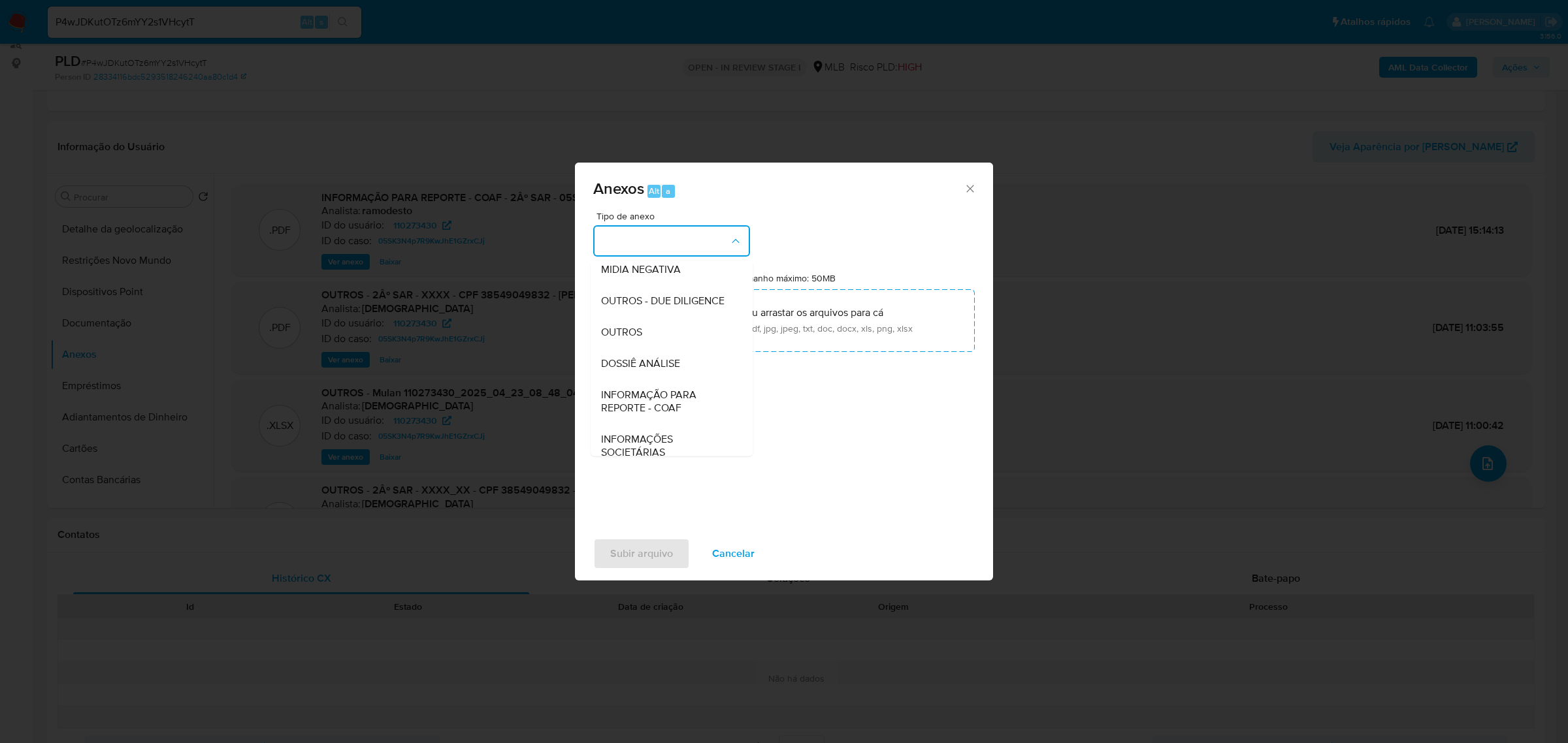
click at [657, 348] on div "OUTROS" at bounding box center [668, 331] width 133 height 31
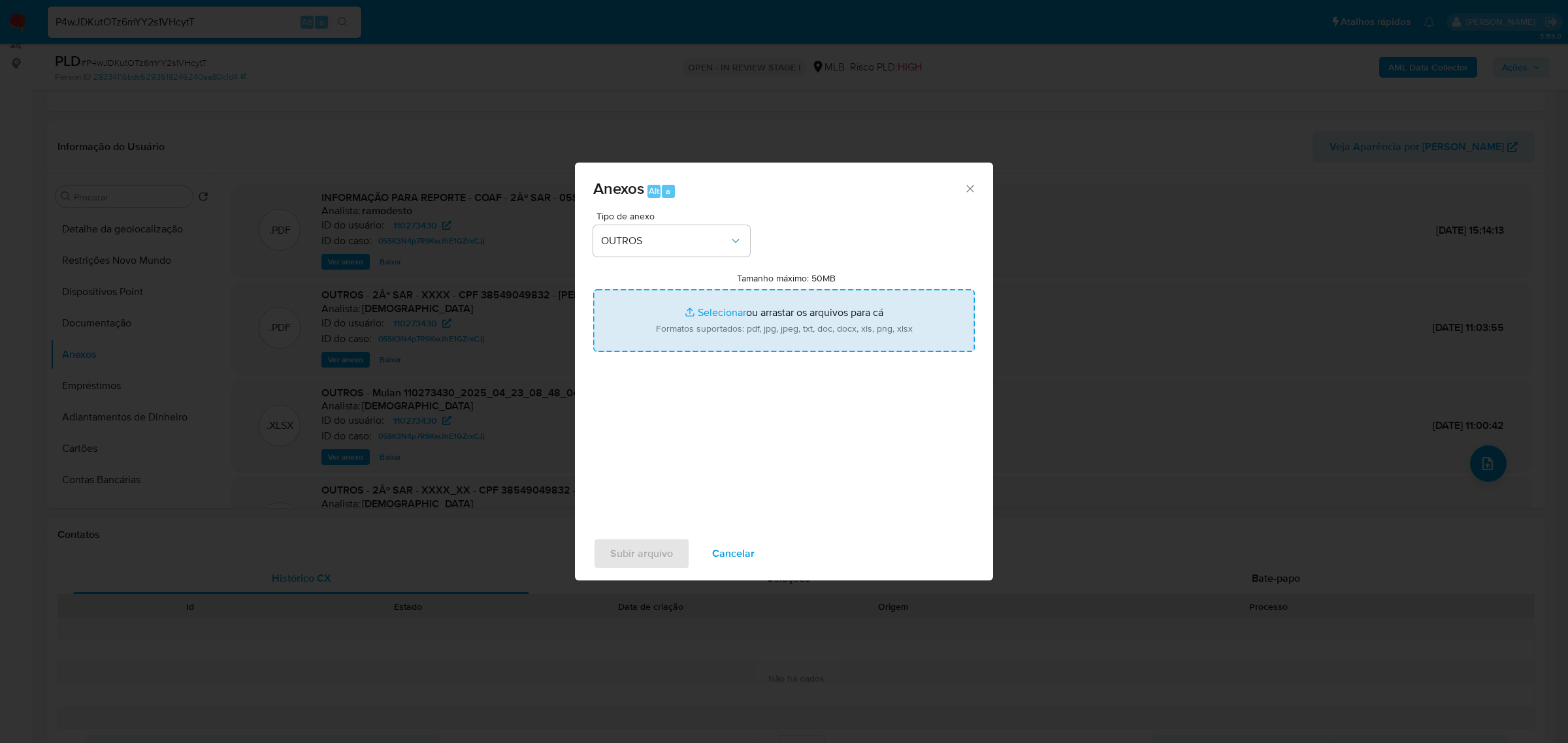
click at [720, 313] on input "Tamanho máximo: 50MB Selecionar arquivos" at bounding box center [784, 321] width 381 height 63
type input "C:\fakepath\Declínio - xxxxx - CPF 38549049832 - LEONARDO PORLAN PIERUCI.pdf"
click at [701, 313] on input "Tamanho máximo: 50MB Selecionar arquivos" at bounding box center [784, 321] width 381 height 63
type input "C:\fakepath\Mulan Leonardo Porlan Pieruci 110273430_2025_08_26_14_43_24 - Resum…"
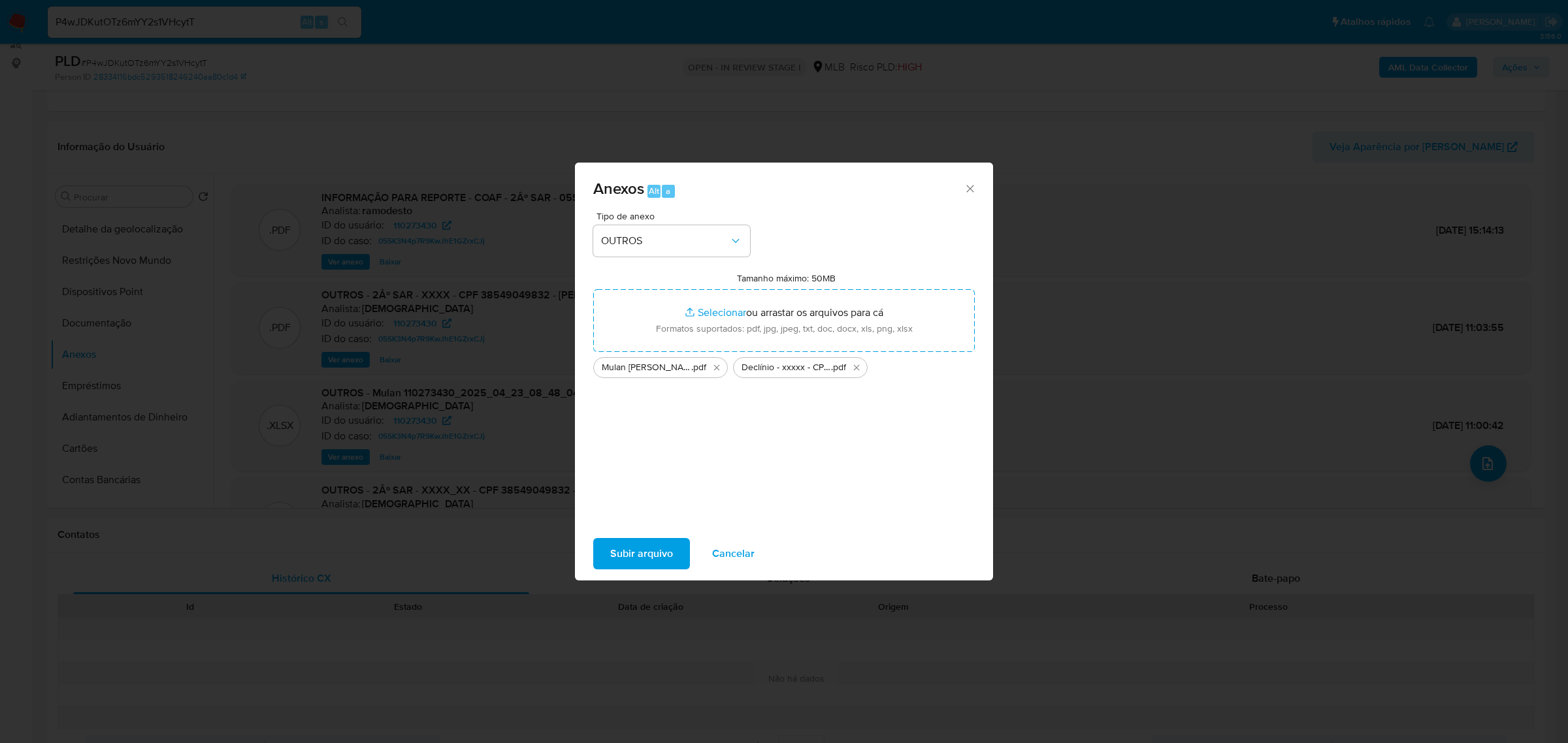
click at [649, 553] on span "Subir arquivo" at bounding box center [641, 553] width 63 height 29
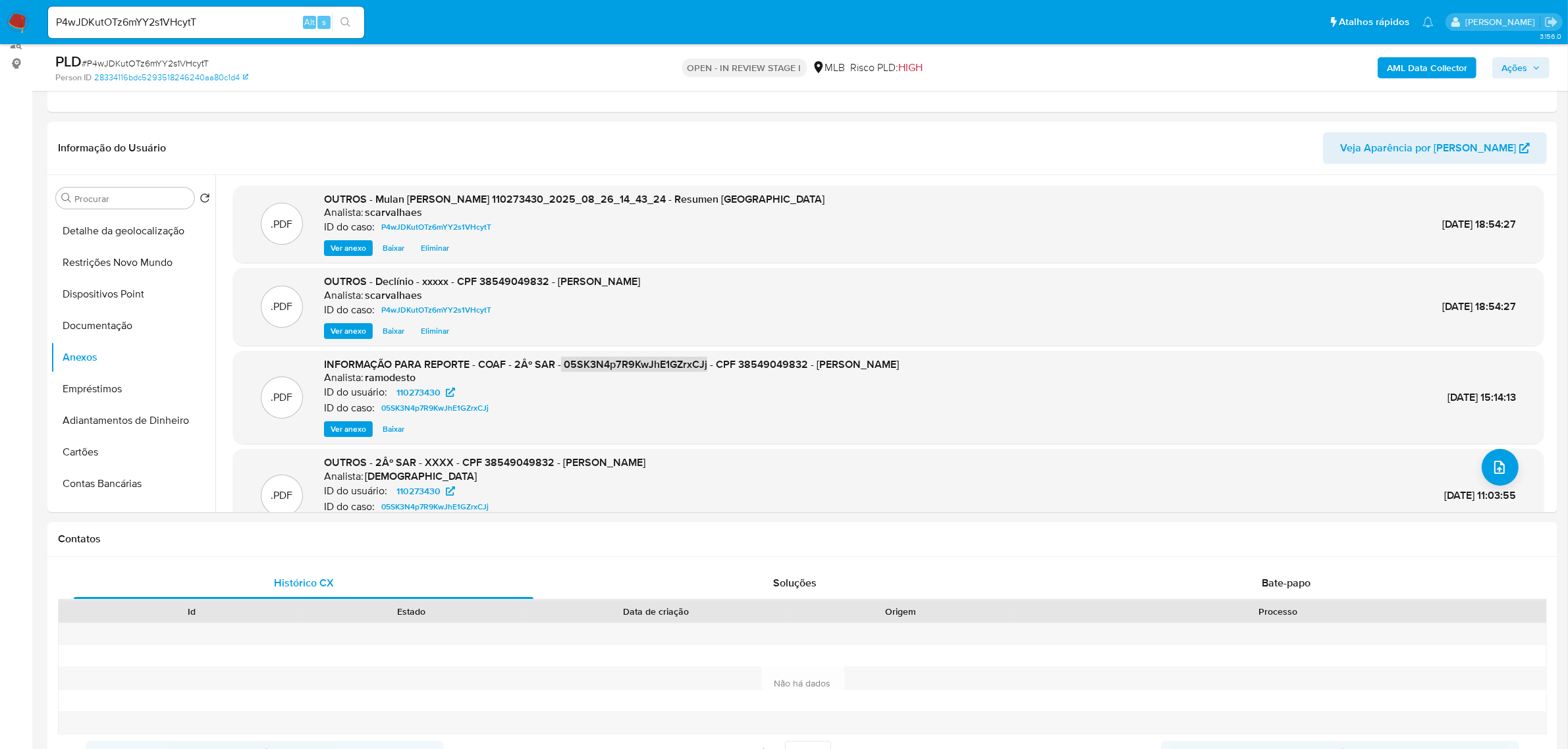
click at [1523, 66] on span "Ações" at bounding box center [1514, 68] width 26 height 21
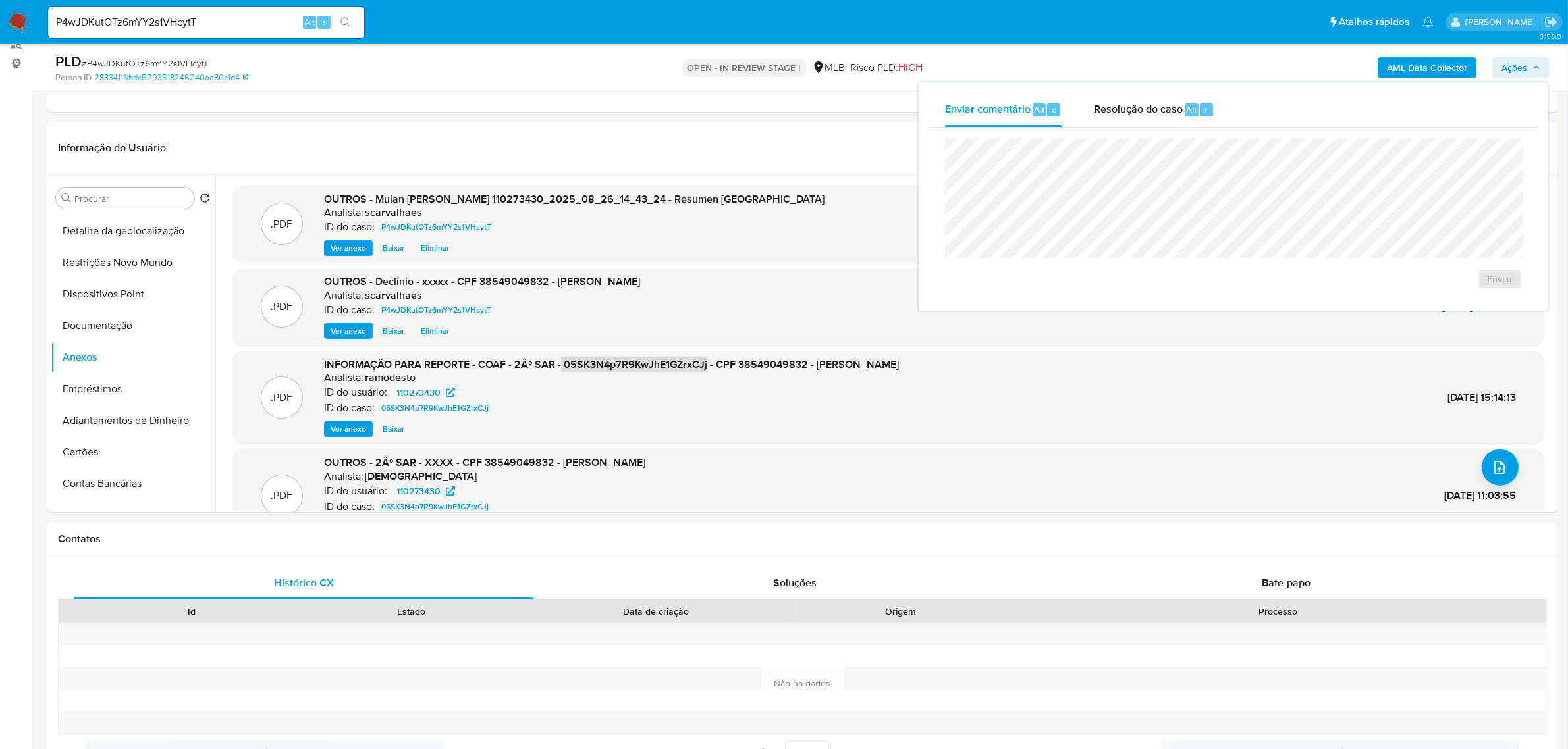
drag, startPoint x: 1131, startPoint y: 104, endPoint x: 1114, endPoint y: 127, distance: 28.6
click at [1133, 104] on span "Resolução do caso" at bounding box center [1138, 109] width 89 height 15
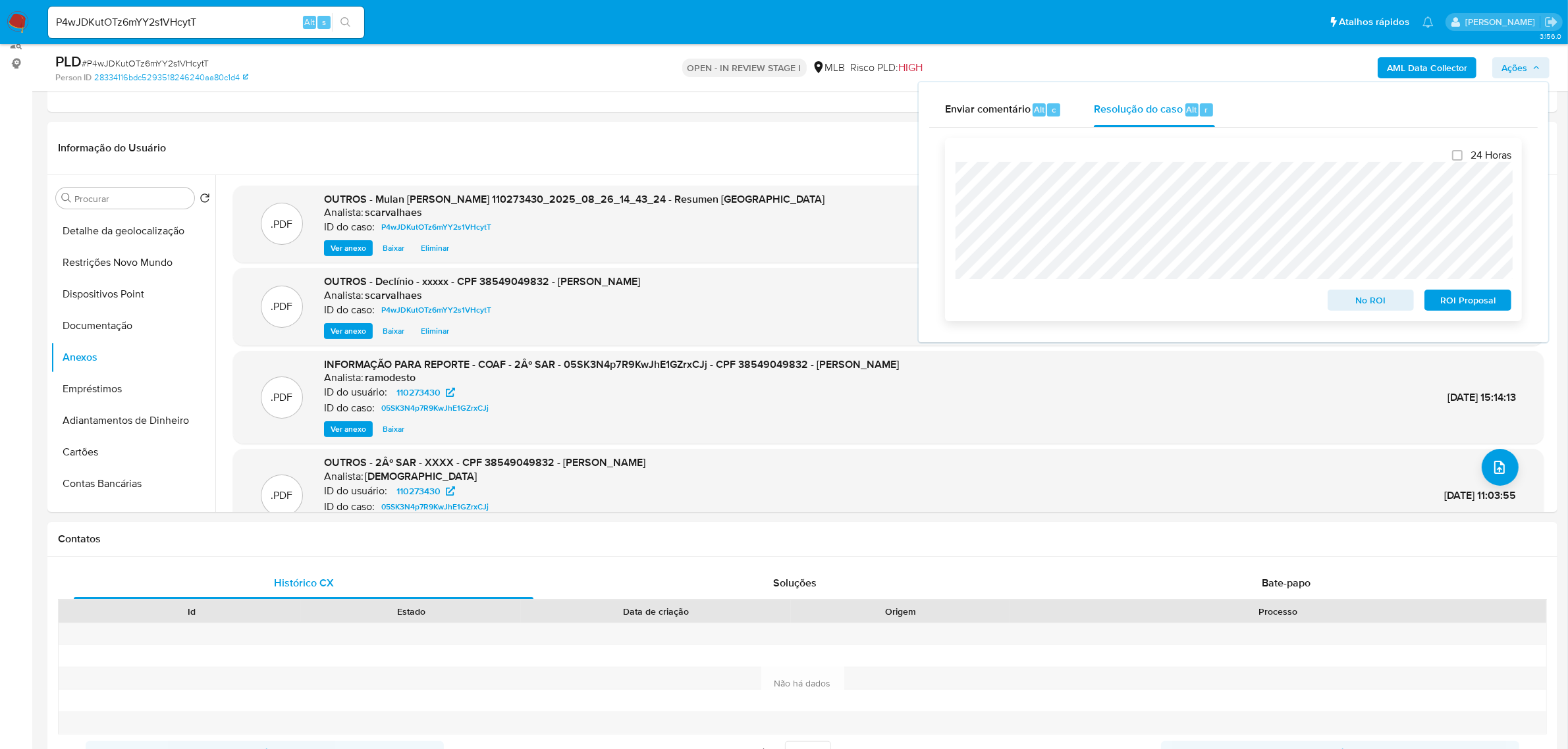
click at [1482, 296] on span "ROI Proposal" at bounding box center [1467, 300] width 68 height 18
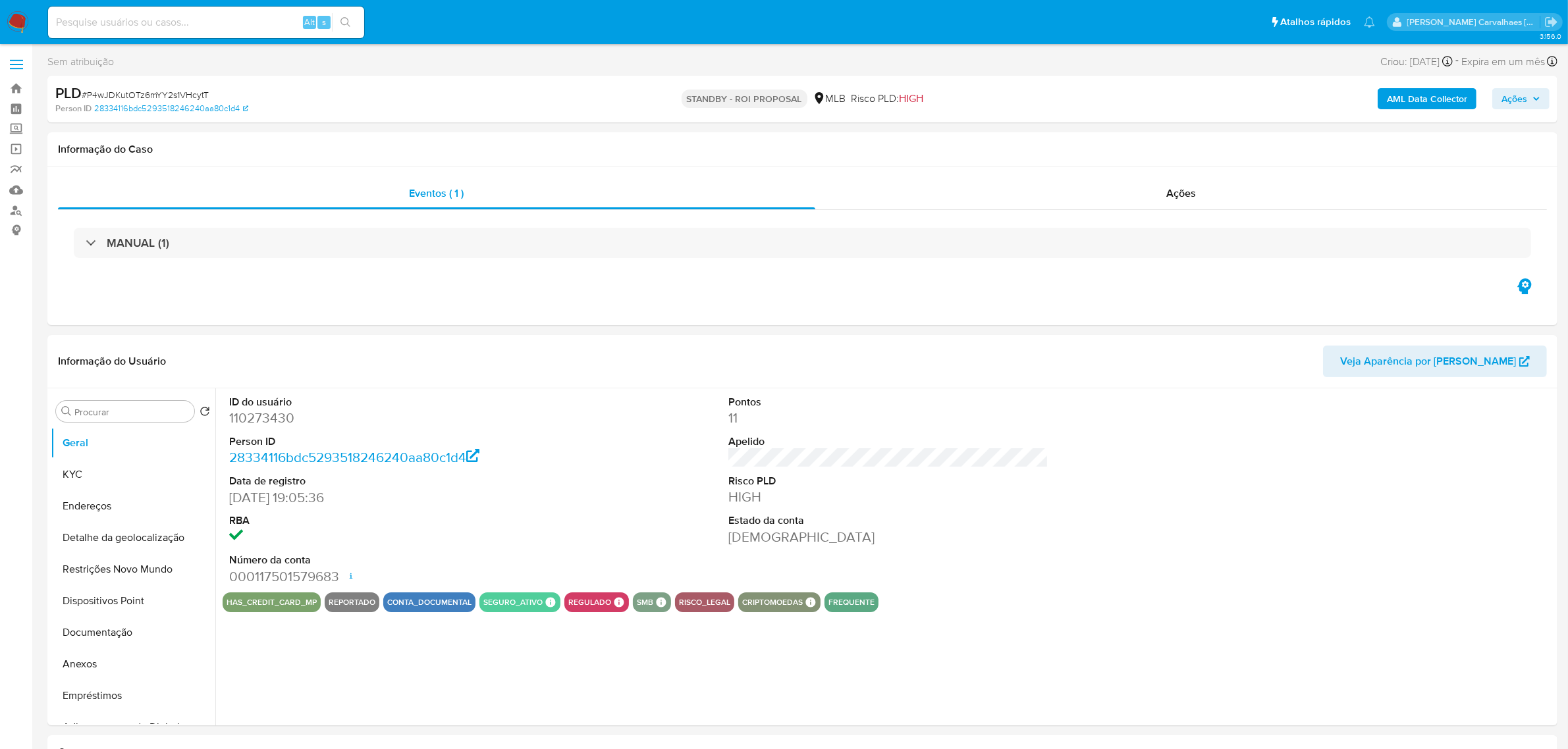
select select "10"
drag, startPoint x: 221, startPoint y: 94, endPoint x: 83, endPoint y: 97, distance: 138.0
click at [83, 97] on div "PLD # P4wJDKutOTz6mYY2s1VHcytT" at bounding box center [302, 93] width 493 height 20
copy span "# P4wJDKutOTz6mYY2s1VHcytT"
click at [1521, 102] on span "Ações" at bounding box center [1514, 99] width 26 height 21
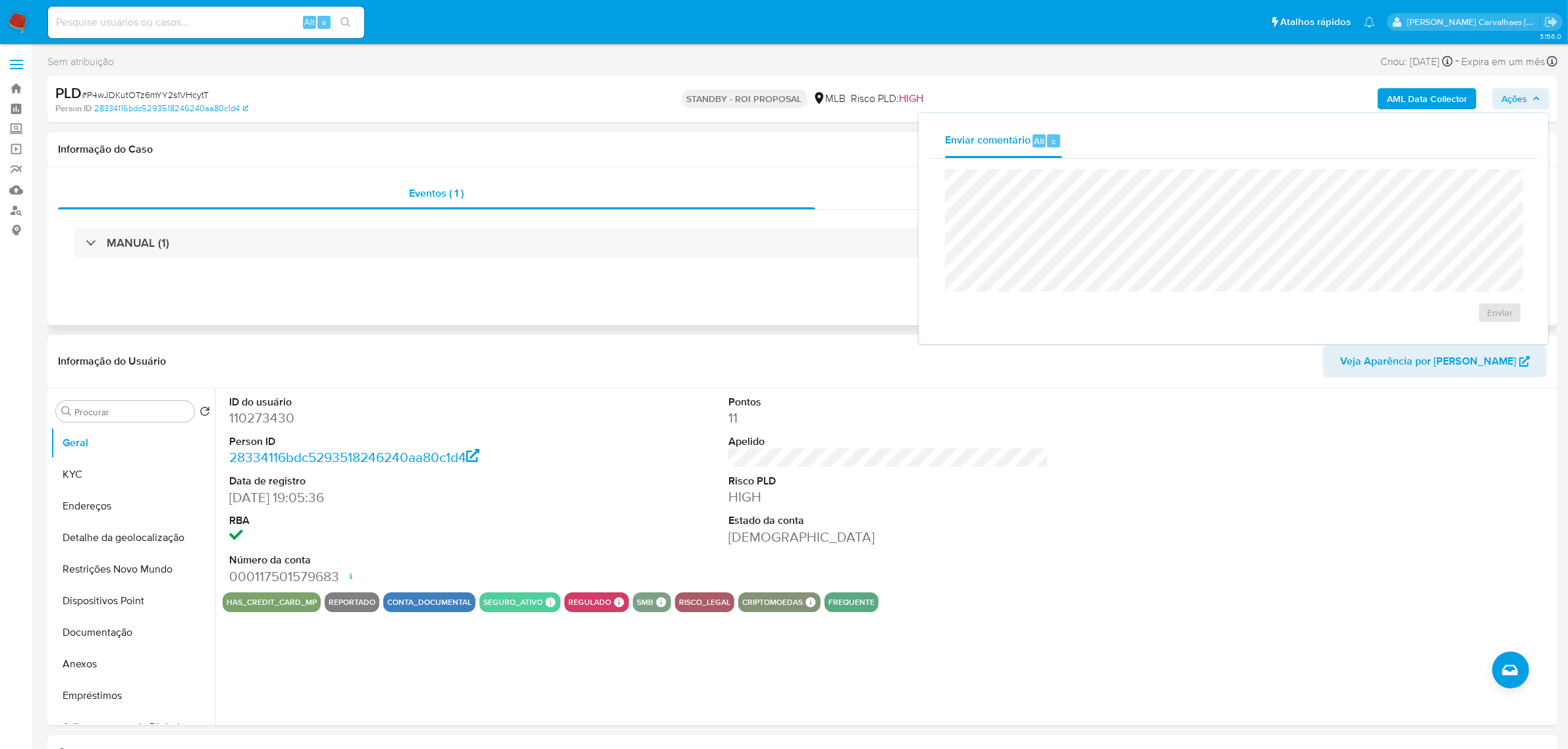
click at [702, 280] on div "Eventos ( 1 ) Ações MANUAL (1)" at bounding box center [802, 246] width 1510 height 157
paste input "P4wJDKutOTz6mYY2s1VHcytT"
type input "P4wJDKutOTz6mYY2s1VHcytT"
click at [342, 21] on icon "search-icon" at bounding box center [345, 22] width 11 height 11
click at [1514, 102] on span "Ações" at bounding box center [1514, 99] width 26 height 21
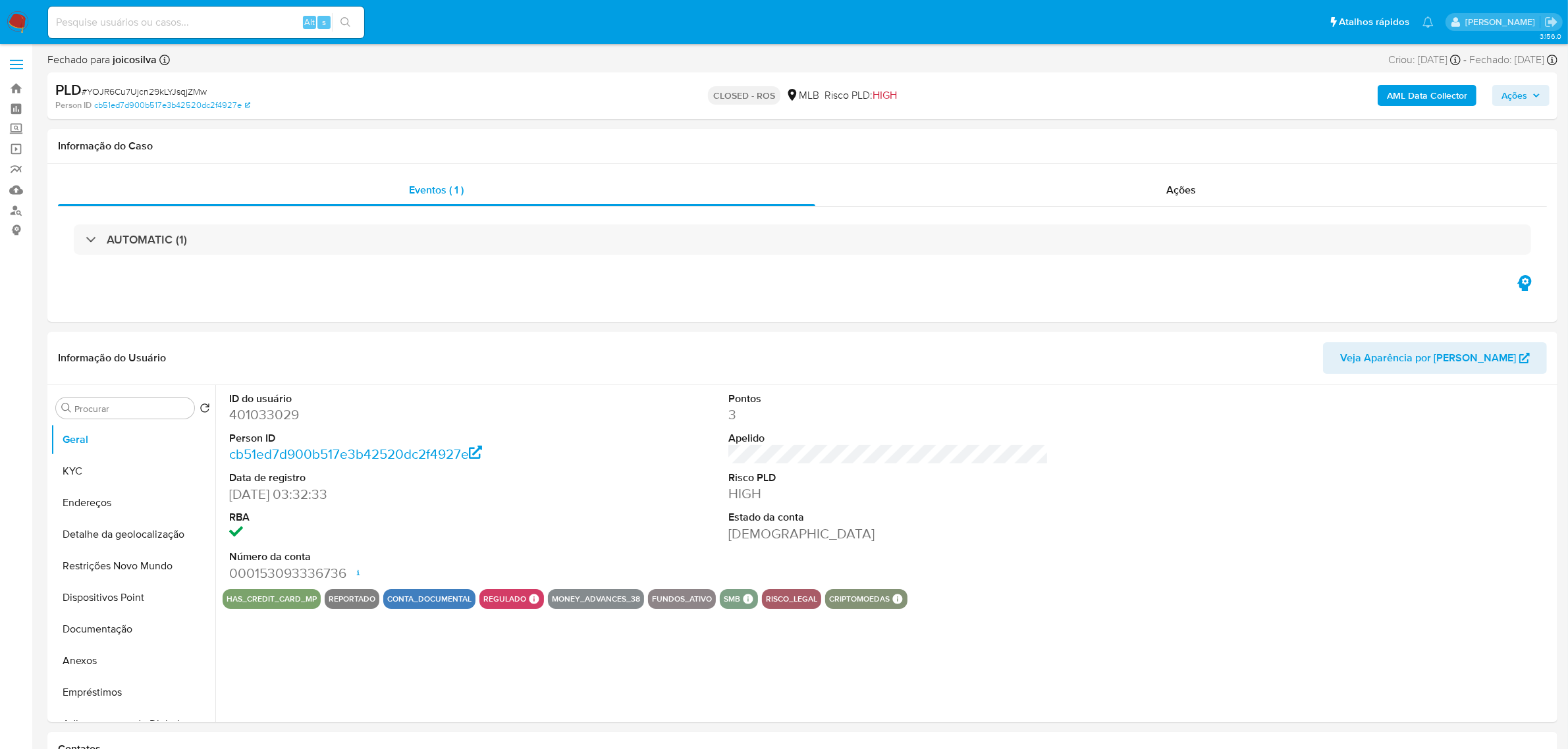
select select "10"
paste input "P4wJDKutOTz6mYY2s1VHcytT"
type input "P4wJDKutOTz6mYY2s1VHcytT"
click at [342, 20] on icon "search-icon" at bounding box center [345, 22] width 11 height 11
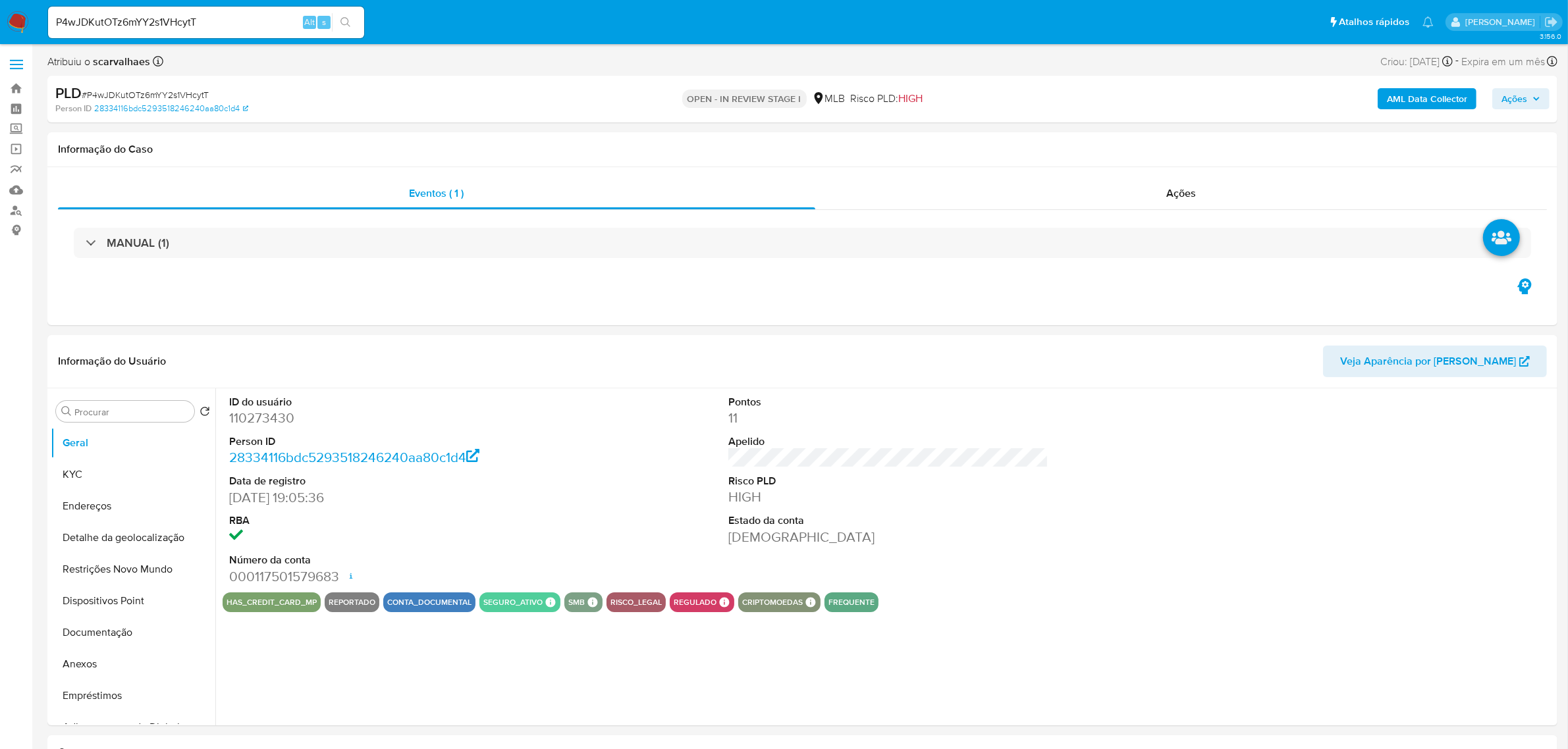
select select "10"
click at [1519, 95] on span "Ações" at bounding box center [1514, 99] width 26 height 21
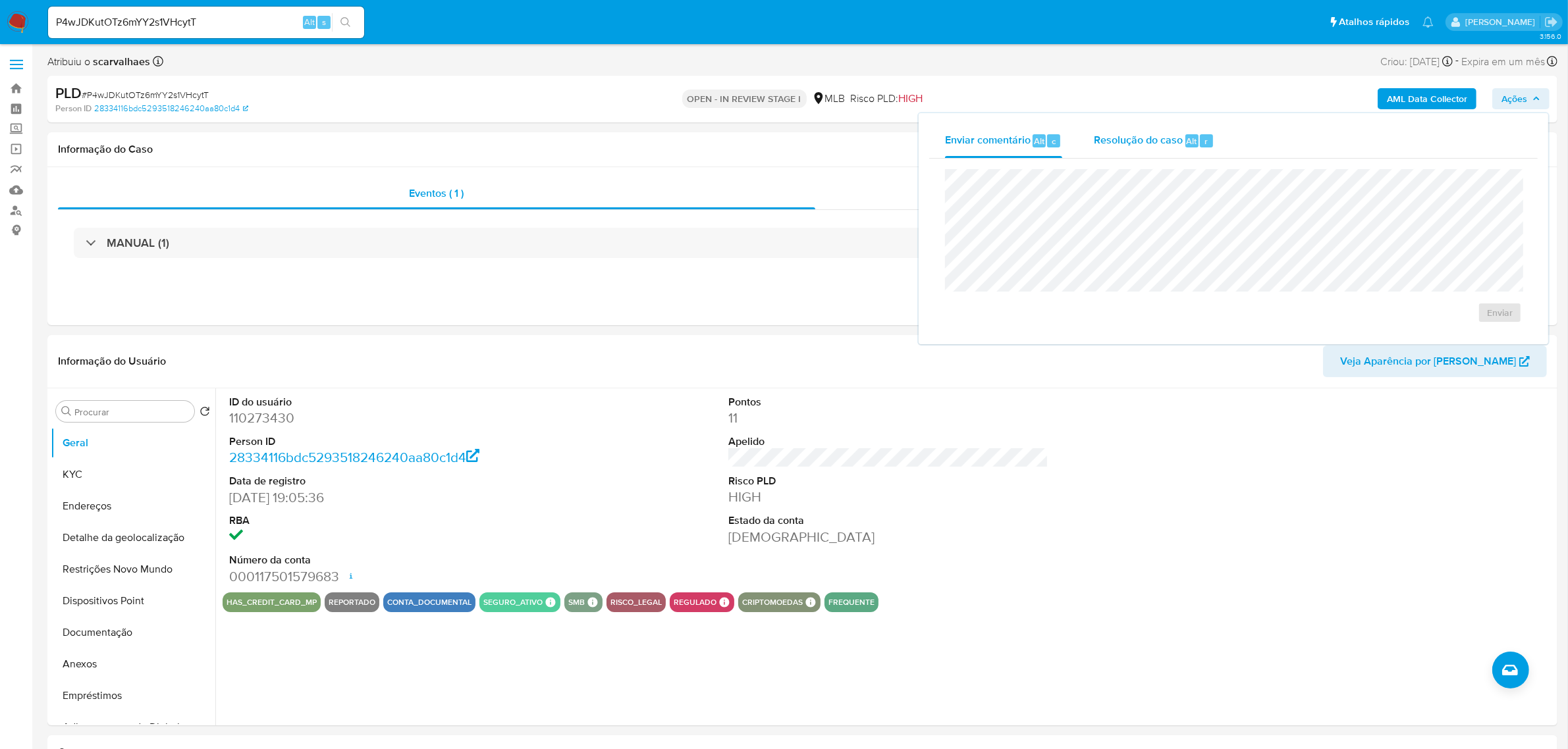
click at [1156, 140] on span "Resolução do caso" at bounding box center [1138, 140] width 89 height 15
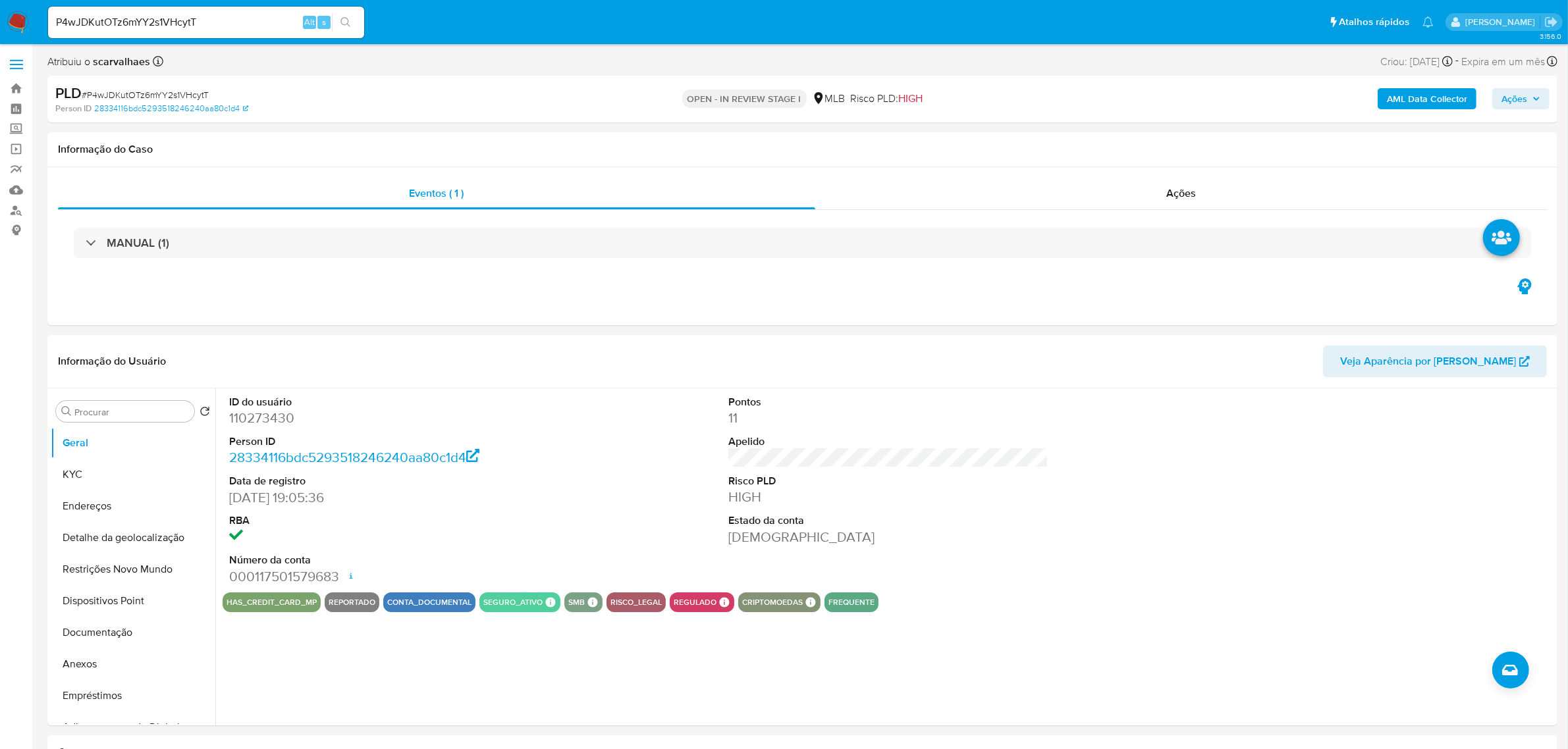
click at [1531, 108] on span "Ações" at bounding box center [1521, 98] width 38 height 18
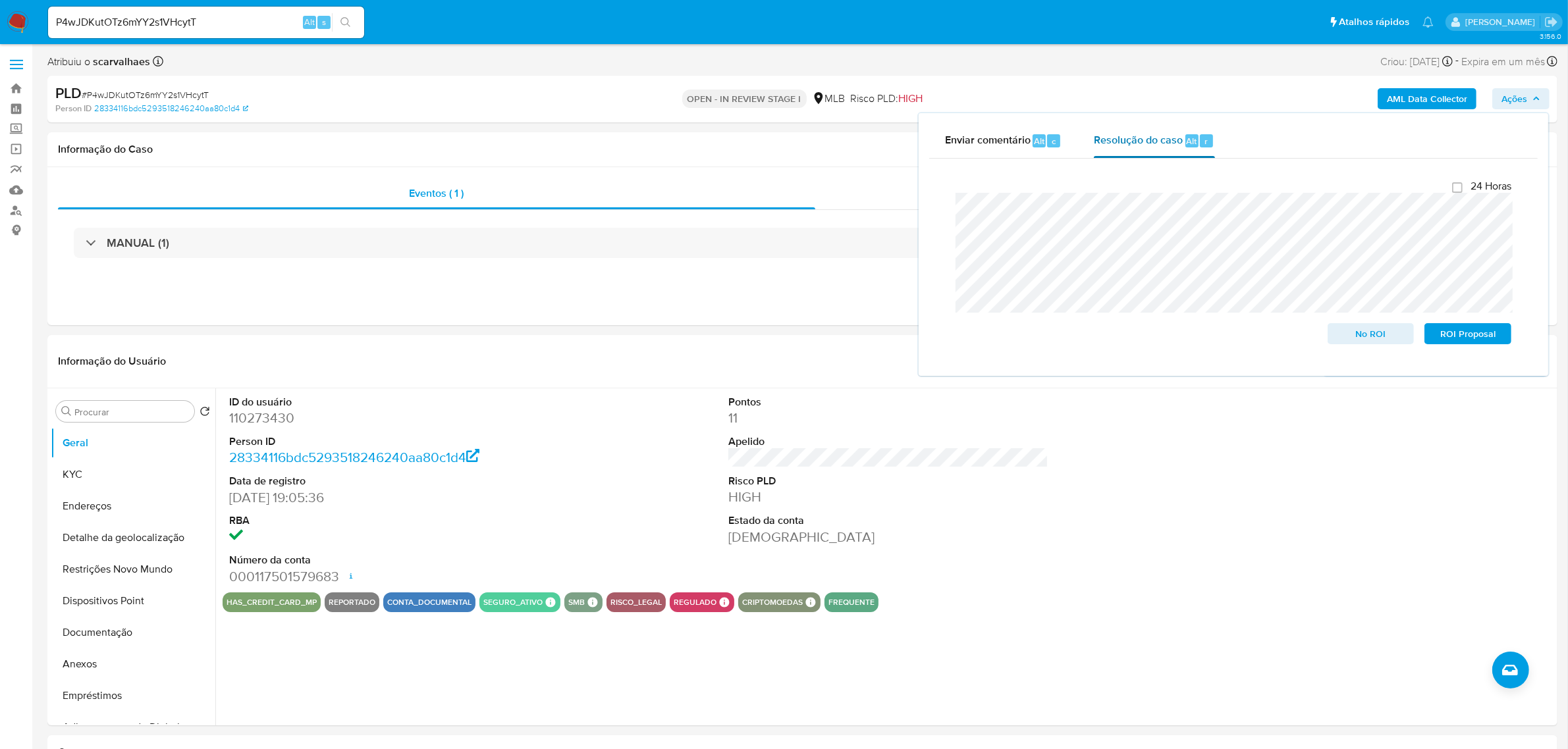
click at [1131, 152] on div "Resolução do caso Alt r" at bounding box center [1153, 141] width 120 height 35
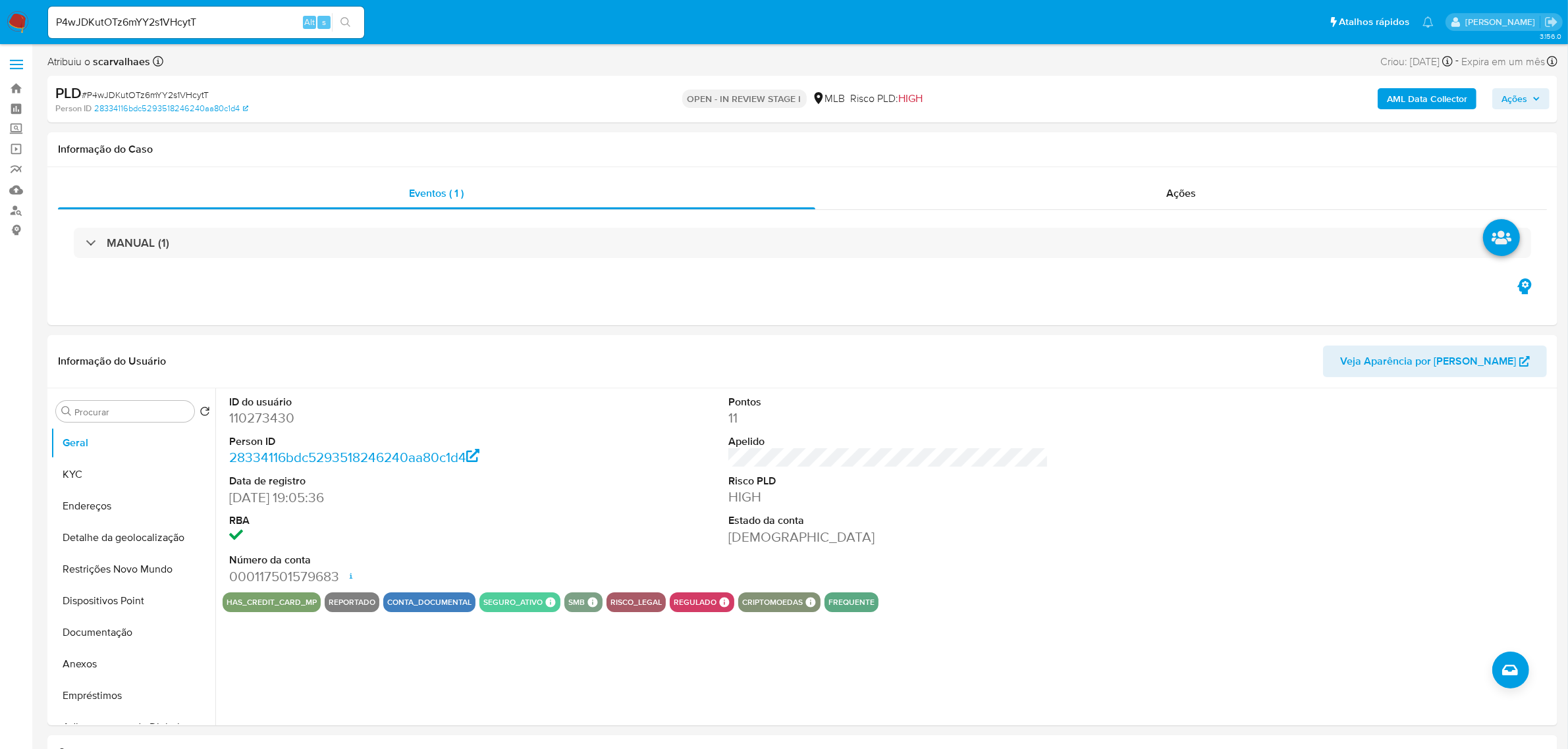
click at [1531, 100] on span "Ações" at bounding box center [1521, 98] width 38 height 18
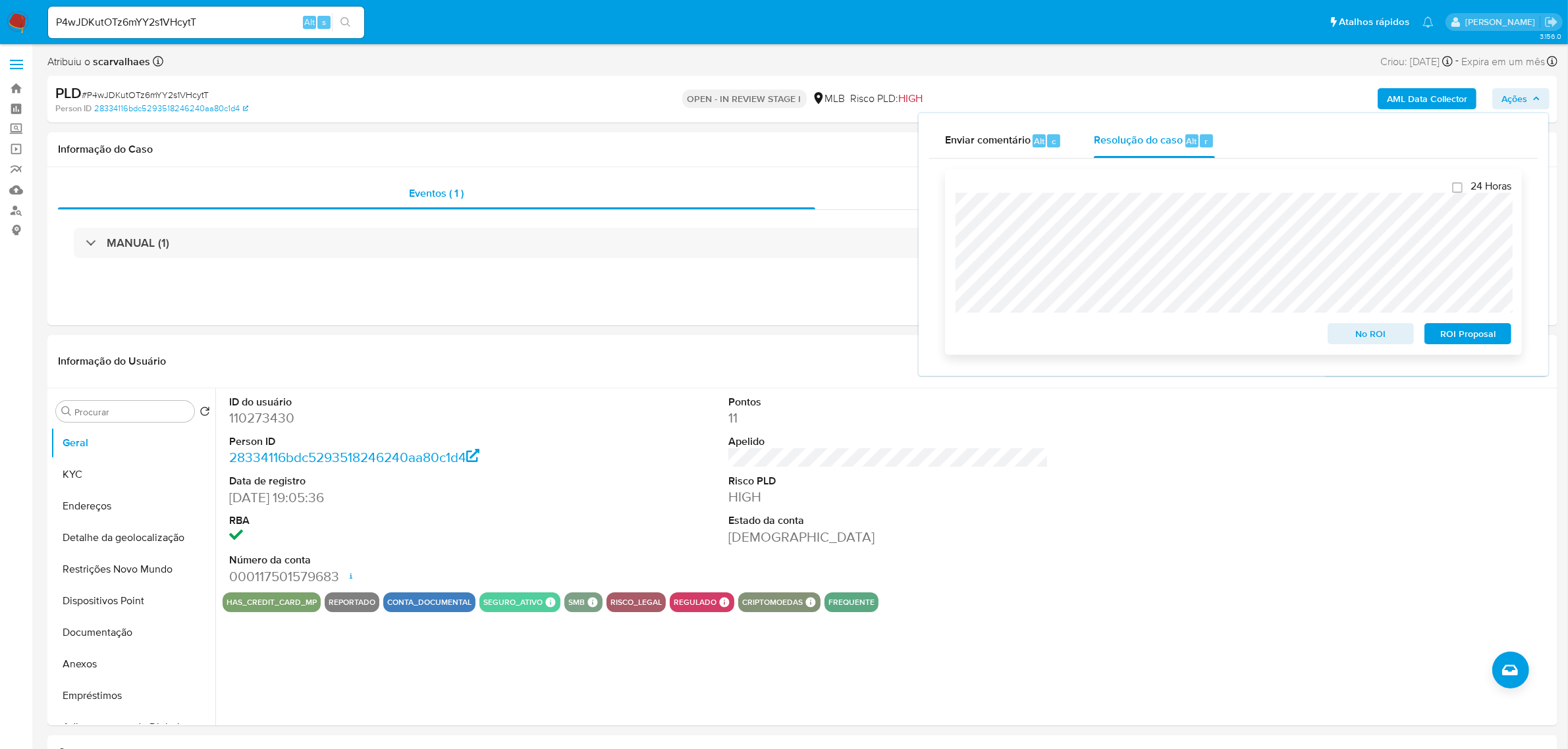
click at [1367, 336] on span "No ROI" at bounding box center [1370, 333] width 68 height 18
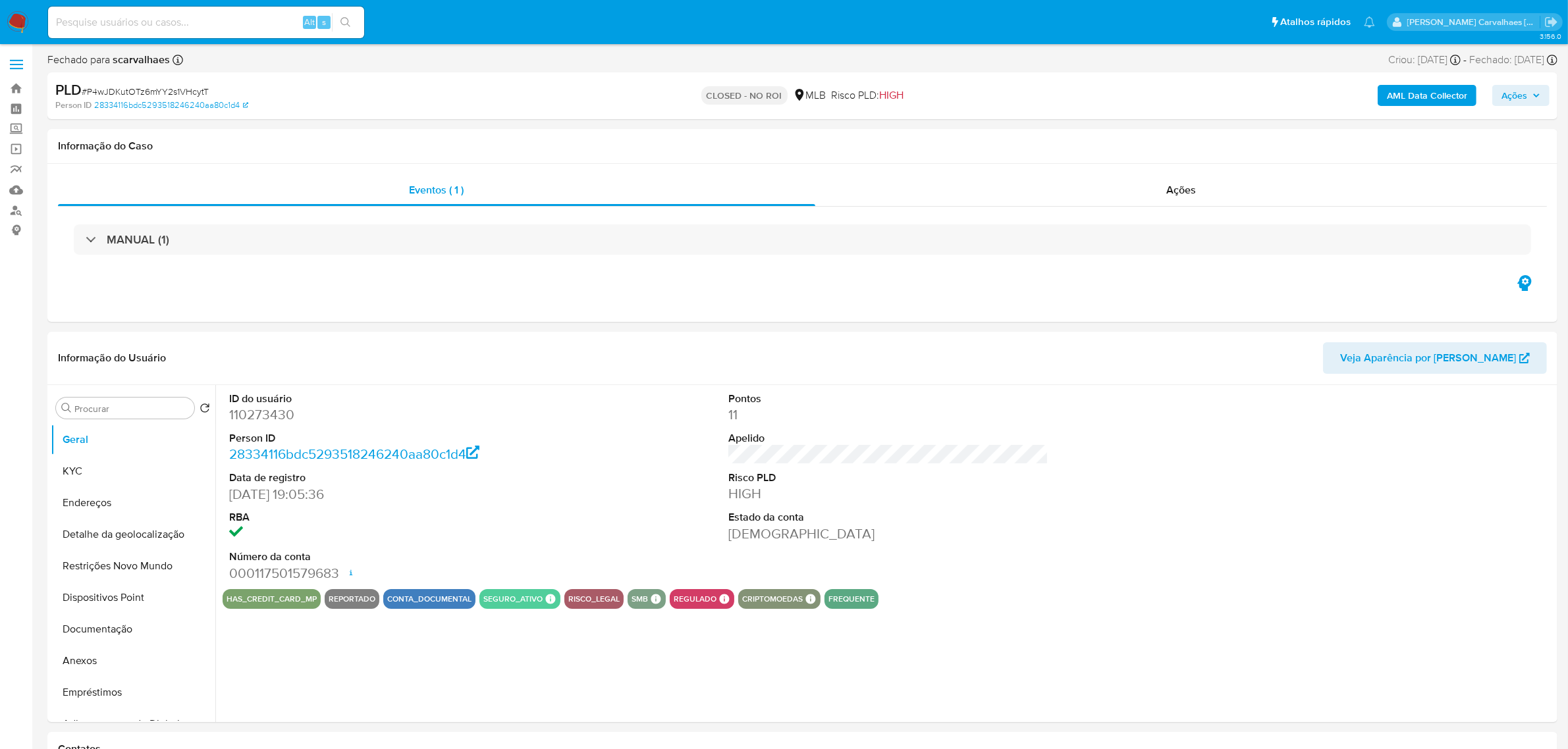
select select "10"
